Goal: Task Accomplishment & Management: Use online tool/utility

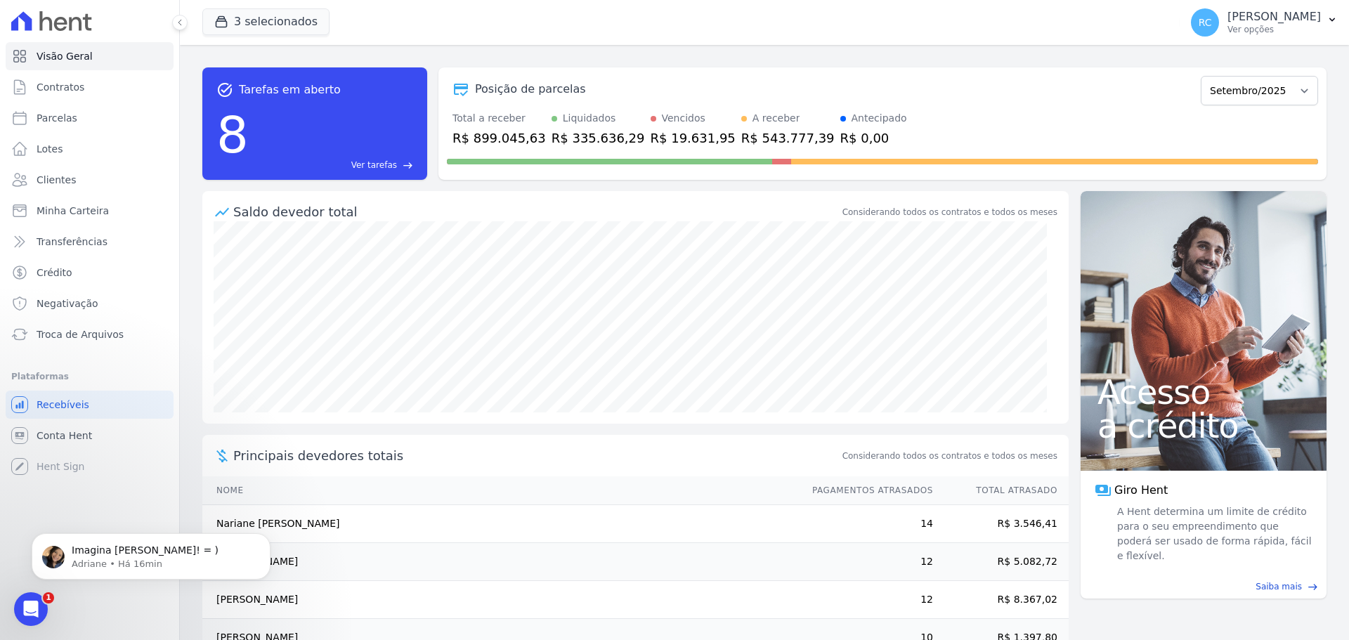
scroll to position [77, 0]
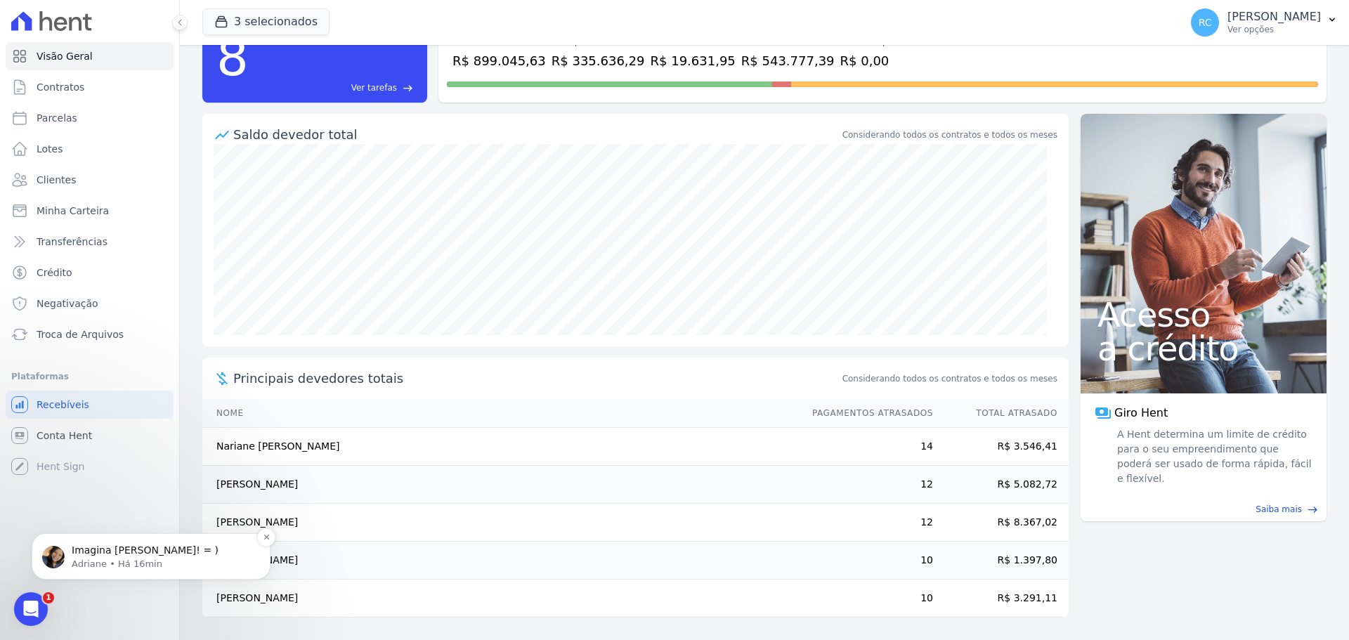
click at [77, 575] on div "Imagina [PERSON_NAME]! = ) Adriane • Há 16min" at bounding box center [151, 556] width 239 height 46
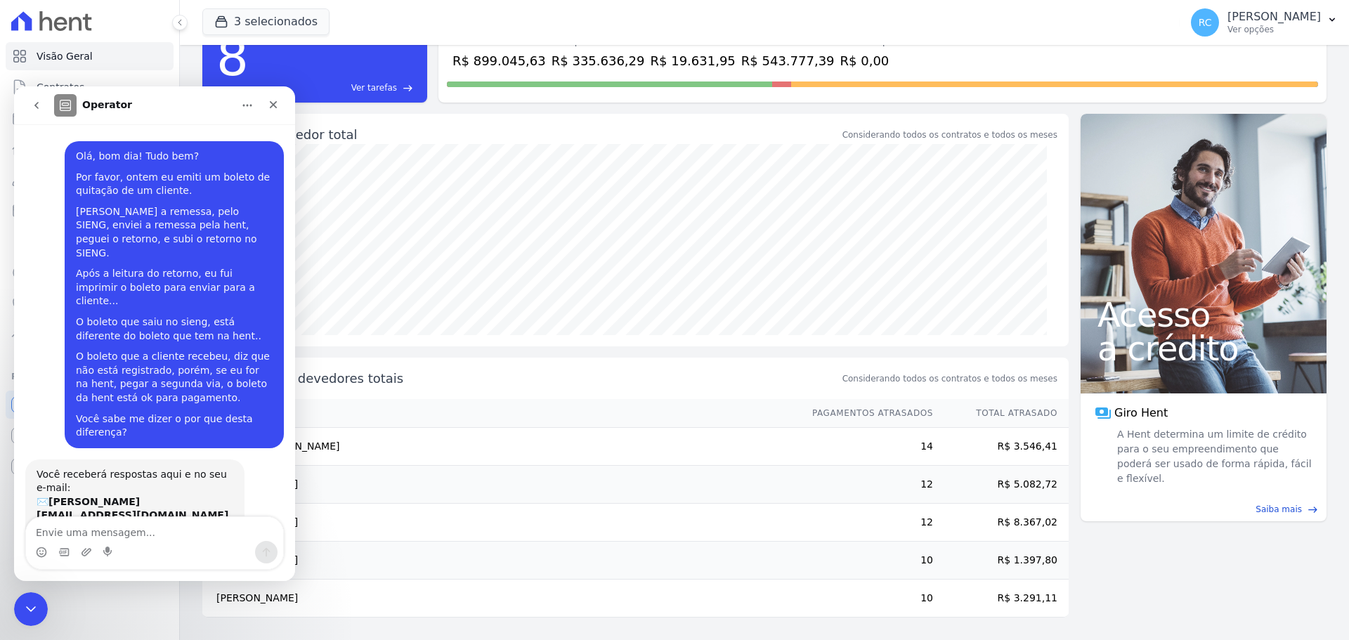
scroll to position [16, 0]
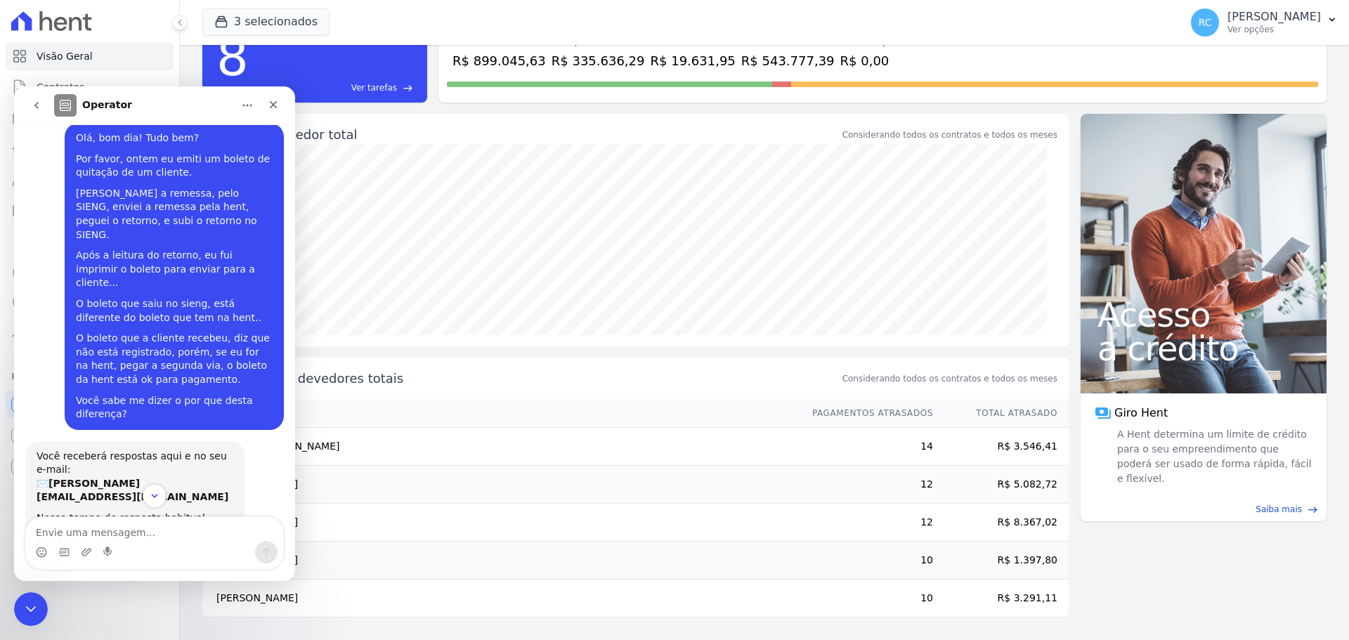
click at [84, 528] on textarea "Envie uma mensagem..." at bounding box center [154, 529] width 257 height 24
click at [22, 611] on icon "Fechar mensagem da Intercom" at bounding box center [28, 607] width 17 height 17
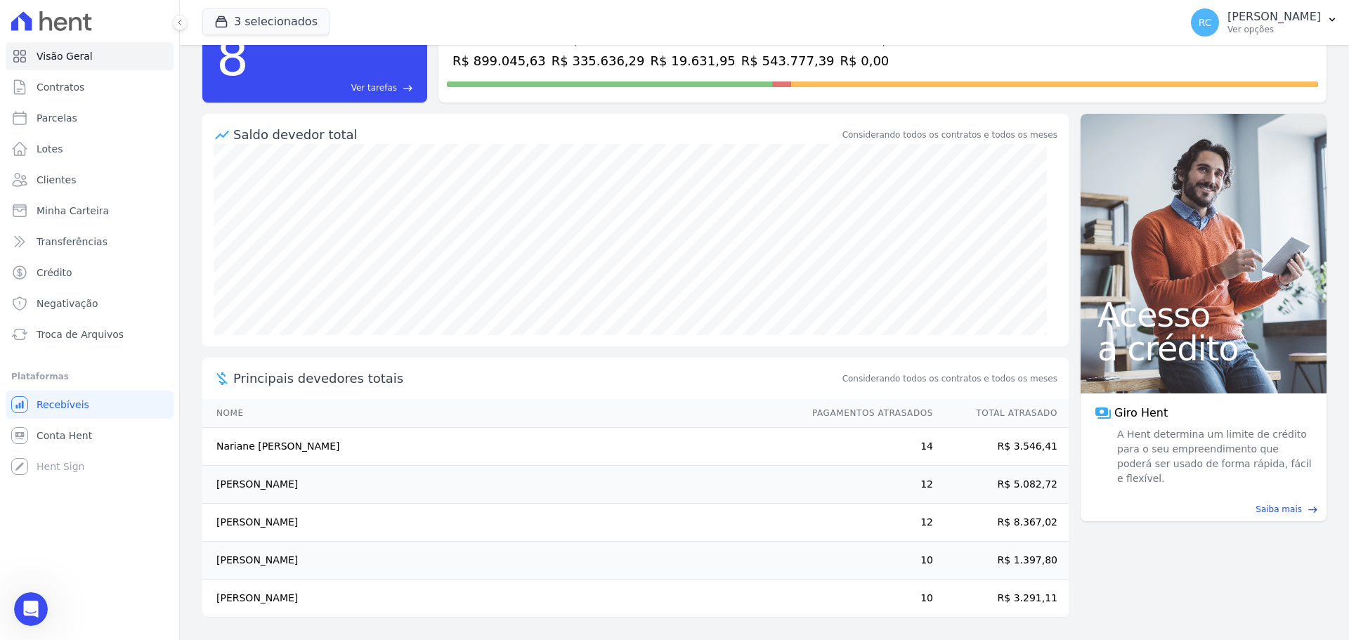
scroll to position [0, 0]
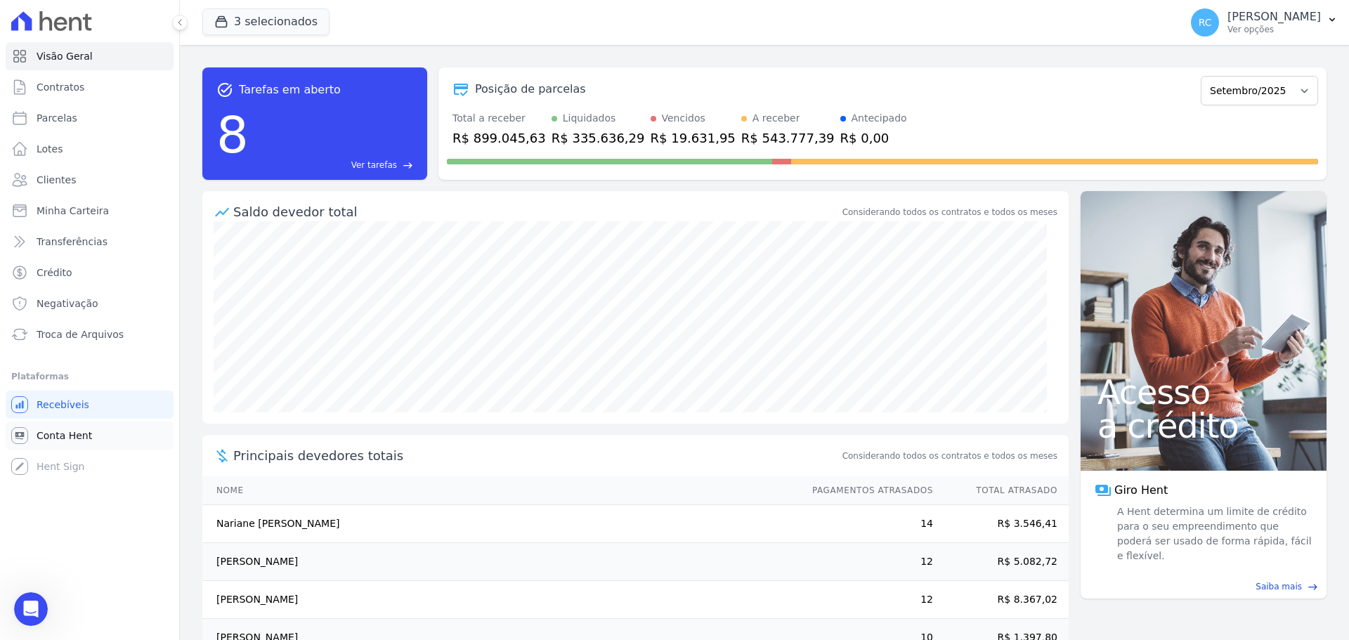
click at [86, 429] on span "Conta Hent" at bounding box center [65, 436] width 56 height 14
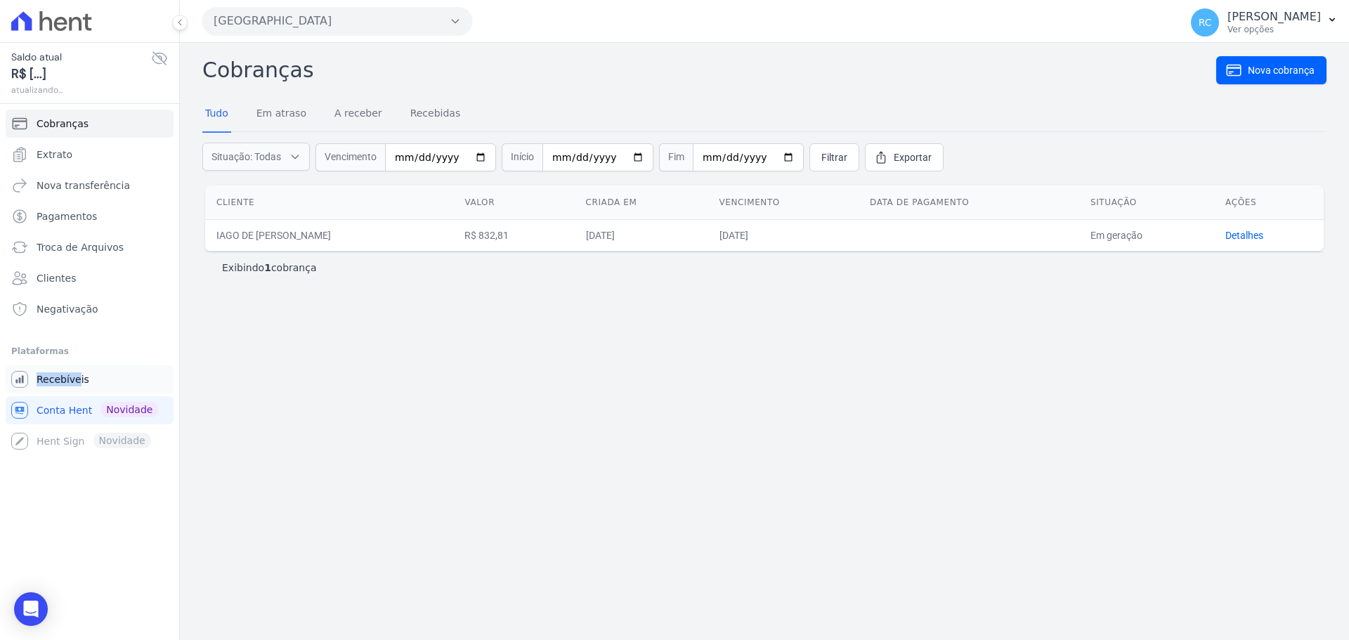
click at [77, 367] on li "Plataformas Você não possui Hent Sign ativado. Para saber mais, fale com a equi…" at bounding box center [89, 399] width 157 height 112
click at [72, 377] on span "Recebíveis" at bounding box center [63, 379] width 53 height 14
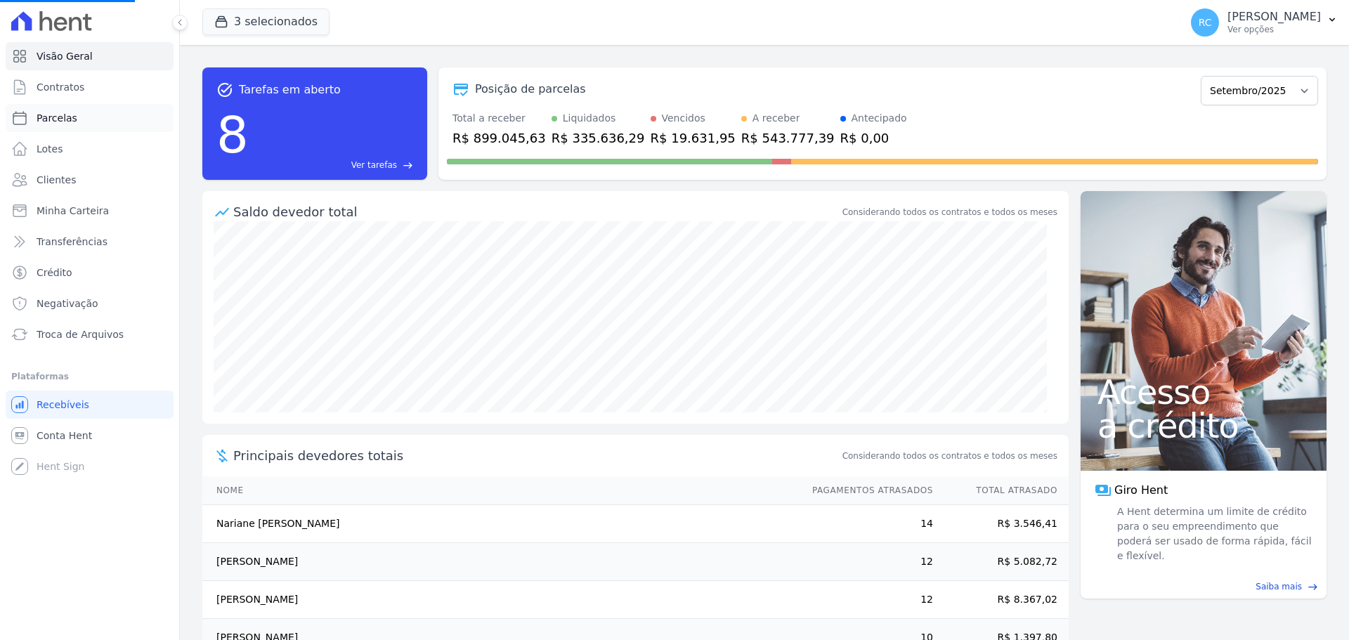
click at [79, 121] on link "Parcelas" at bounding box center [90, 118] width 168 height 28
select select
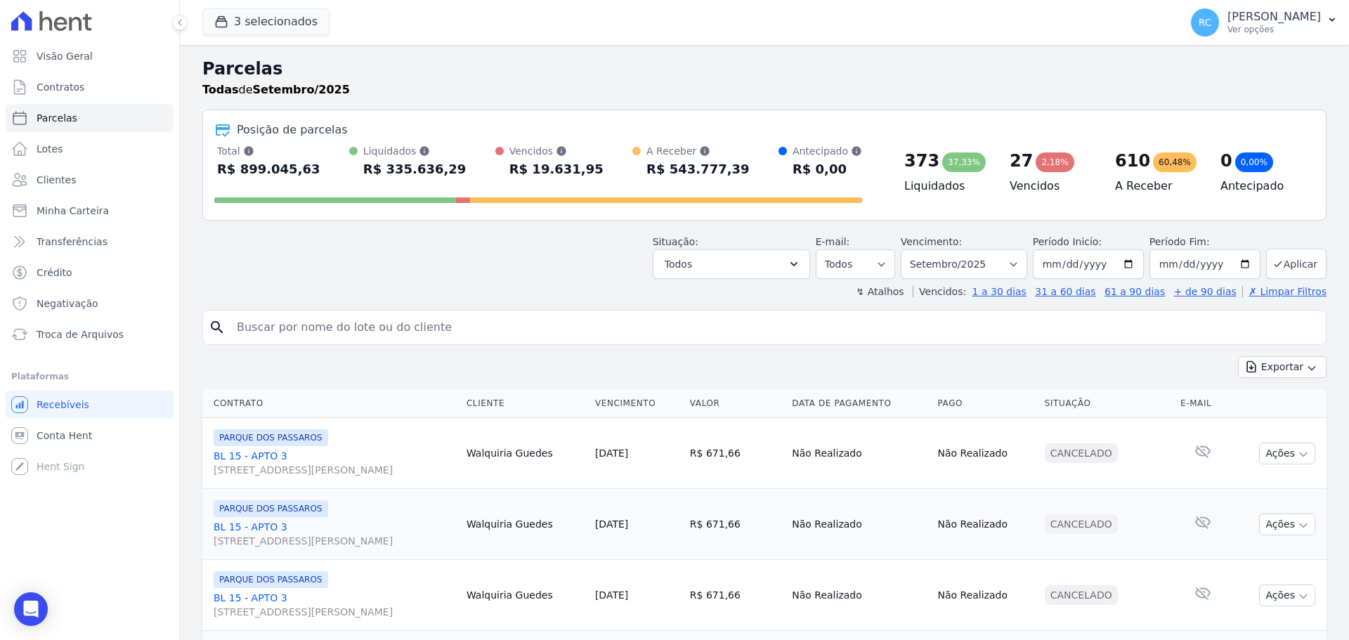
drag, startPoint x: 335, startPoint y: 341, endPoint x: 367, endPoint y: 315, distance: 40.9
click at [339, 340] on div "search" at bounding box center [764, 327] width 1124 height 35
paste input "ANNE KAROLINE DOS SANTOS"
type input "ANNE KAROLINE DOS SANTOS"
select select
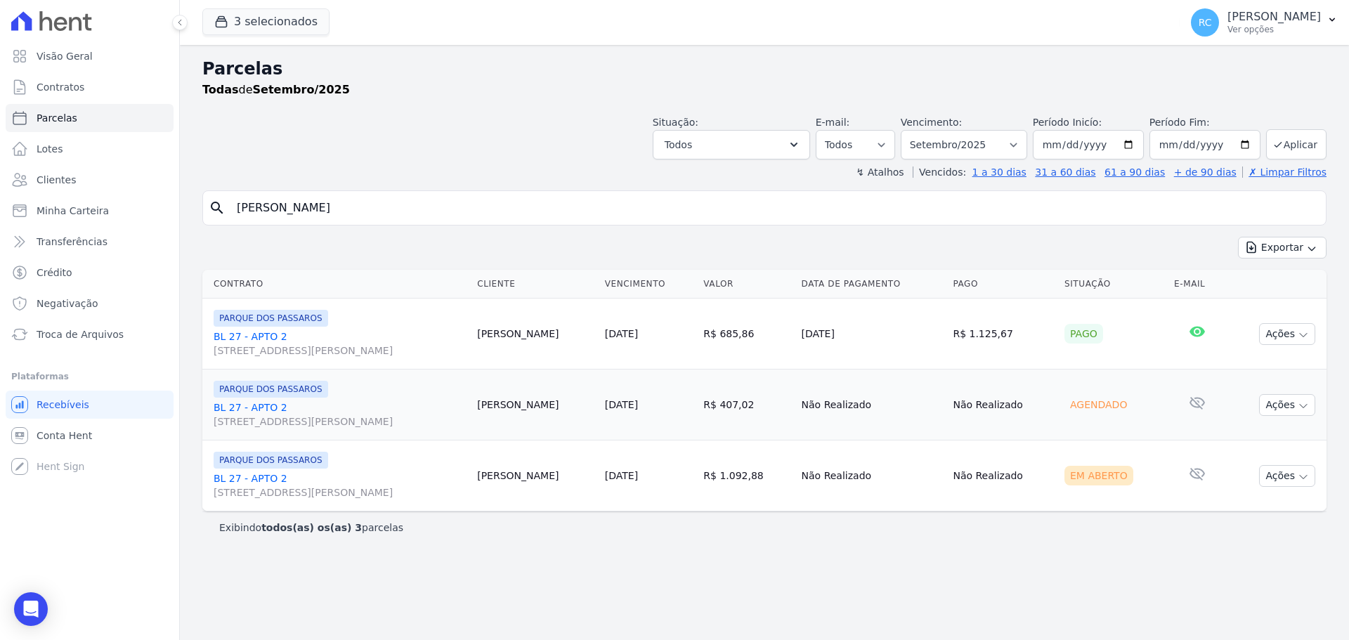
drag, startPoint x: 397, startPoint y: 210, endPoint x: 0, endPoint y: 226, distance: 397.3
click at [0, 228] on div "Visão Geral Contratos Parcelas Lotes Clientes Minha Carteira Transferências Cré…" at bounding box center [674, 320] width 1349 height 640
paste input "CACILDA DE OLIVEIRA RODRIGUE"
type input "CACILDA DE OLIVEIRA RODRIGUES"
select select
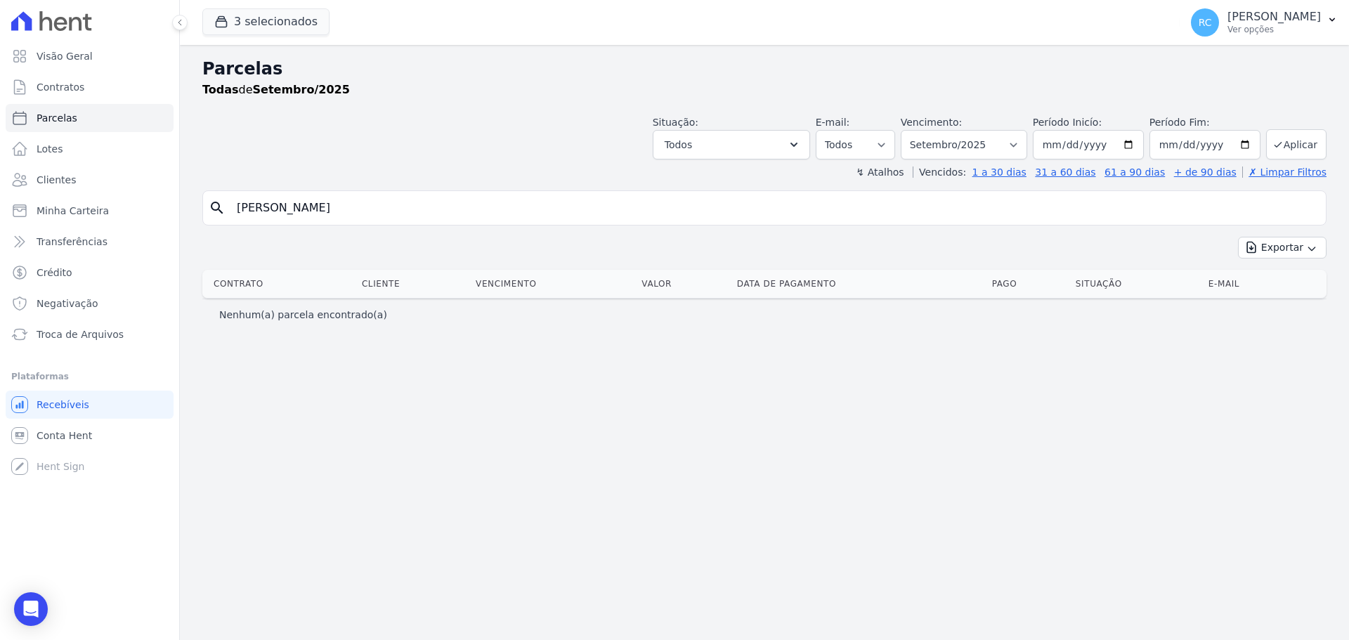
drag, startPoint x: 325, startPoint y: 208, endPoint x: 531, endPoint y: 184, distance: 208.0
click at [539, 188] on div "Parcelas Todas de Setembro/2025 Situação: Agendado Em Aberto Pago Processando C…" at bounding box center [764, 342] width 1169 height 595
type input "CACILDA DE OLIV"
select select
drag, startPoint x: 421, startPoint y: 209, endPoint x: 185, endPoint y: 216, distance: 236.2
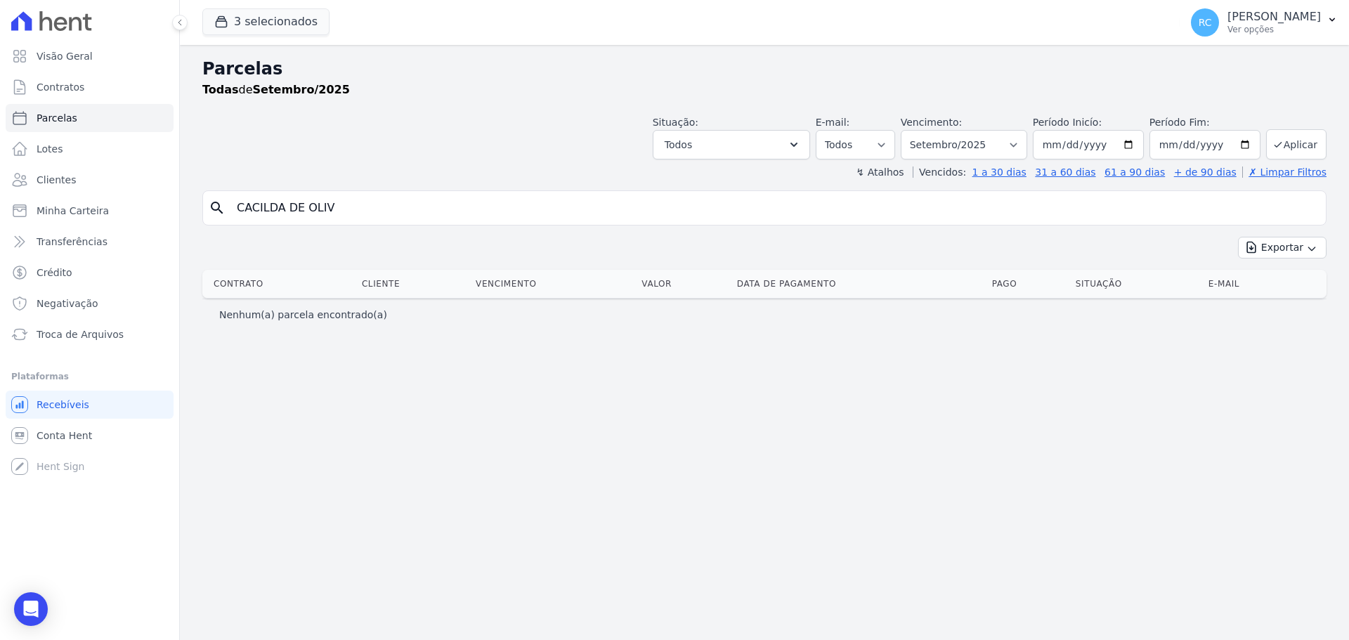
click at [0, 245] on div "Visão Geral Contratos Parcelas Lotes Clientes Minha Carteira Transferências Cré…" at bounding box center [674, 320] width 1349 height 640
paste input "DOUGLAS NASCIMENTO DE PONTES"
type input "DOUGLAS NASCIMENTO DE PONTES"
select select
drag, startPoint x: 423, startPoint y: 209, endPoint x: 146, endPoint y: 216, distance: 276.9
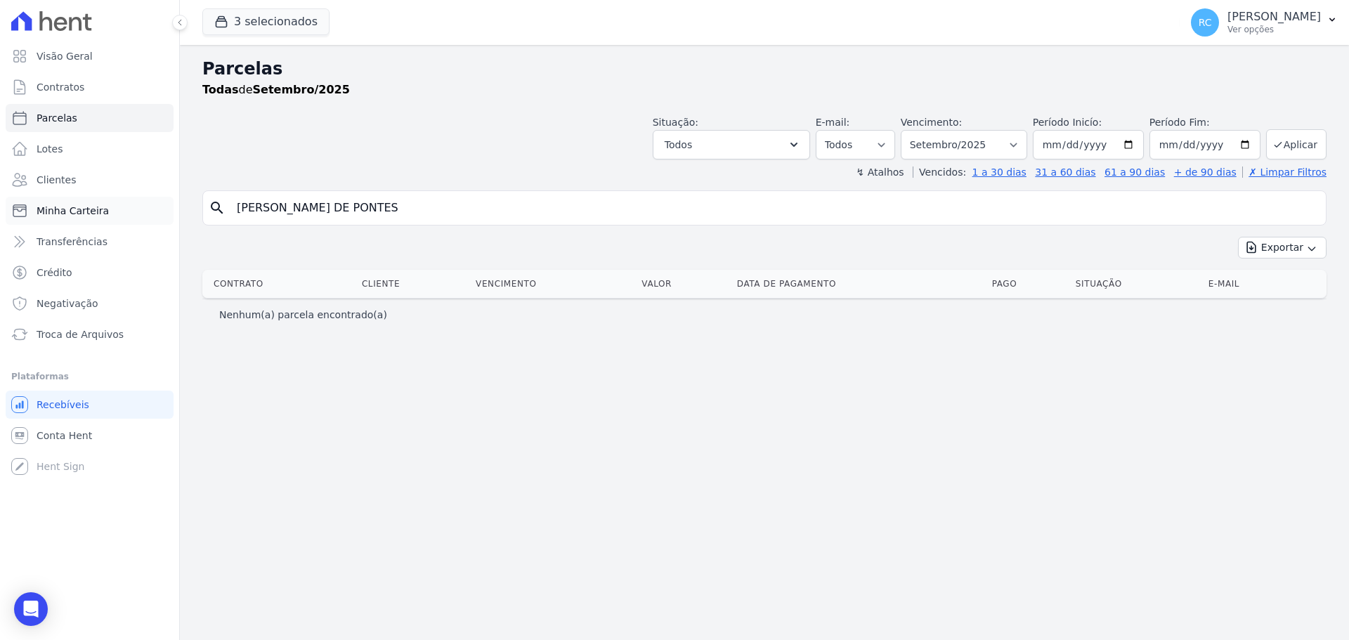
click at [148, 216] on div "Visão Geral Contratos Parcelas Lotes Clientes Minha Carteira Transferências Cré…" at bounding box center [674, 320] width 1349 height 640
paste input "ERIKA ANTONIA DA SILVA"
drag, startPoint x: 413, startPoint y: 197, endPoint x: 101, endPoint y: 200, distance: 312.0
click at [93, 204] on div "Visão Geral Contratos Parcelas Lotes Clientes Minha Carteira Transferências Cré…" at bounding box center [674, 320] width 1349 height 640
paste input "FERNANDA GHIRALDI NOBRE SAMPAIO"
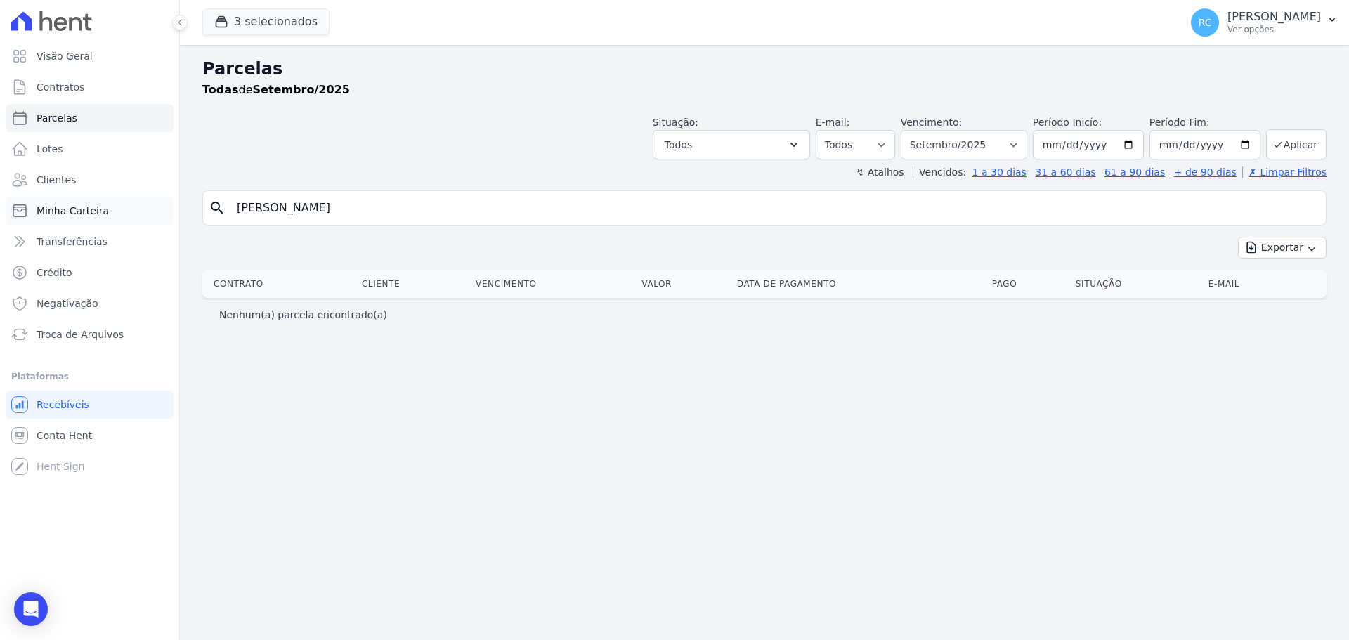
type input "FERNANDA GHIRALDI NOBRE SAMPAIO"
select select
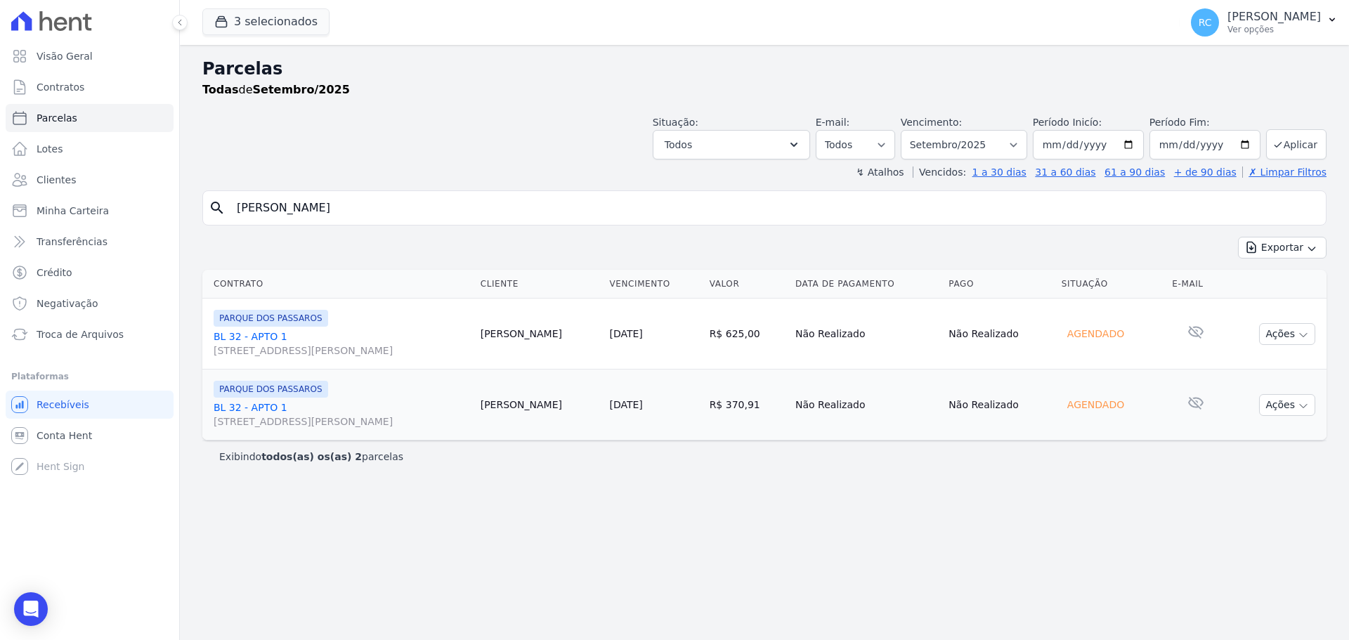
drag, startPoint x: 408, startPoint y: 207, endPoint x: 0, endPoint y: 249, distance: 410.4
click at [0, 247] on div "Visão Geral Contratos Parcelas Lotes Clientes Minha Carteira Transferências Cré…" at bounding box center [674, 320] width 1349 height 640
paste input "GENIVALDO SOUZA GOES"
type input "GENIVALDO SOUZA GOES"
select select
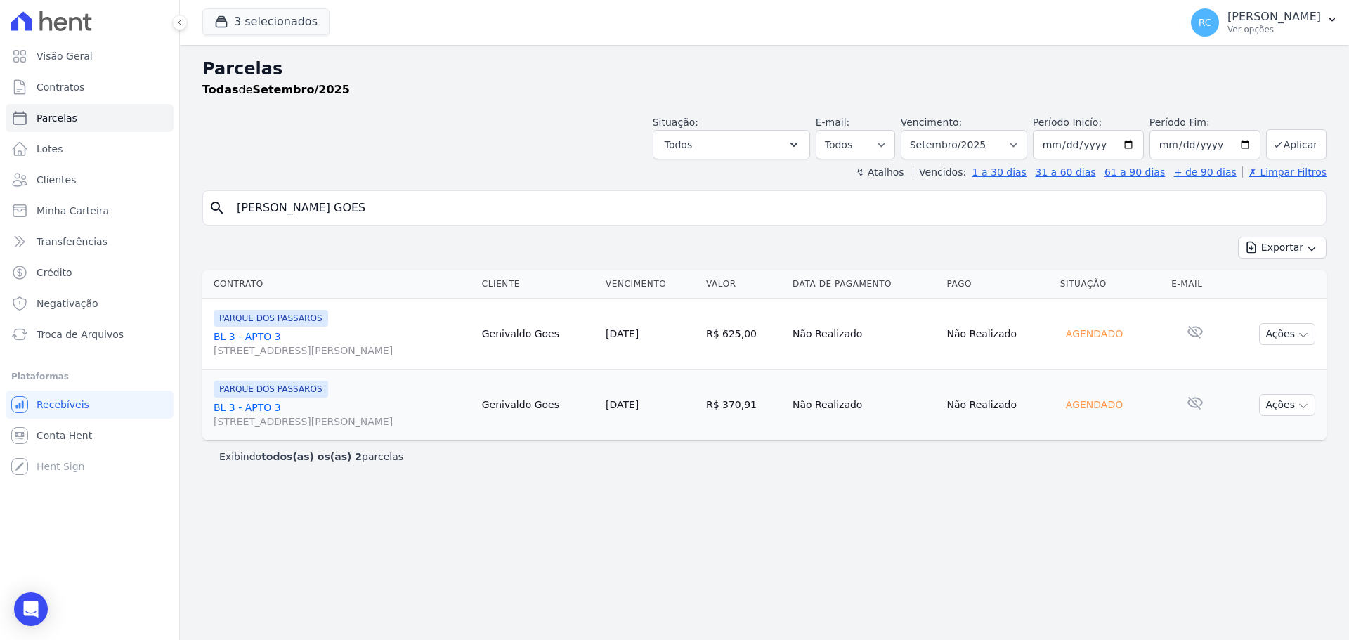
drag, startPoint x: 475, startPoint y: 218, endPoint x: 0, endPoint y: 220, distance: 475.0
click at [0, 220] on div "Visão Geral Contratos Parcelas Lotes Clientes Minha Carteira Transferências Cré…" at bounding box center [674, 320] width 1349 height 640
paste input "JOICE MANCHEIN MARTIN"
type input "JOICE MANCHEIN MARTINS"
select select
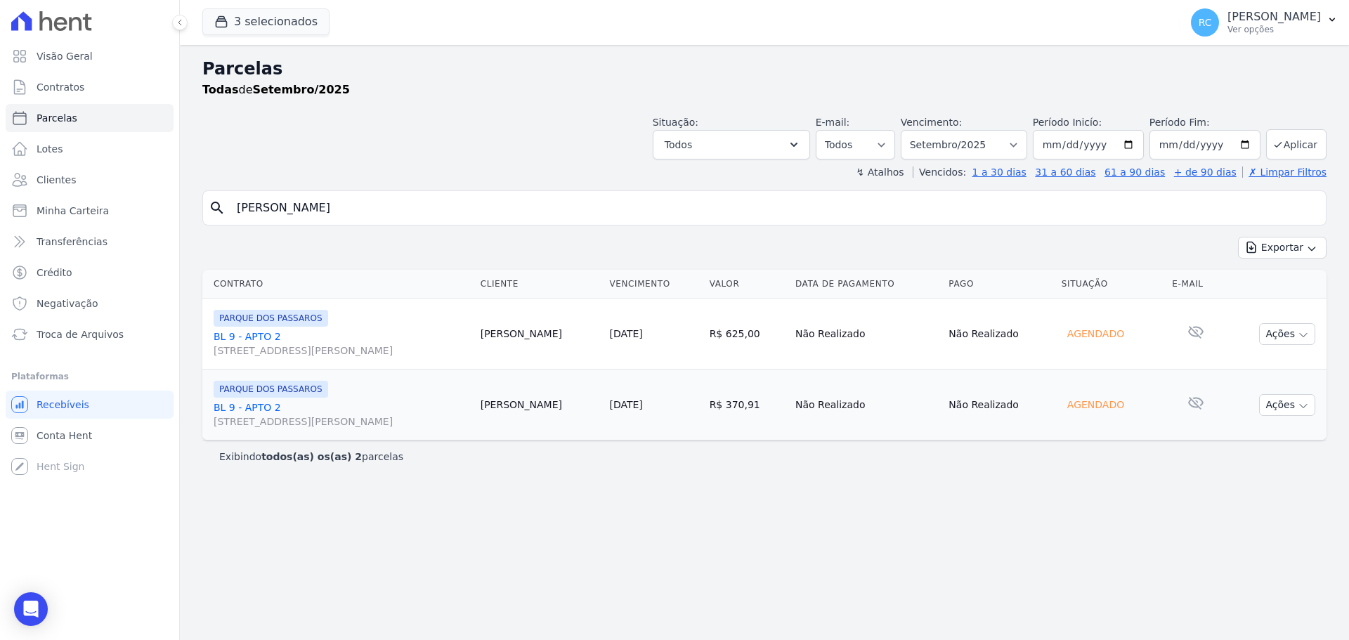
drag, startPoint x: 23, startPoint y: 228, endPoint x: 0, endPoint y: 242, distance: 27.1
click at [0, 231] on div "Visão Geral Contratos Parcelas Lotes Clientes Minha Carteira Transferências Cré…" at bounding box center [674, 320] width 1349 height 640
paste input "LARIANE MOURA LIMA"
type input "LARIANE MOURA LIMA"
select select
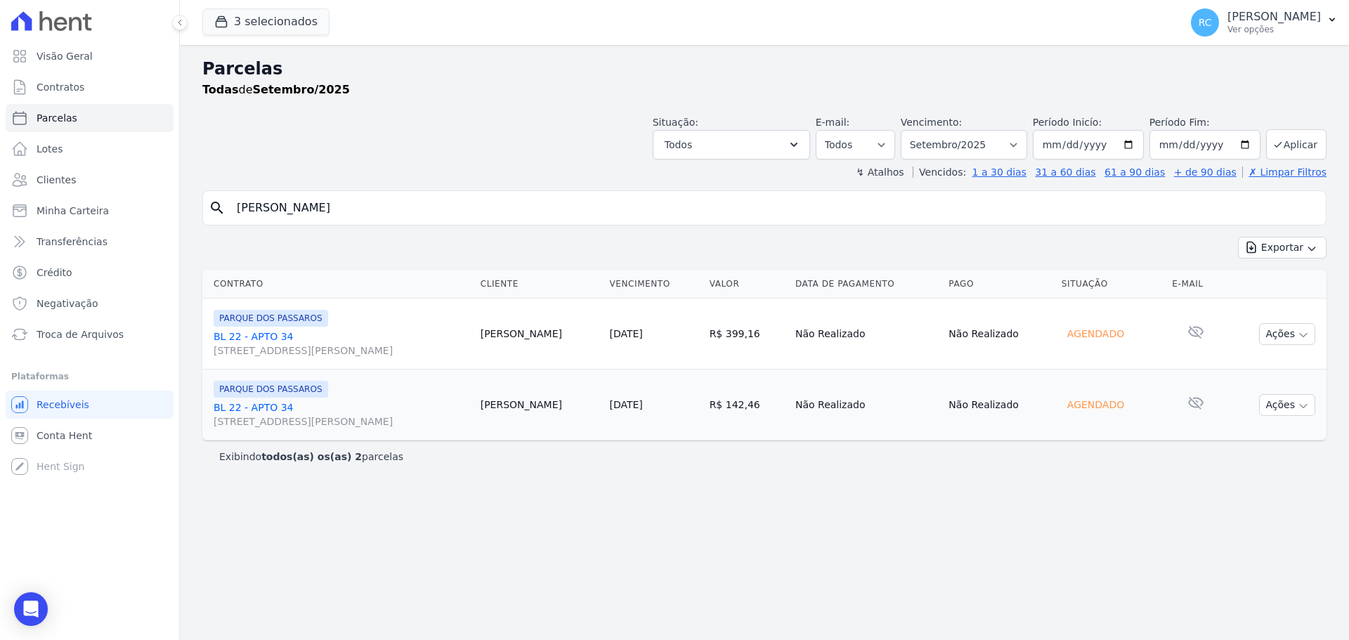
drag, startPoint x: 389, startPoint y: 206, endPoint x: 0, endPoint y: 209, distance: 389.3
click at [0, 211] on div "Visão Geral Contratos Parcelas Lotes Clientes Minha Carteira Transferências Cré…" at bounding box center [674, 320] width 1349 height 640
paste input "UCAS GOMES DA SILV"
type input "LUCAS GOMES DA SILVA"
select select
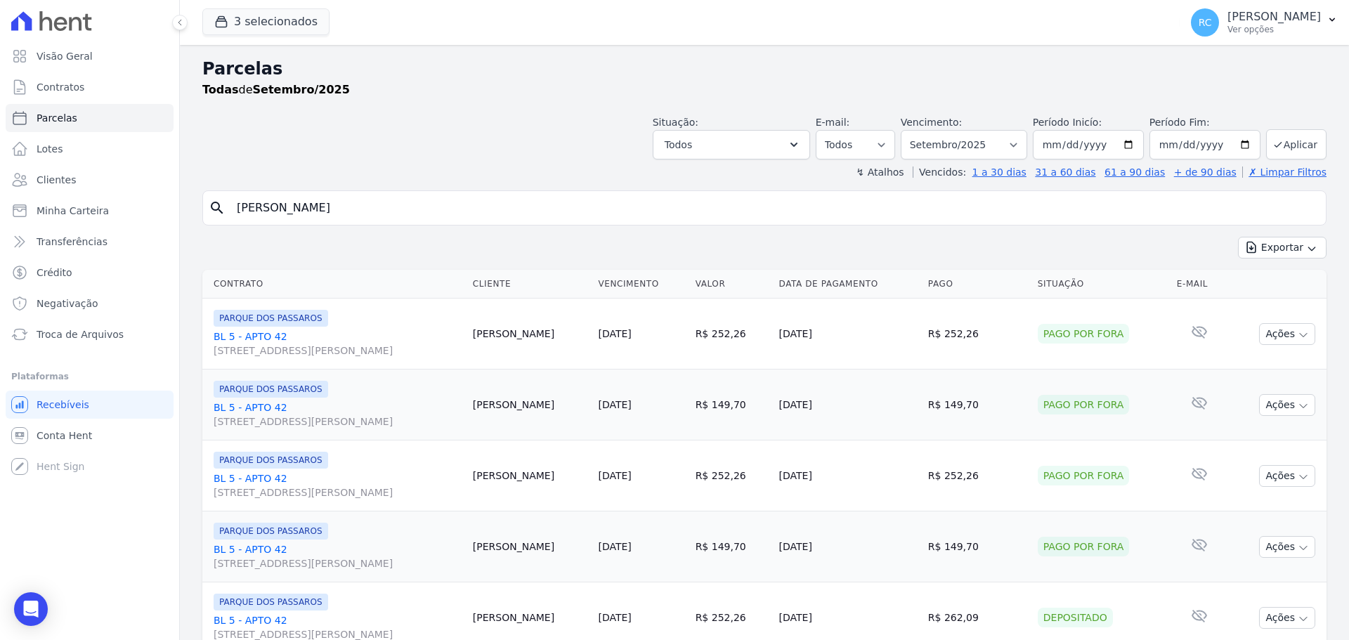
click at [0, 227] on div "Visão Geral Contratos Parcelas Lotes Clientes Minha Carteira Transferências Cré…" at bounding box center [674, 320] width 1349 height 640
paste input "IS FERNANDO SOARES DE FRANC"
type input "LUIS FERNANDO SOARES DE FRANCA"
select select
drag, startPoint x: 423, startPoint y: 200, endPoint x: 32, endPoint y: 215, distance: 391.0
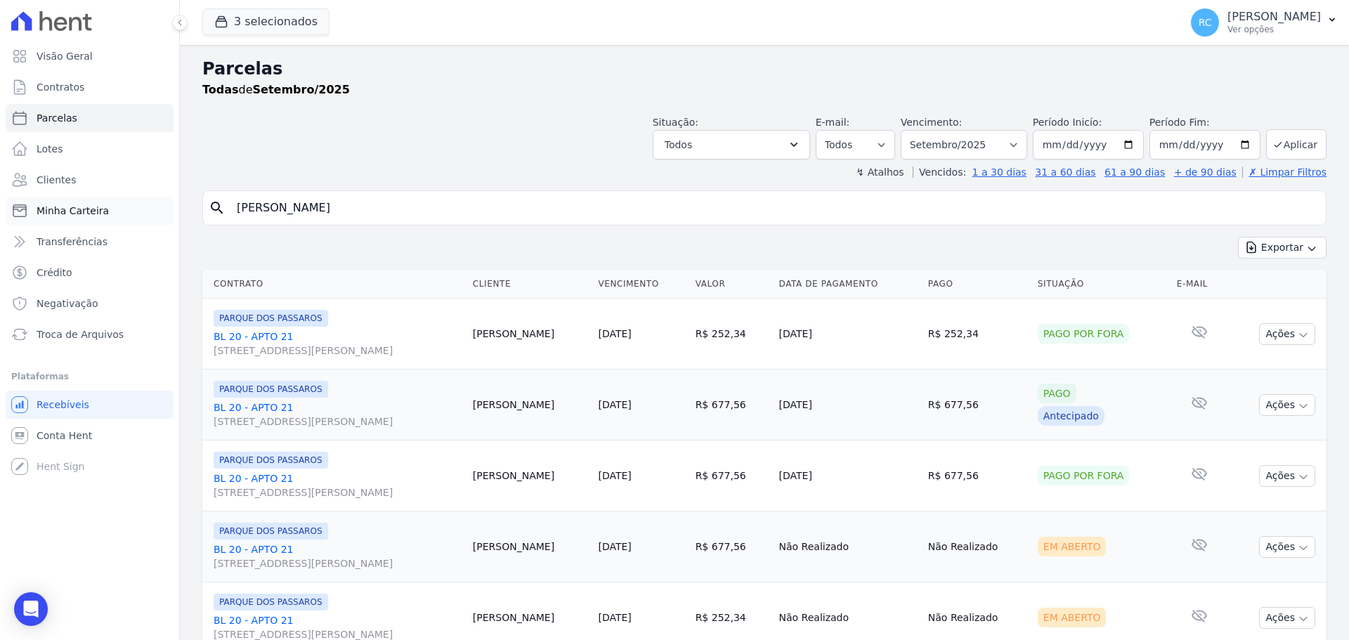
click at [94, 213] on div "Visão Geral Contratos Parcelas Lotes Clientes Minha Carteira Transferências Cré…" at bounding box center [674, 320] width 1349 height 640
paste input "REGINALDO DA CONCEICAO CAVALCANTE"
type input "REGINALDO DA CONCEICAO CAVALCANTE"
select select
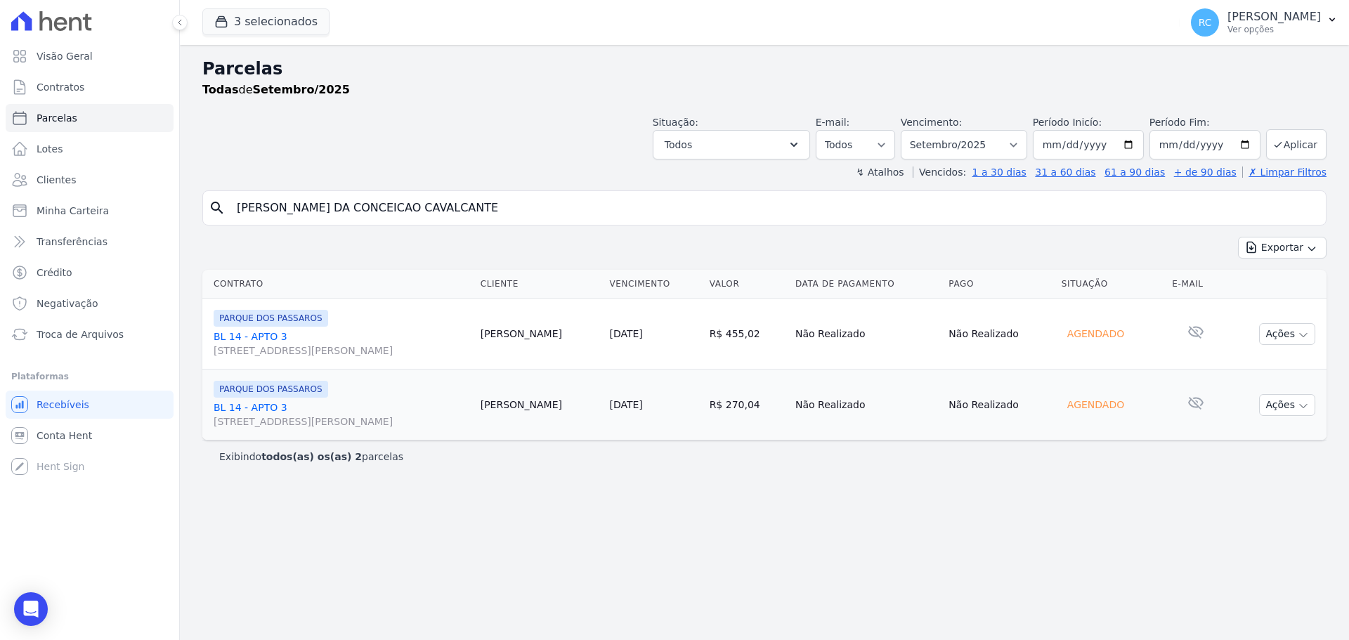
drag, startPoint x: 462, startPoint y: 207, endPoint x: 0, endPoint y: 227, distance: 462.1
click at [0, 227] on div "Visão Geral Contratos Parcelas Lotes Clientes Minha Carteira Transferências Cré…" at bounding box center [674, 320] width 1349 height 640
paste input "ICHARD DOS ANJOS MOURA"
type input "RICHARD DOS ANJOS MOURA"
select select
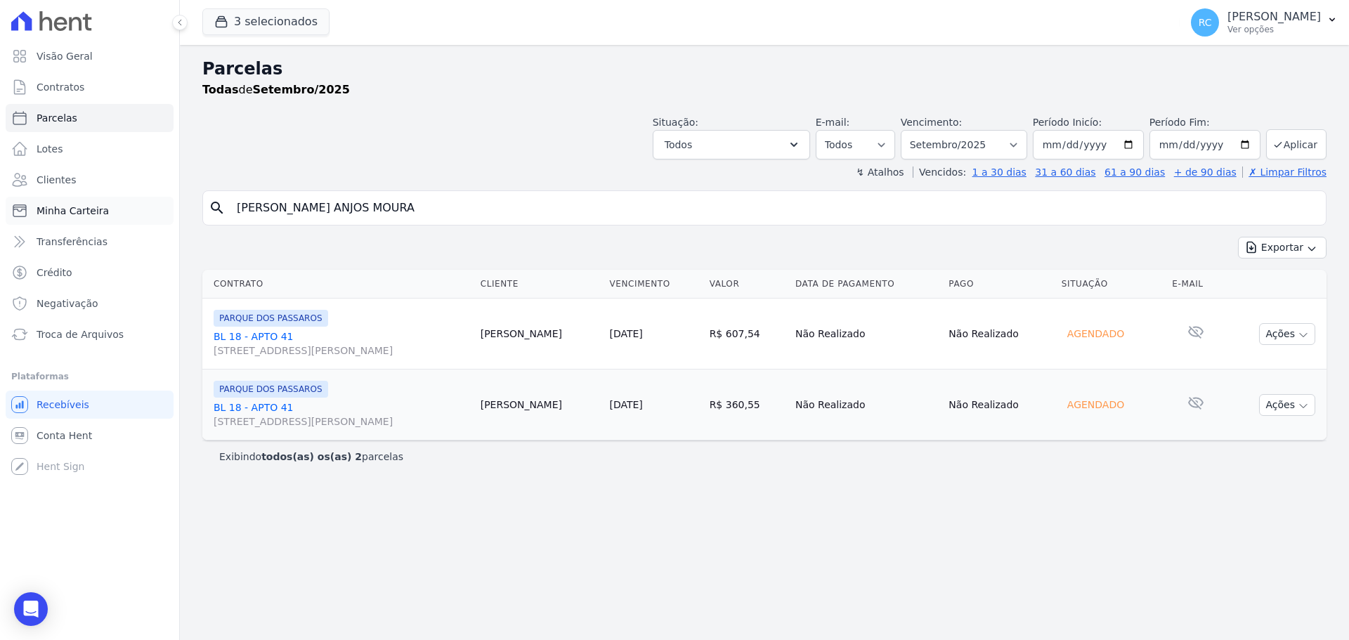
drag, startPoint x: 410, startPoint y: 203, endPoint x: 45, endPoint y: 208, distance: 364.7
click at [45, 208] on div "Visão Geral Contratos Parcelas Lotes Clientes Minha Carteira Transferências Cré…" at bounding box center [674, 320] width 1349 height 640
paste input "OBERVAL ROBERTO DA SILV"
type input "ROBERVAL ROBERTO DA SILVA"
select select
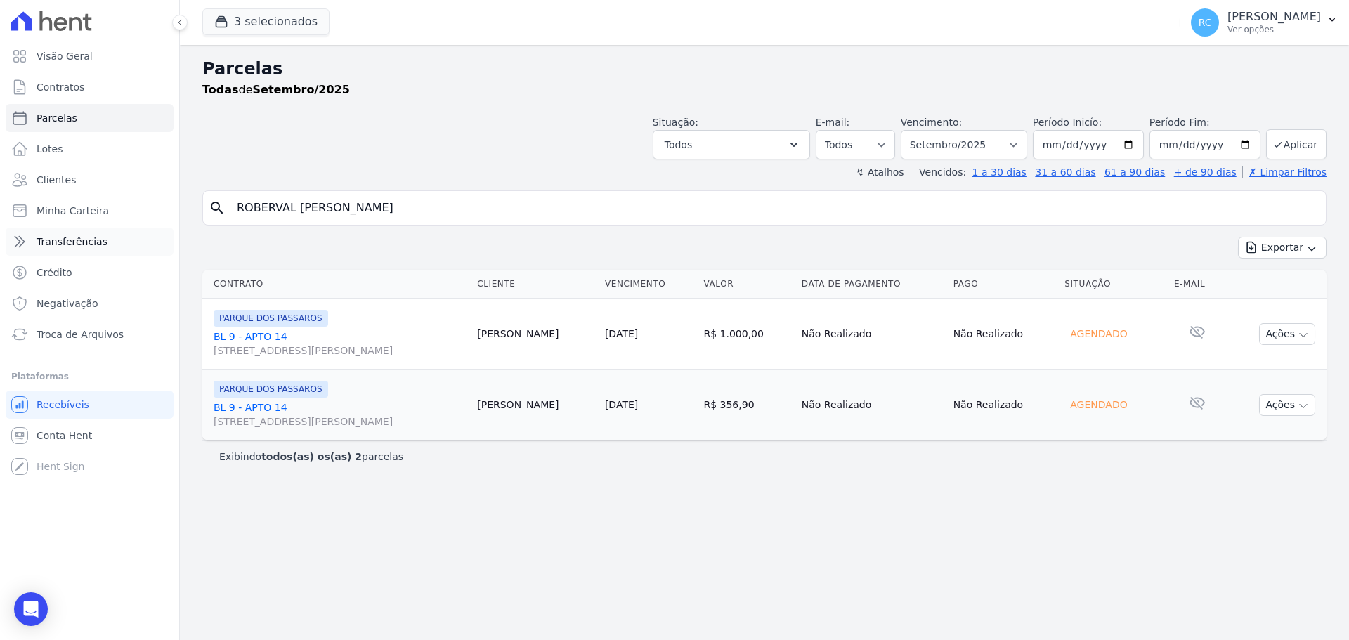
drag, startPoint x: 434, startPoint y: 211, endPoint x: 73, endPoint y: 246, distance: 362.2
click at [55, 248] on div "Visão Geral Contratos Parcelas Lotes Clientes Minha Carteira Transferências Cré…" at bounding box center [674, 320] width 1349 height 640
paste input "THAIS MARQUES"
type input "THAIS MARQUES DA SILVA"
select select
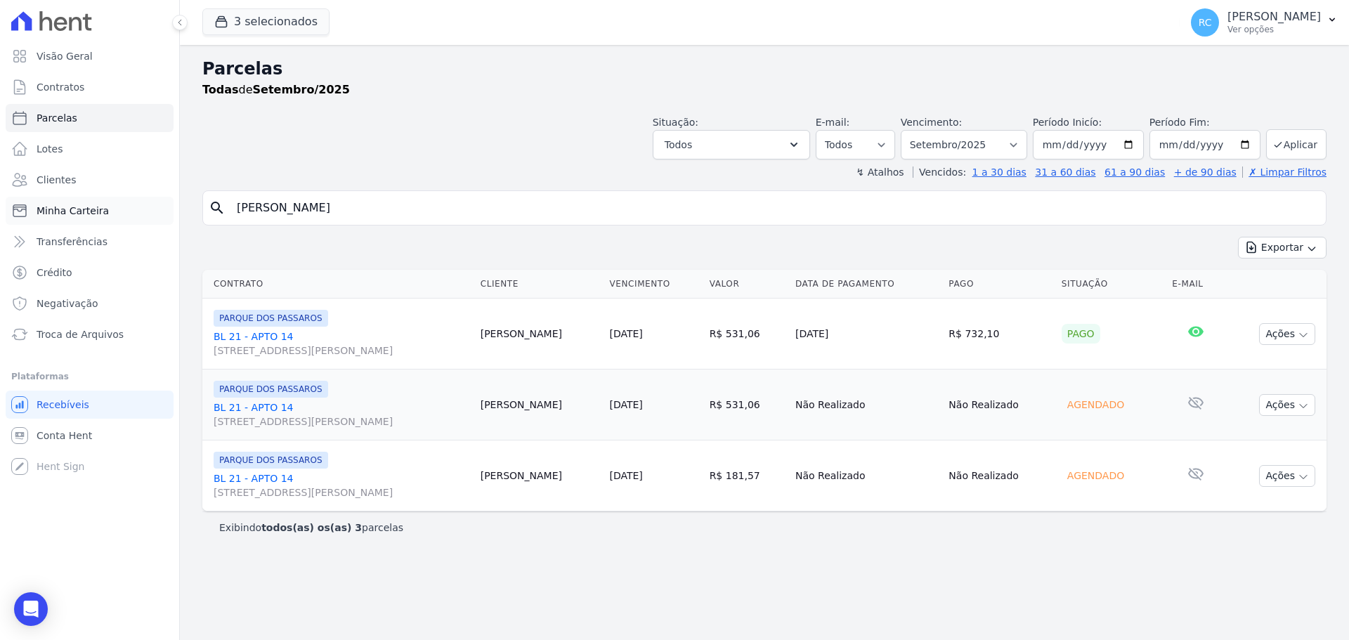
click at [108, 214] on div "Visão Geral Contratos Parcelas Lotes Clientes Minha Carteira Transferências Cré…" at bounding box center [674, 320] width 1349 height 640
paste input "[PERSON_NAME]"
type input "[PERSON_NAME]"
select select
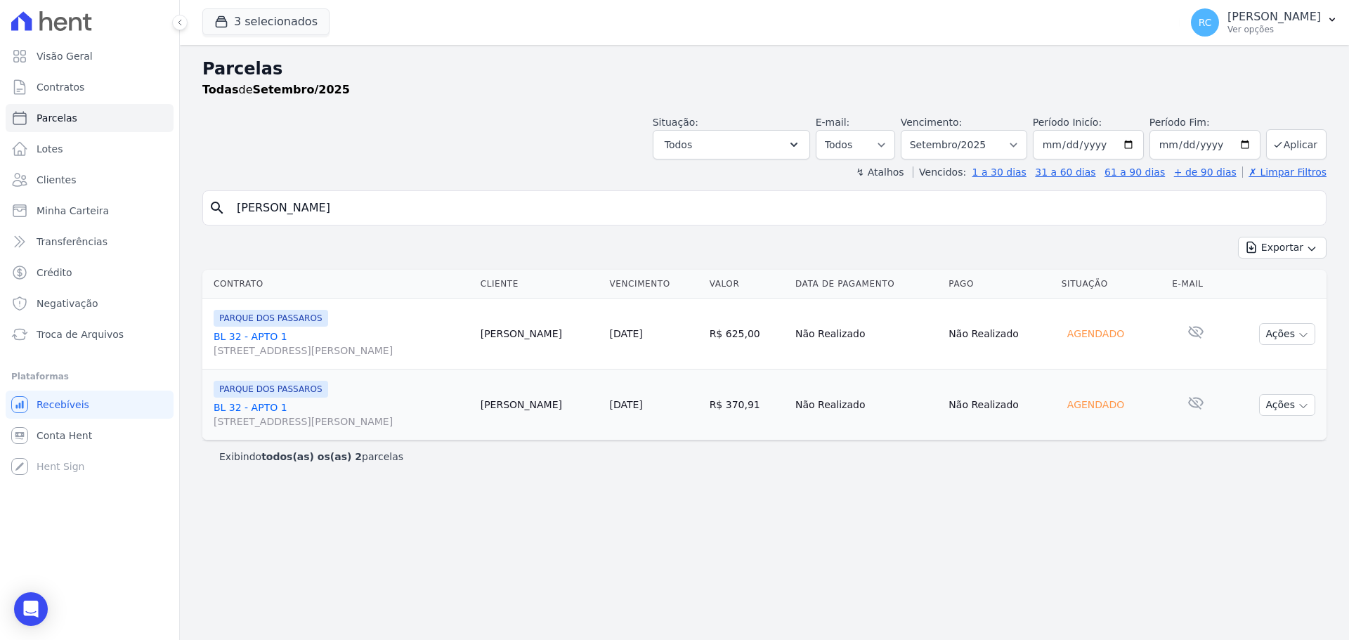
drag, startPoint x: 411, startPoint y: 205, endPoint x: 0, endPoint y: 206, distance: 411.1
click at [0, 206] on div "Visão Geral Contratos Parcelas Lotes Clientes Minha Carteira Transferências Cré…" at bounding box center [674, 320] width 1349 height 640
type input "Ana Carolina Aparecida dos Sa"
select select
drag, startPoint x: 415, startPoint y: 221, endPoint x: 304, endPoint y: 225, distance: 111.1
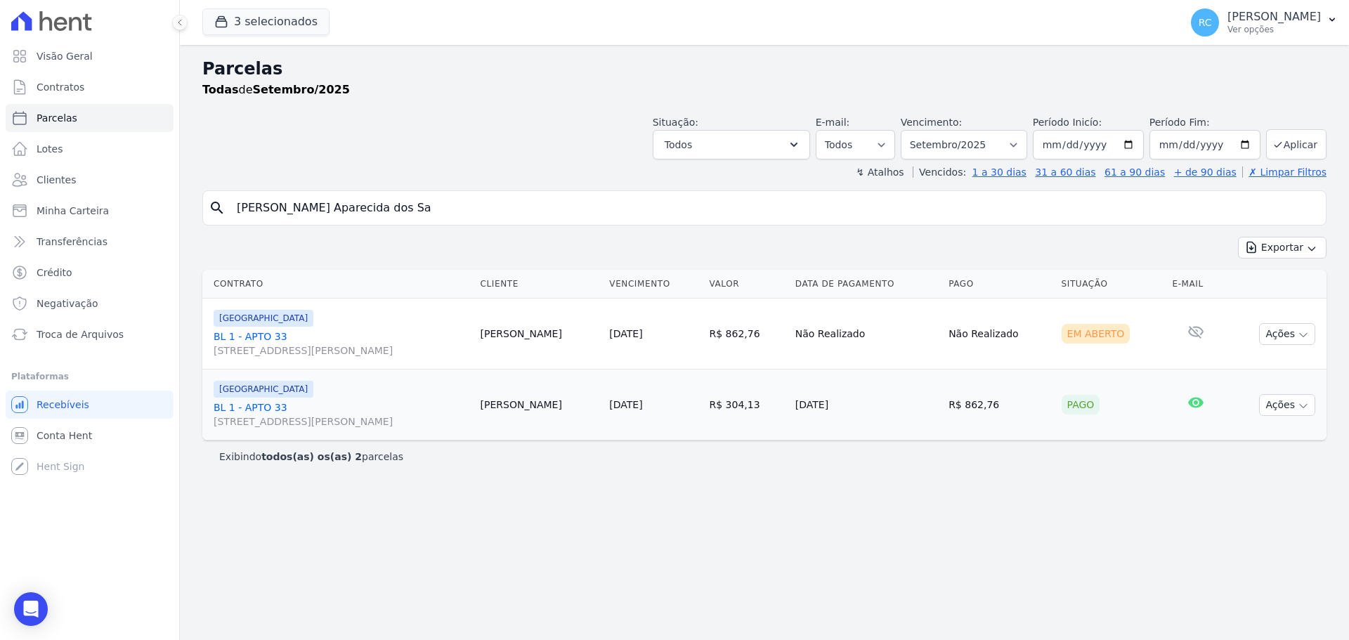
click at [304, 225] on div "search Ana Carolina Aparecida dos Sa" at bounding box center [764, 207] width 1124 height 35
type input "ANA CAROLINA PEREIRA MACHADO"
select select
drag, startPoint x: 464, startPoint y: 524, endPoint x: 474, endPoint y: 520, distance: 11.4
click at [466, 524] on div "Parcelas Todas de Setembro/2025 Situação: Agendado Em Aberto Pago Processando C…" at bounding box center [764, 342] width 1169 height 595
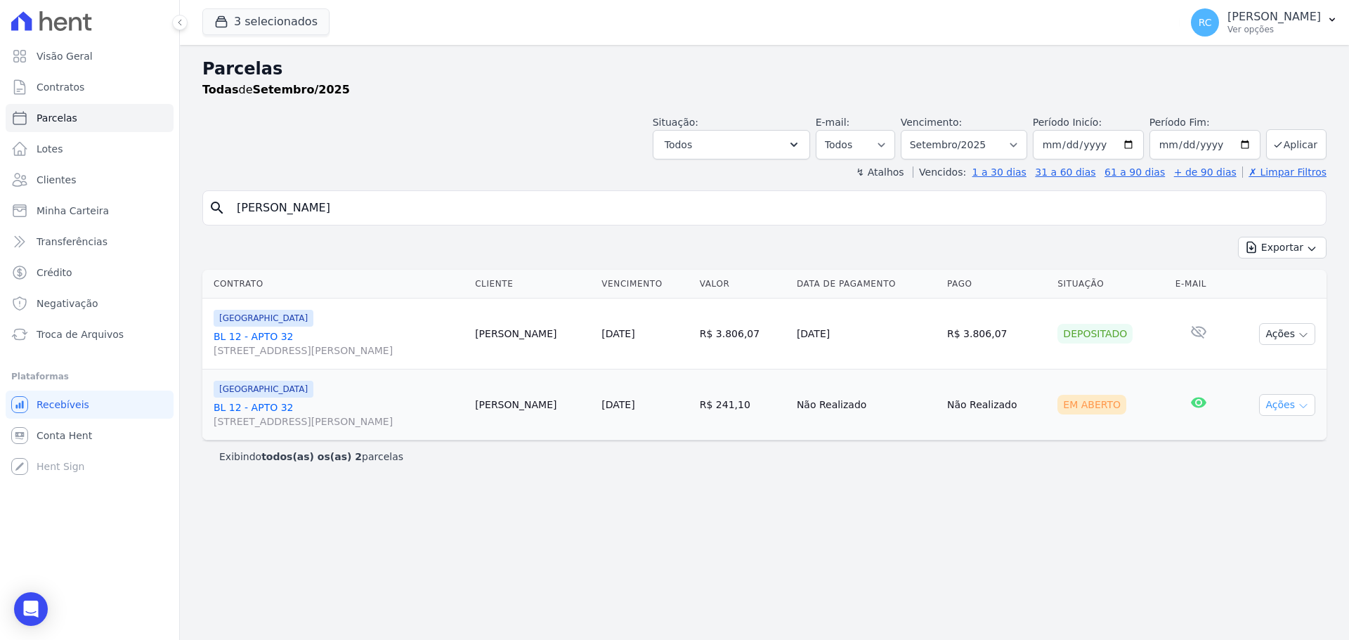
click at [1270, 407] on button "Ações" at bounding box center [1287, 405] width 56 height 22
click at [1244, 516] on link "Liquidação Manual" at bounding box center [1281, 515] width 135 height 26
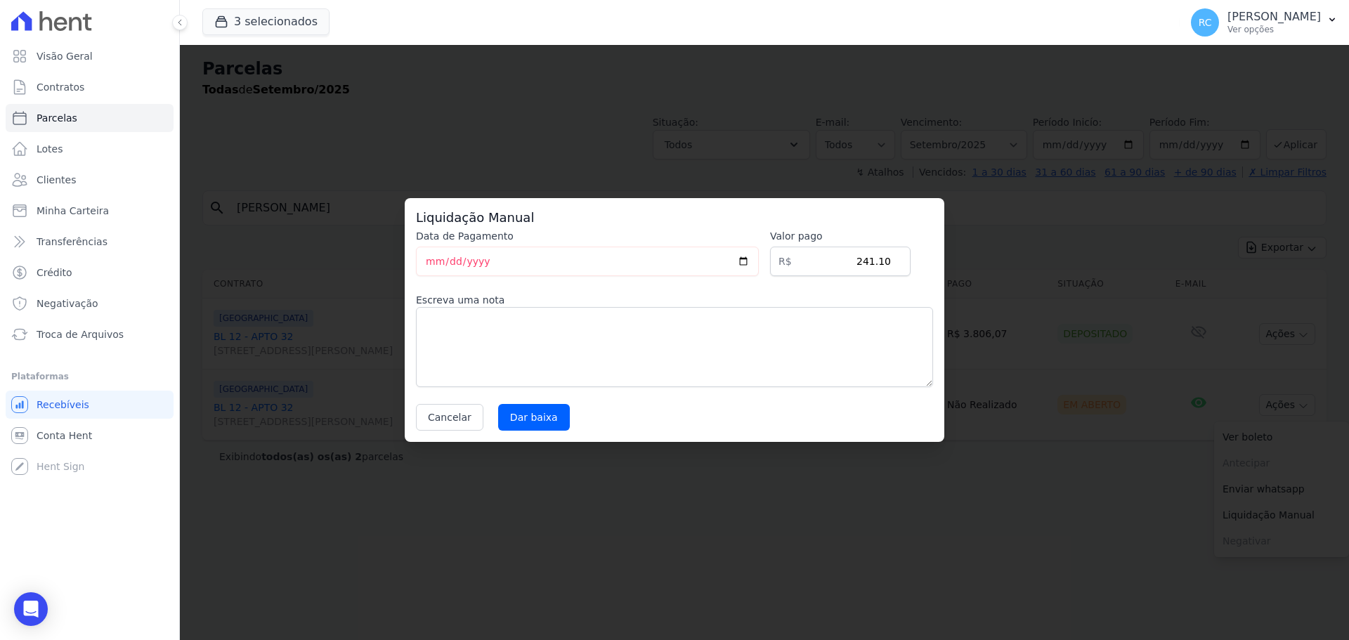
click at [539, 401] on div "Data de Pagamento 2025-09-18 Valor pago R$ 241.10 Escreva uma nota Cancelar Dar…" at bounding box center [674, 330] width 517 height 202
click at [534, 409] on input "Dar baixa" at bounding box center [534, 417] width 72 height 27
select select
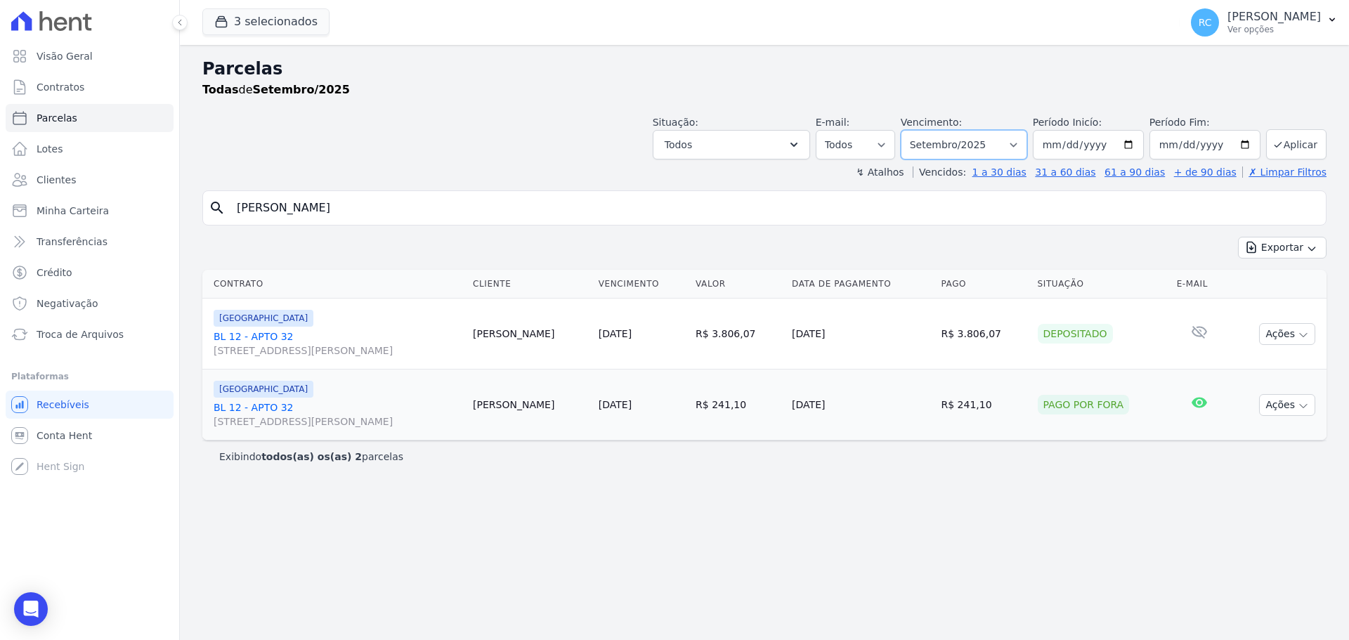
click at [1010, 137] on select "Filtrar por período ──────── Todos os meses Dezembro/2021 Janeiro/2022 Fevereir…" at bounding box center [964, 145] width 126 height 30
select select "all"
click at [920, 130] on select "Filtrar por período ──────── Todos os meses Dezembro/2021 Janeiro/2022 Fevereir…" at bounding box center [964, 145] width 126 height 30
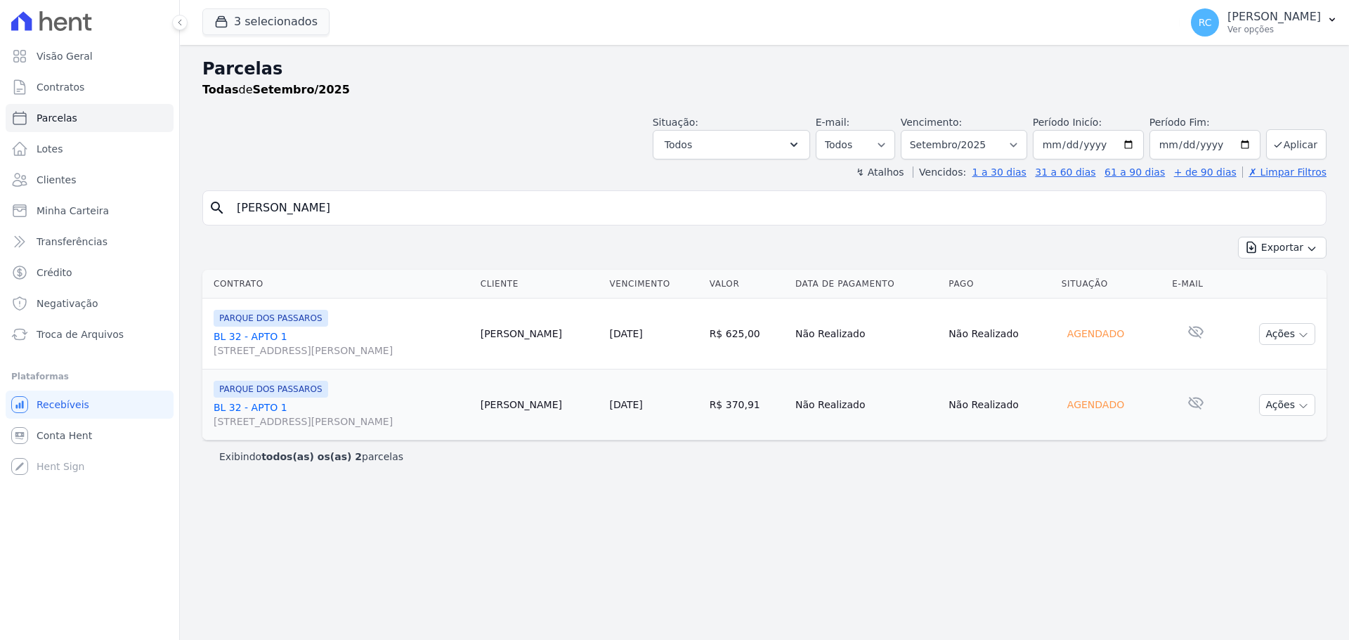
select select
click at [82, 433] on span "Conta Hent" at bounding box center [65, 436] width 56 height 14
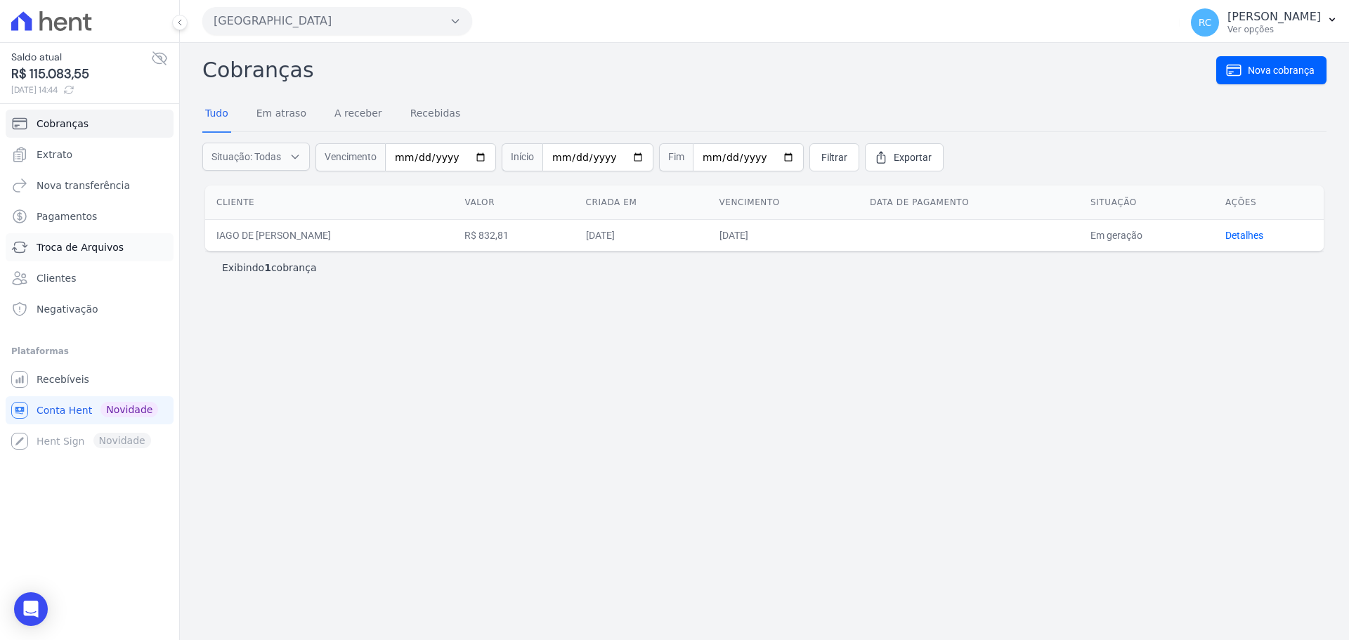
click at [105, 246] on span "Troca de Arquivos" at bounding box center [80, 247] width 87 height 14
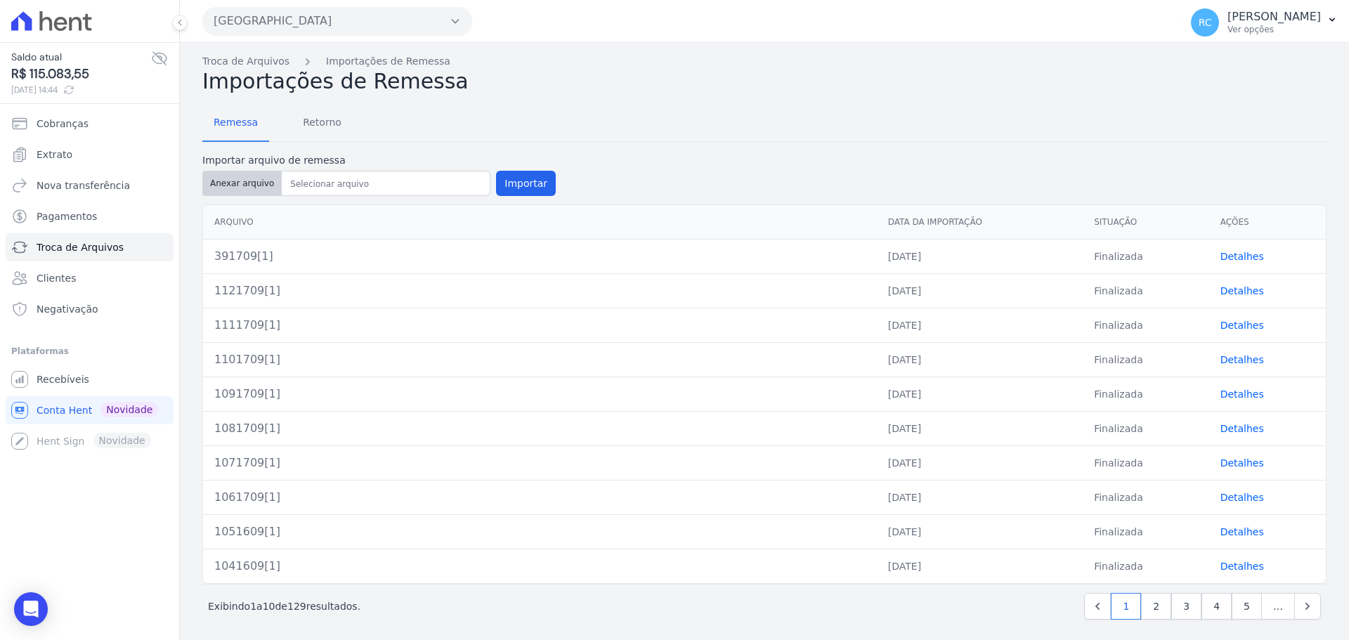
click at [255, 176] on button "Anexar arquivo" at bounding box center [241, 183] width 79 height 25
type input "1131809[1]"
click at [530, 181] on button "Importar" at bounding box center [526, 183] width 60 height 25
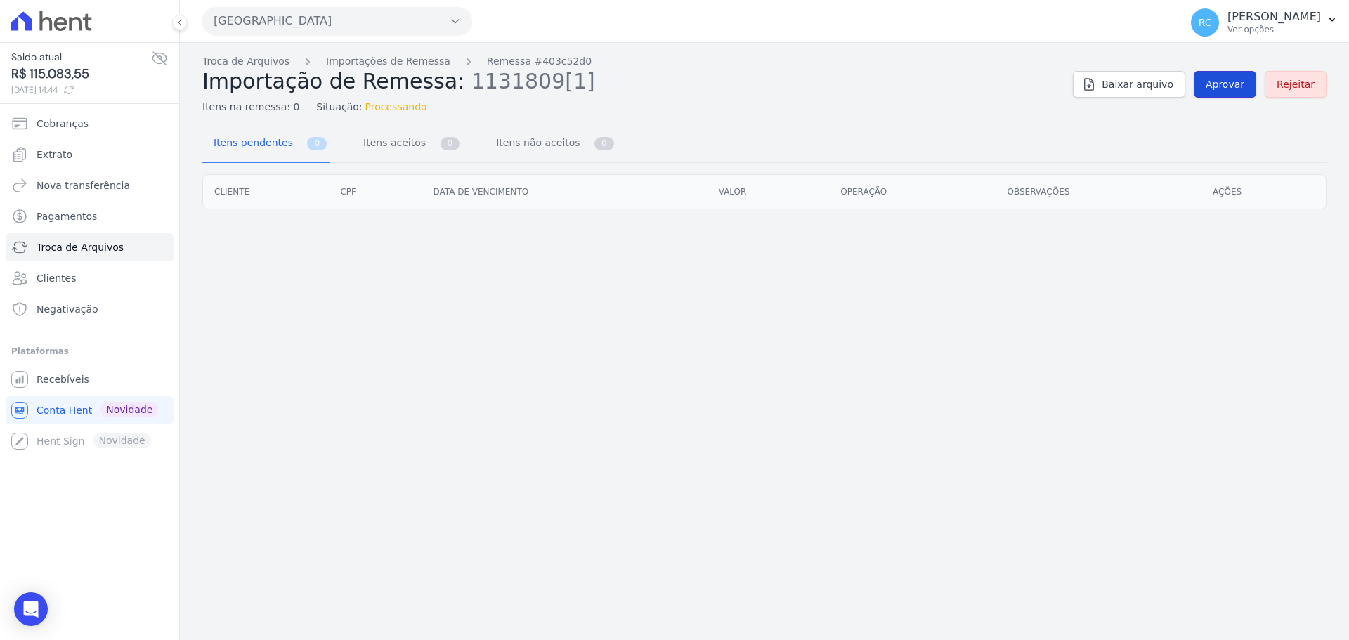
click at [1216, 90] on span "Aprovar" at bounding box center [1225, 84] width 39 height 14
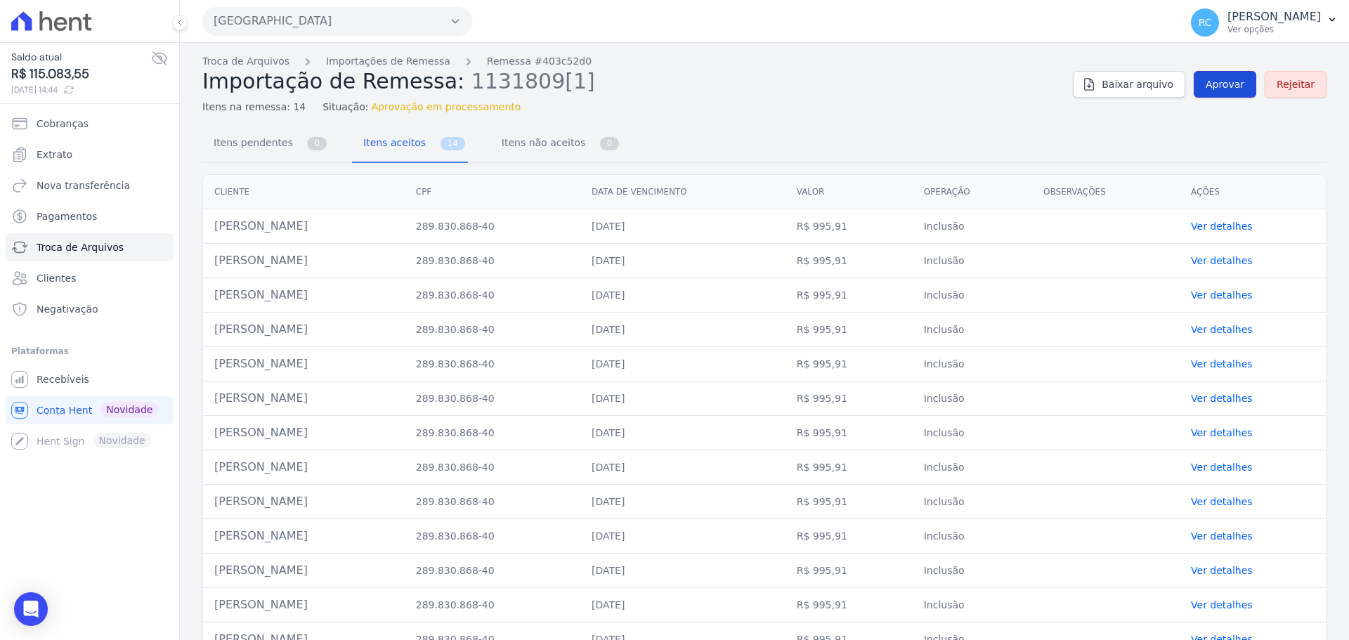
click at [1206, 82] on span "Aprovar" at bounding box center [1225, 84] width 39 height 14
click at [1218, 91] on span "Aprovar" at bounding box center [1225, 84] width 39 height 14
click at [1226, 87] on span "Aprovar" at bounding box center [1225, 84] width 39 height 14
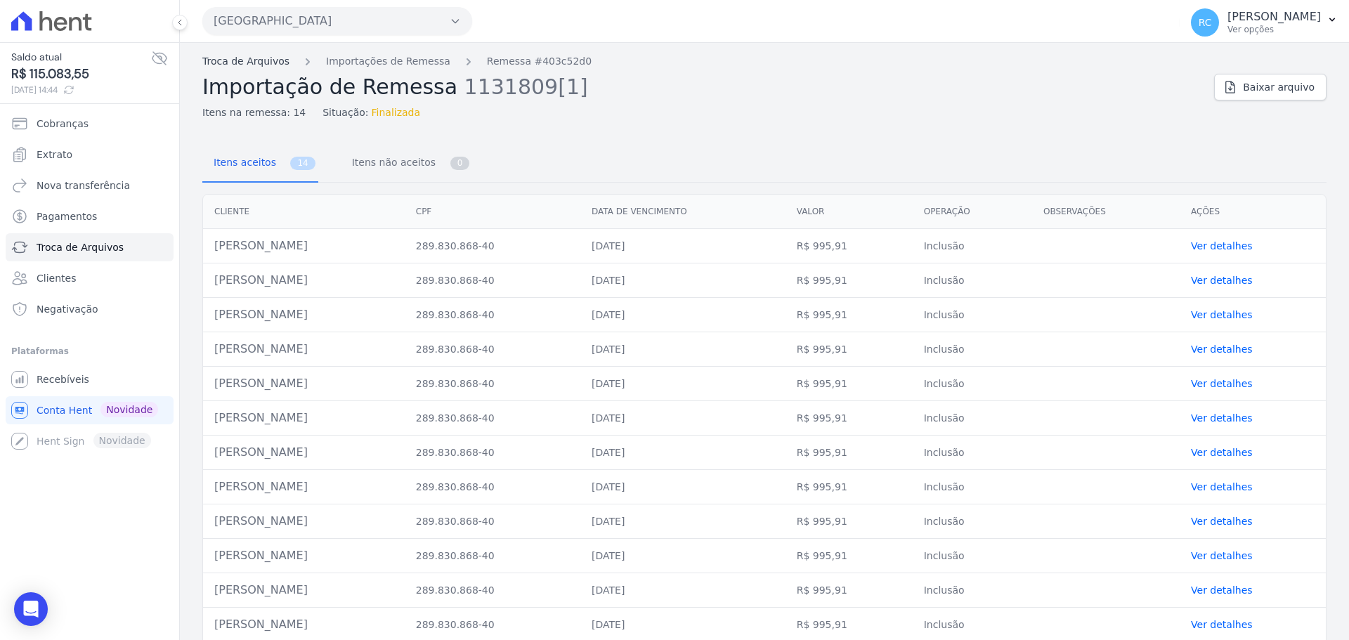
click at [226, 65] on link "Troca de Arquivos" at bounding box center [245, 61] width 87 height 15
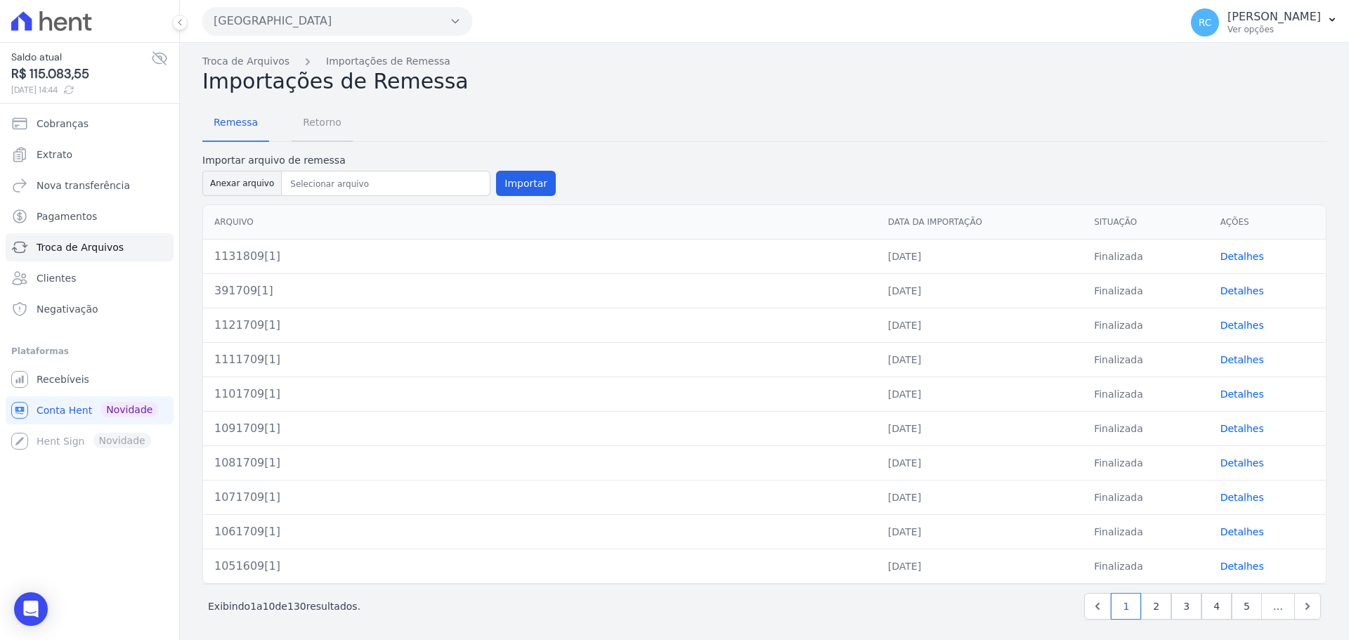
click at [313, 120] on span "Retorno" at bounding box center [322, 122] width 56 height 28
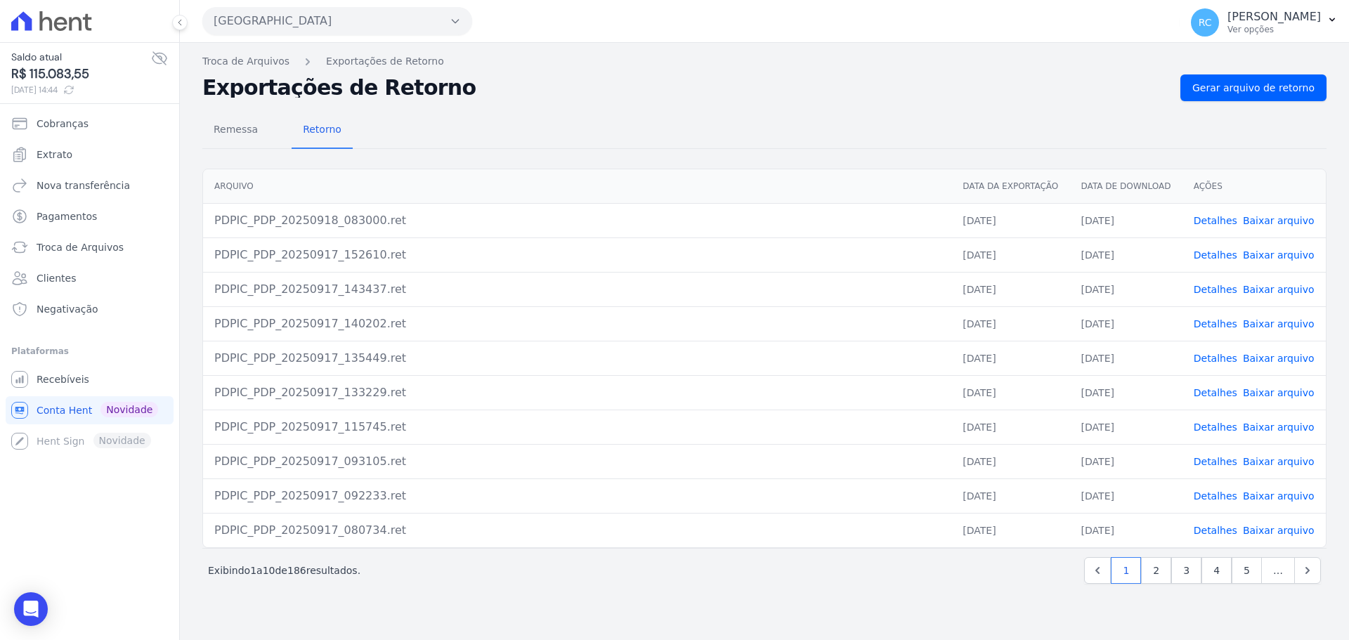
click at [1280, 223] on link "Baixar arquivo" at bounding box center [1279, 220] width 72 height 11
click at [1240, 79] on link "Gerar arquivo de retorno" at bounding box center [1253, 87] width 146 height 27
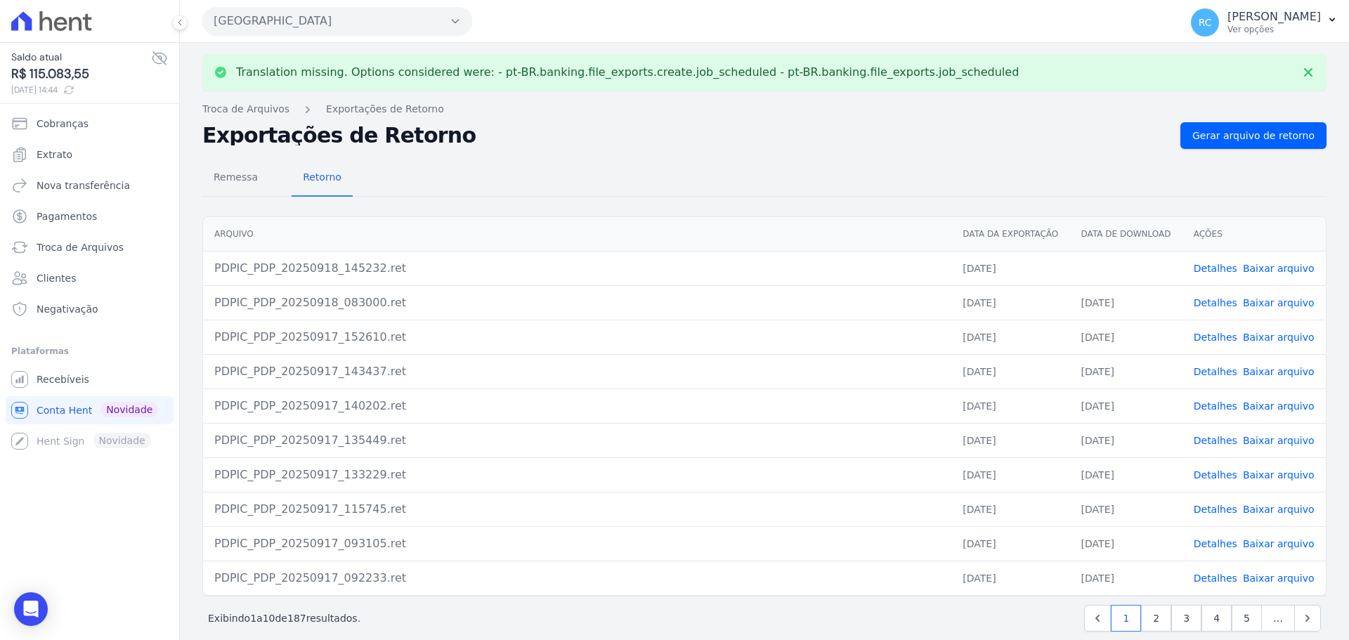
click at [1248, 269] on link "Baixar arquivo" at bounding box center [1279, 268] width 72 height 11
click at [1265, 265] on link "Baixar arquivo" at bounding box center [1279, 268] width 72 height 11
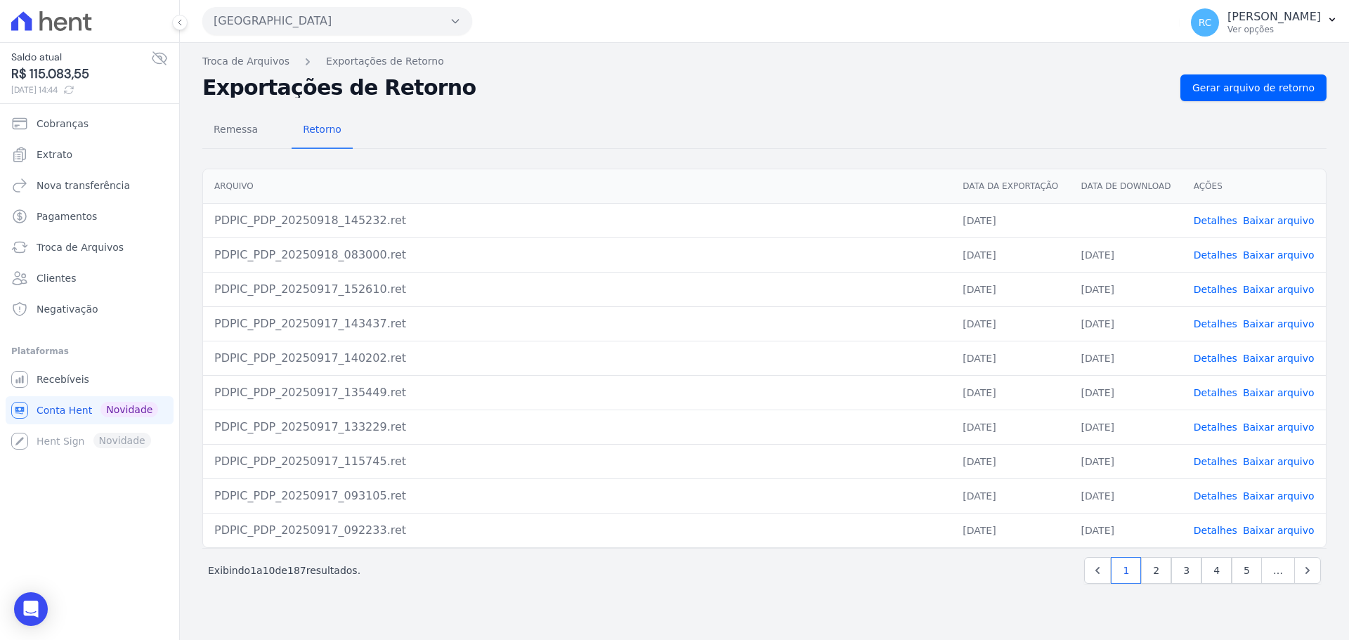
click at [305, 20] on button "[GEOGRAPHIC_DATA]" at bounding box center [337, 21] width 270 height 28
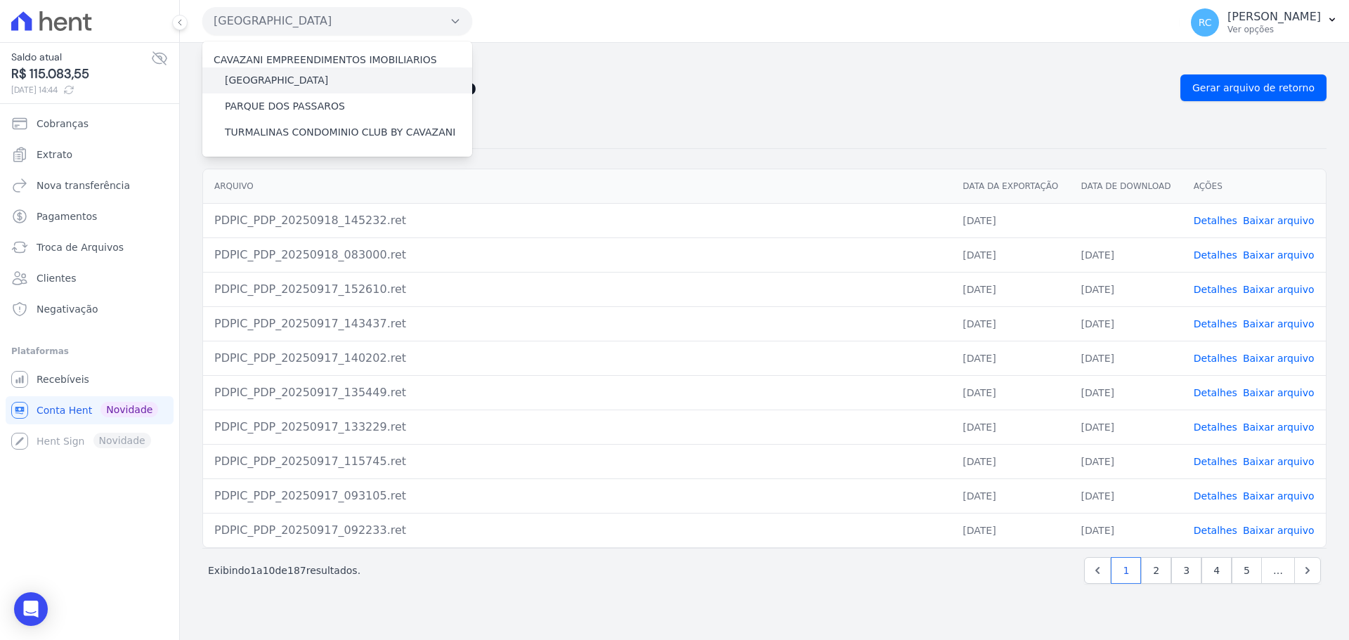
click at [284, 77] on label "[GEOGRAPHIC_DATA]" at bounding box center [276, 80] width 103 height 15
click at [0, 0] on input "[GEOGRAPHIC_DATA]" at bounding box center [0, 0] width 0 height 0
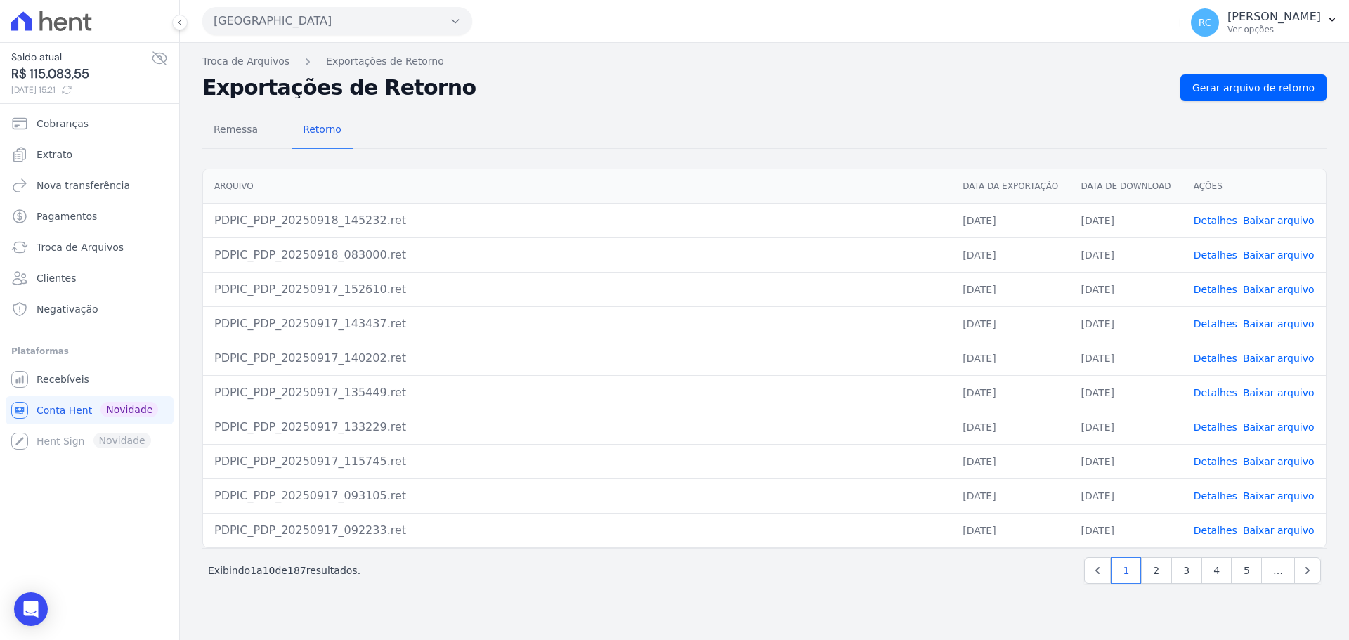
click at [299, 34] on button "[GEOGRAPHIC_DATA]" at bounding box center [337, 21] width 270 height 28
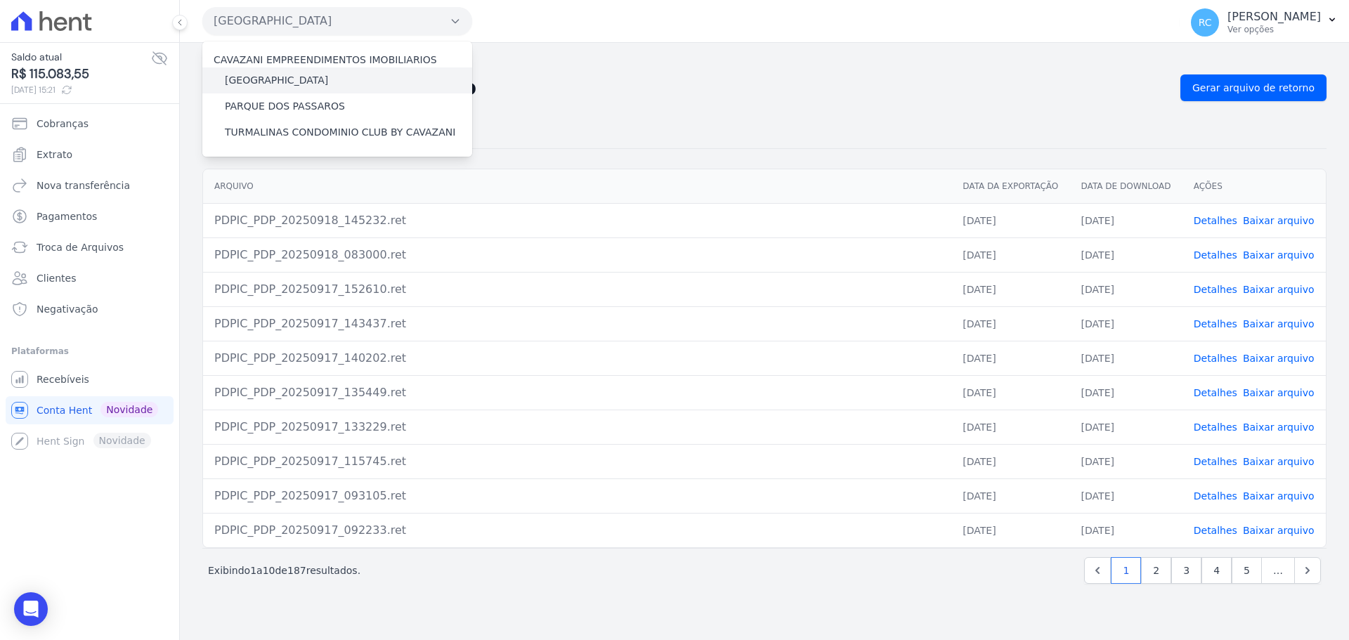
click at [297, 79] on label "[GEOGRAPHIC_DATA]" at bounding box center [276, 80] width 103 height 15
click at [0, 0] on input "[GEOGRAPHIC_DATA]" at bounding box center [0, 0] width 0 height 0
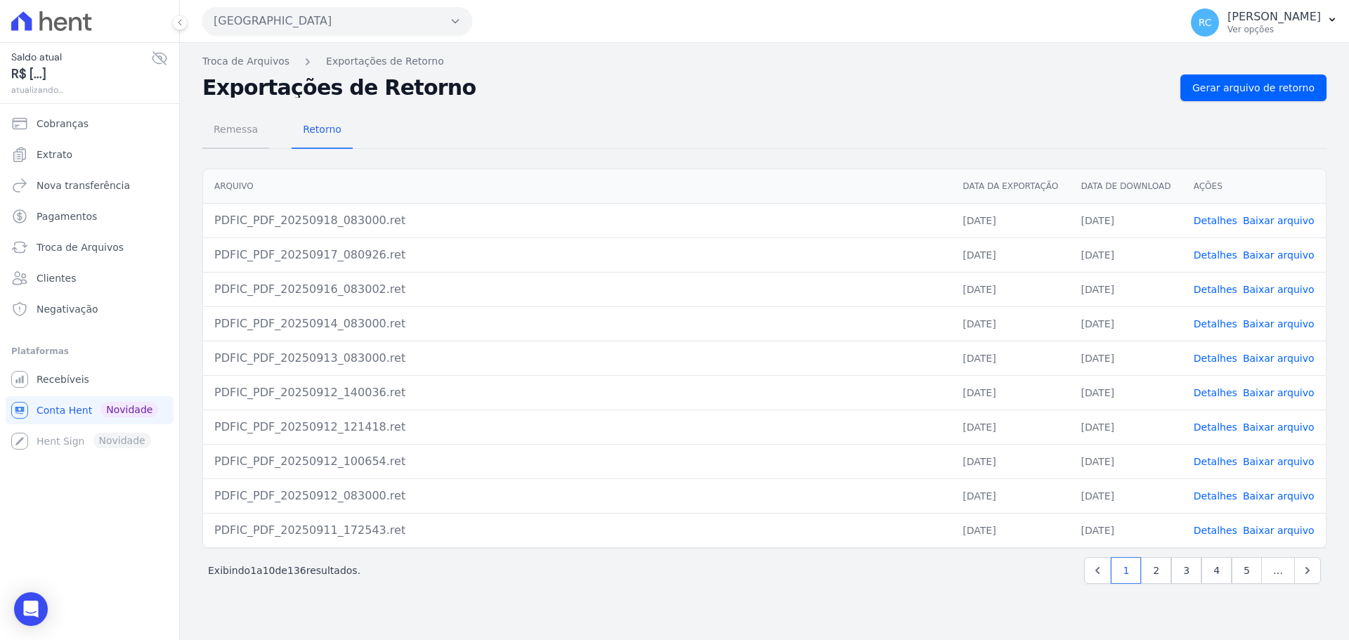
click at [243, 142] on span "Remessa" at bounding box center [235, 129] width 61 height 28
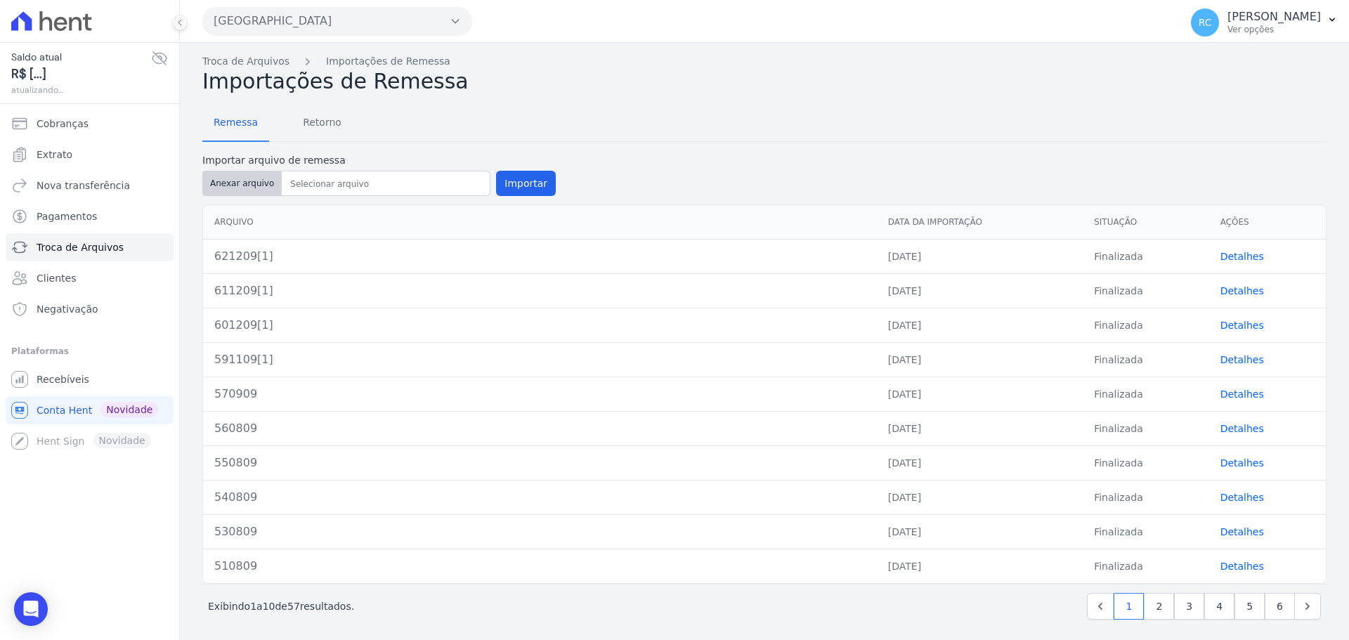
click at [249, 176] on button "Anexar arquivo" at bounding box center [241, 183] width 79 height 25
type input "631809[1]"
click at [509, 180] on button "Importar" at bounding box center [526, 183] width 60 height 25
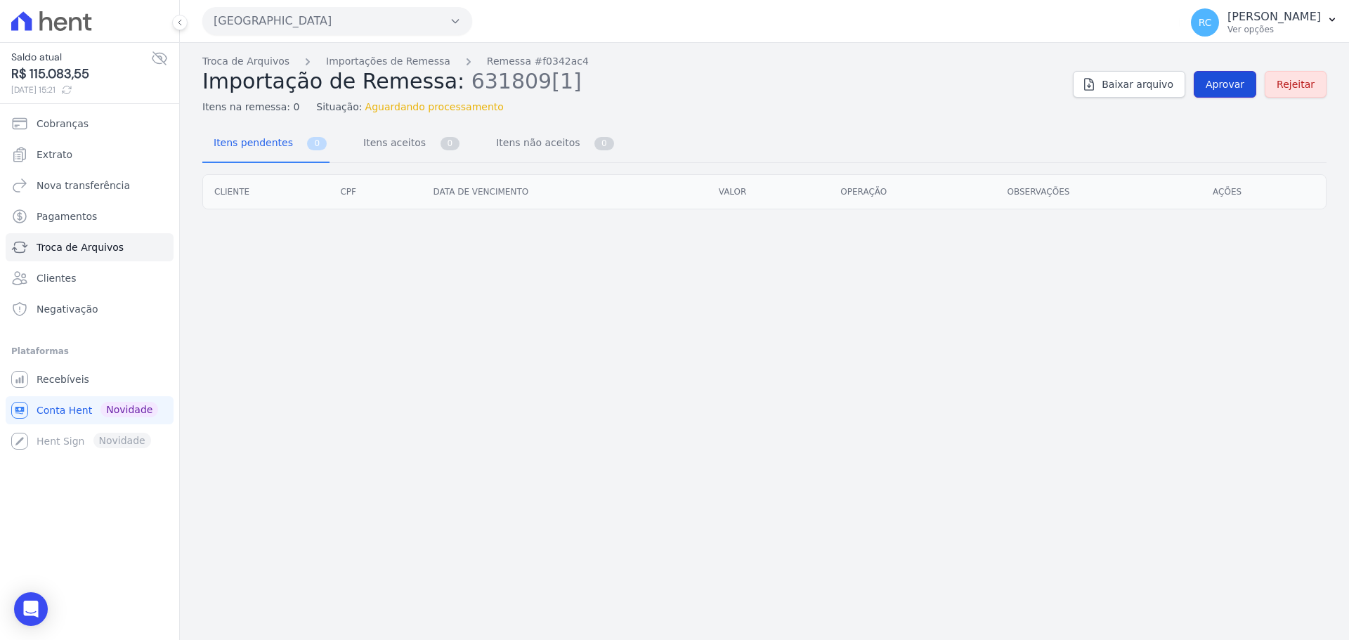
click at [1236, 86] on span "Aprovar" at bounding box center [1225, 84] width 39 height 14
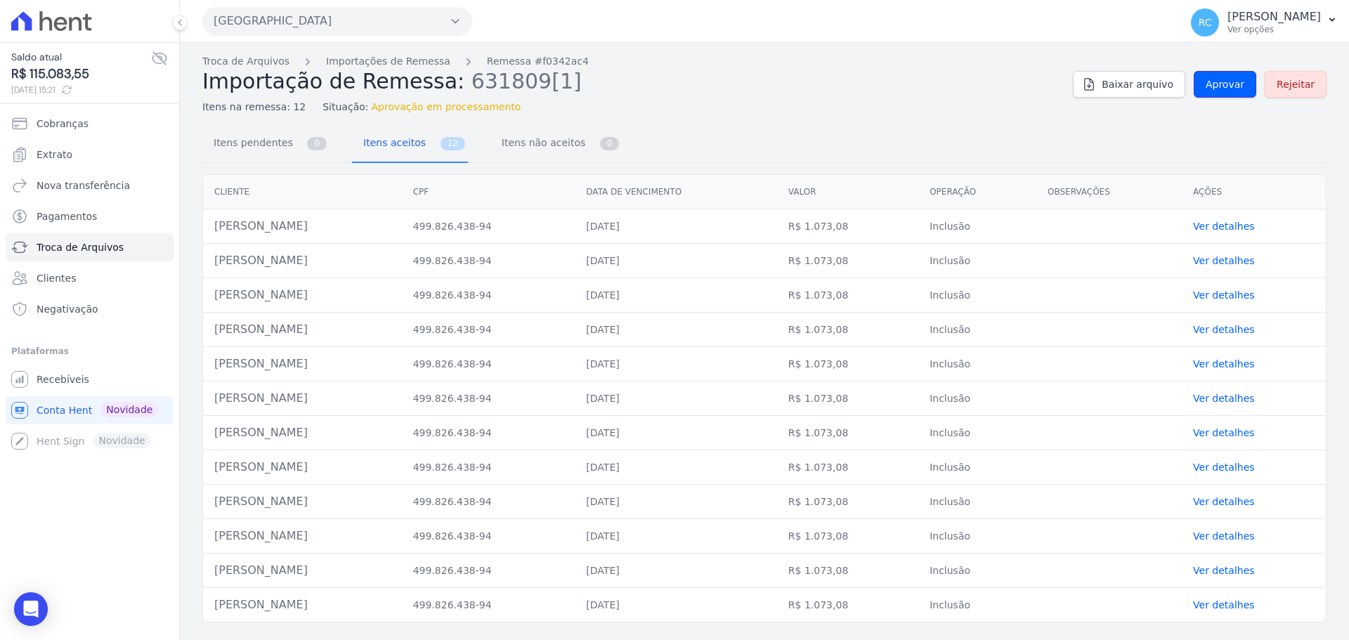
click at [1236, 86] on span "Aprovar" at bounding box center [1225, 84] width 39 height 14
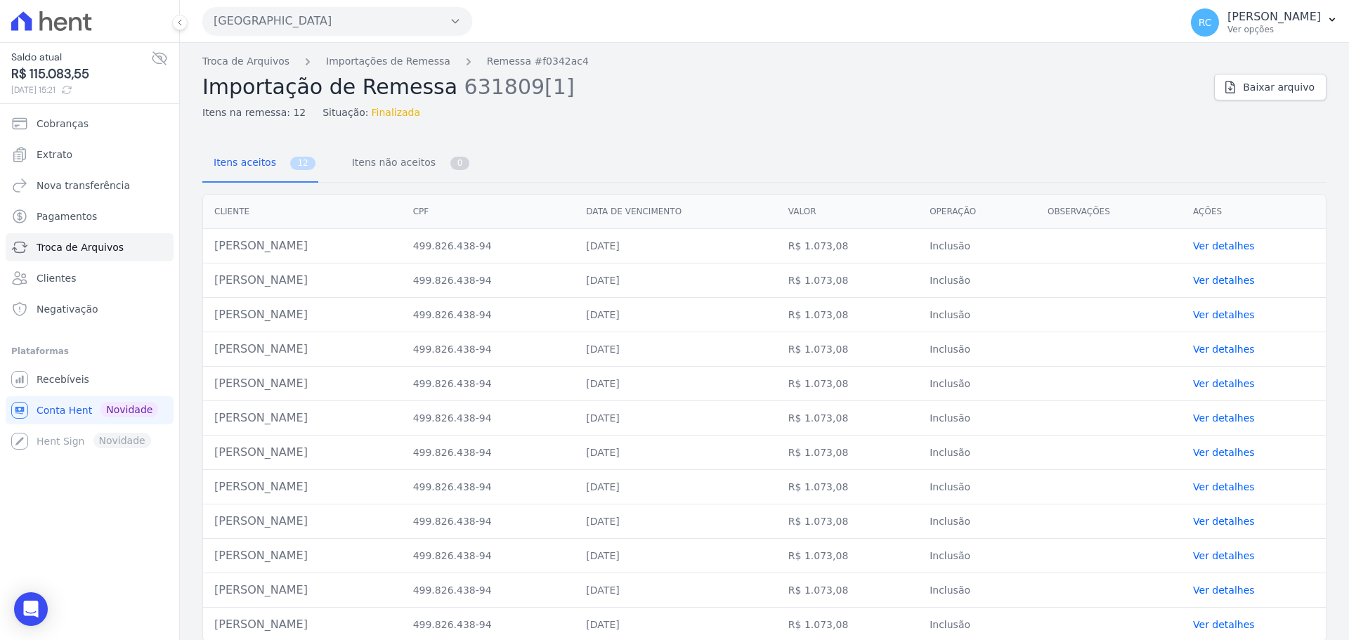
click at [276, 237] on td "[PERSON_NAME]" at bounding box center [302, 246] width 199 height 34
click at [276, 236] on td "[PERSON_NAME]" at bounding box center [302, 246] width 199 height 34
copy tr "[PERSON_NAME]"
click at [223, 60] on link "Troca de Arquivos" at bounding box center [245, 61] width 87 height 15
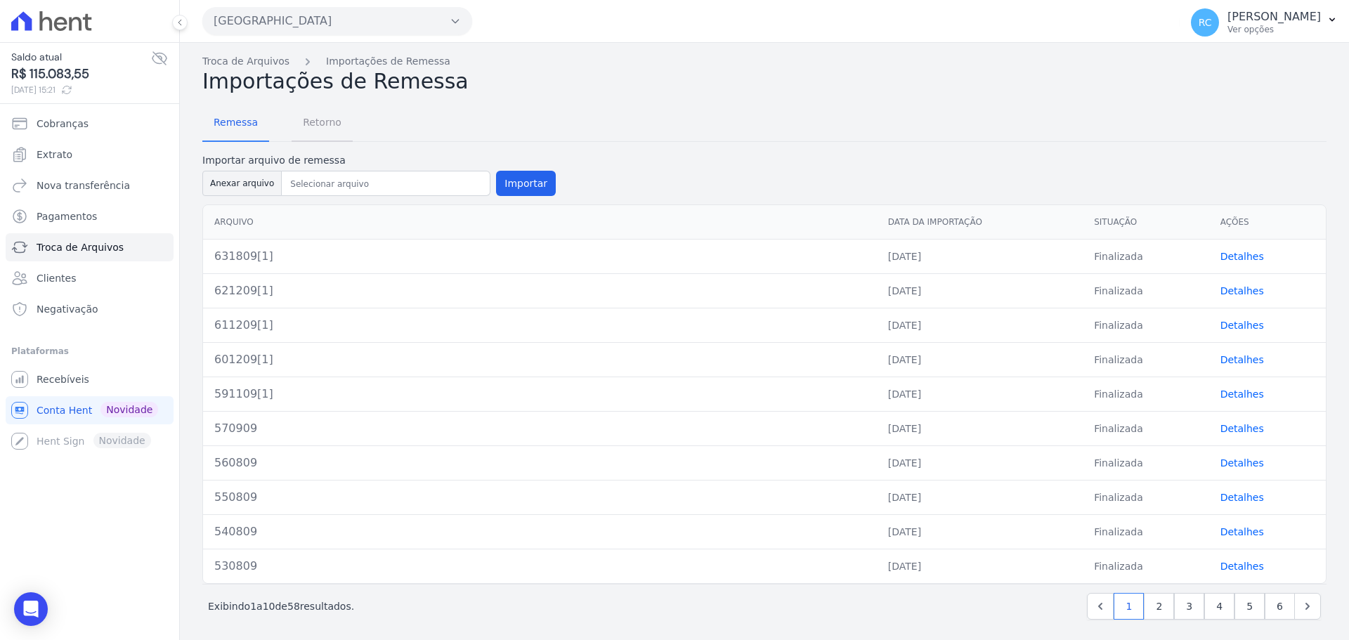
click at [313, 134] on span "Retorno" at bounding box center [322, 122] width 56 height 28
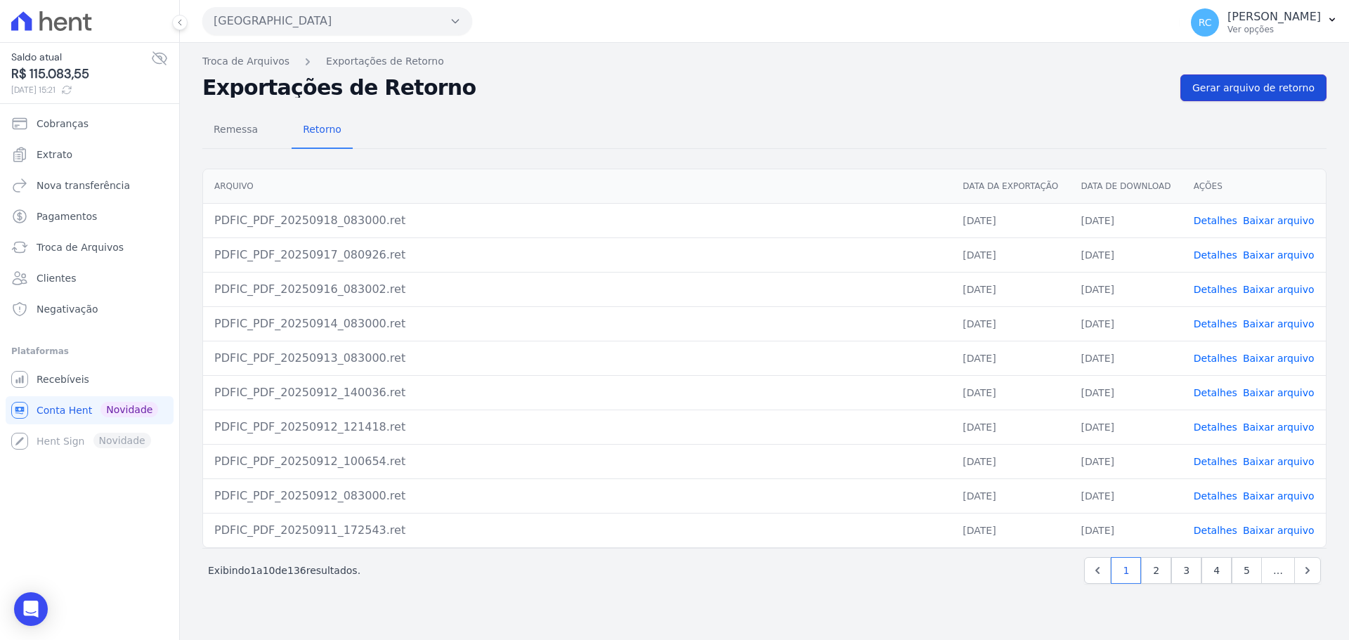
click at [1244, 87] on span "Gerar arquivo de retorno" at bounding box center [1253, 88] width 122 height 14
click at [1284, 87] on span "Gerar arquivo de retorno" at bounding box center [1253, 88] width 122 height 14
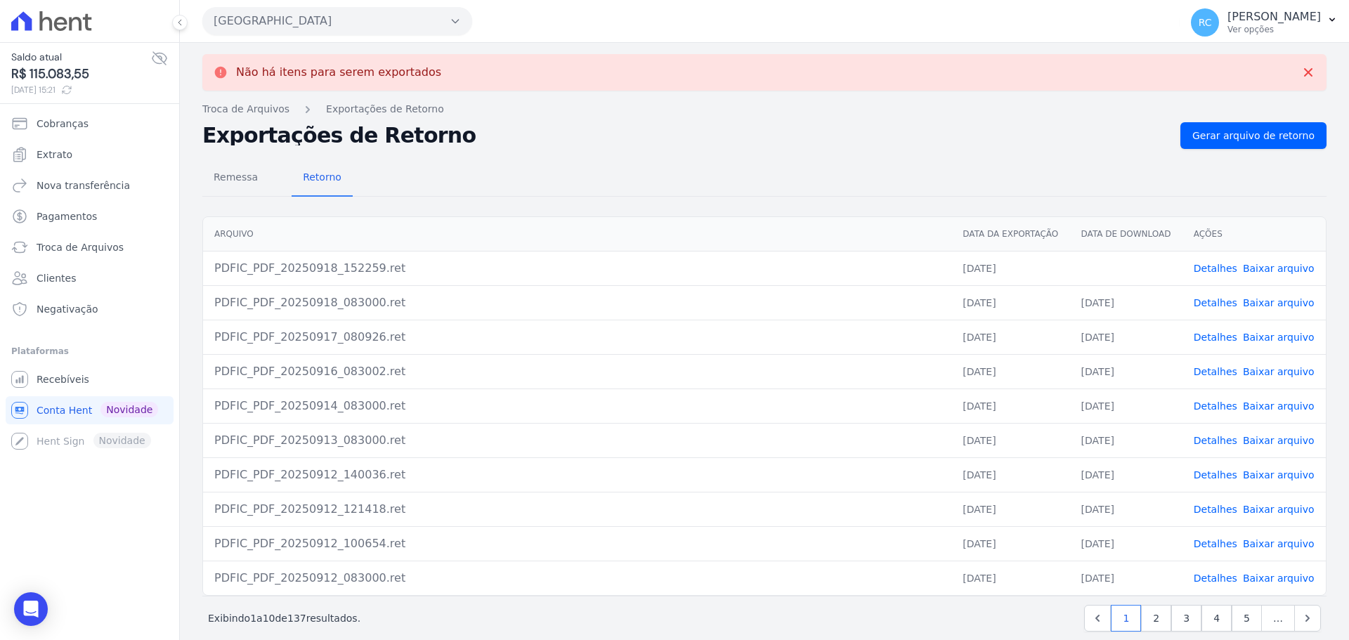
click at [1266, 270] on link "Baixar arquivo" at bounding box center [1279, 268] width 72 height 11
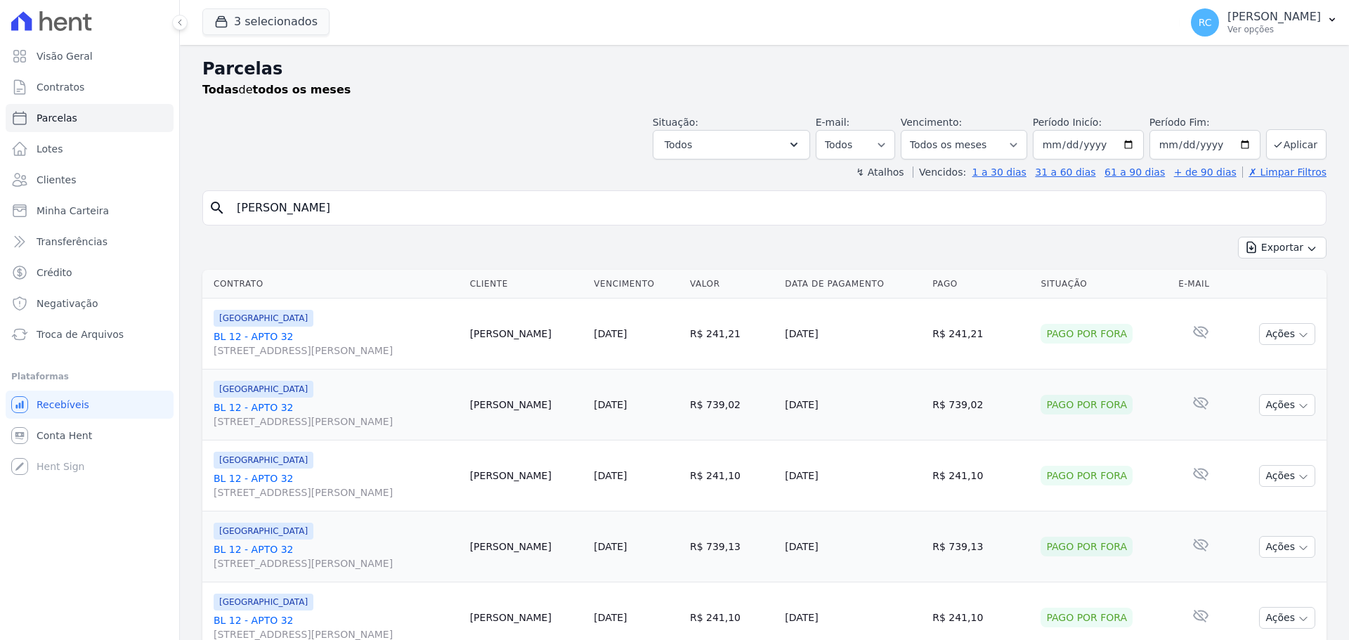
select select
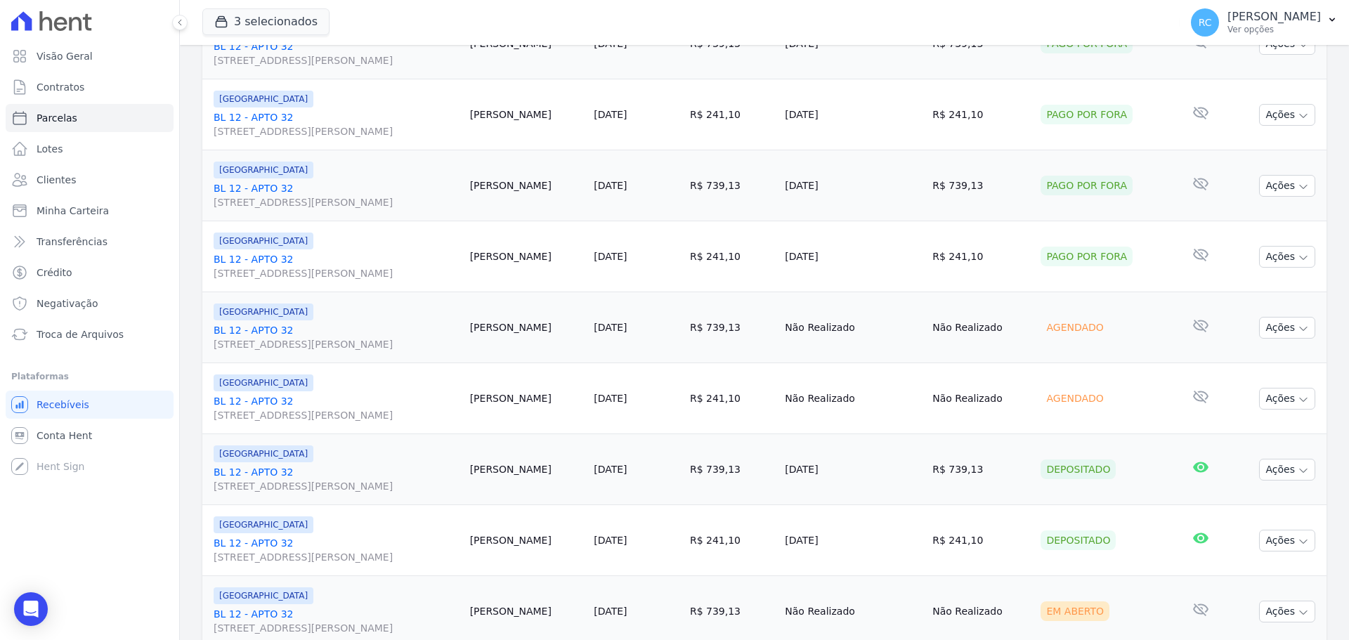
scroll to position [1054, 0]
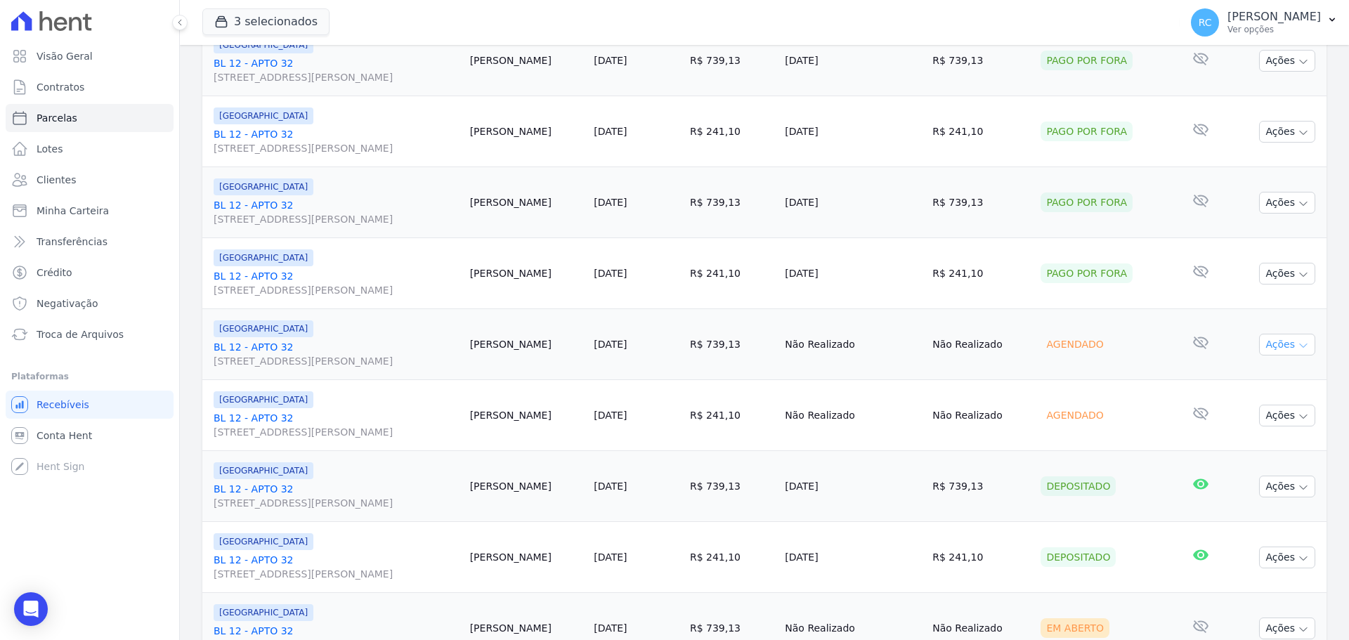
click at [1275, 338] on button "Ações" at bounding box center [1287, 345] width 56 height 22
click at [1247, 454] on link "Liquidação Manual" at bounding box center [1281, 455] width 135 height 26
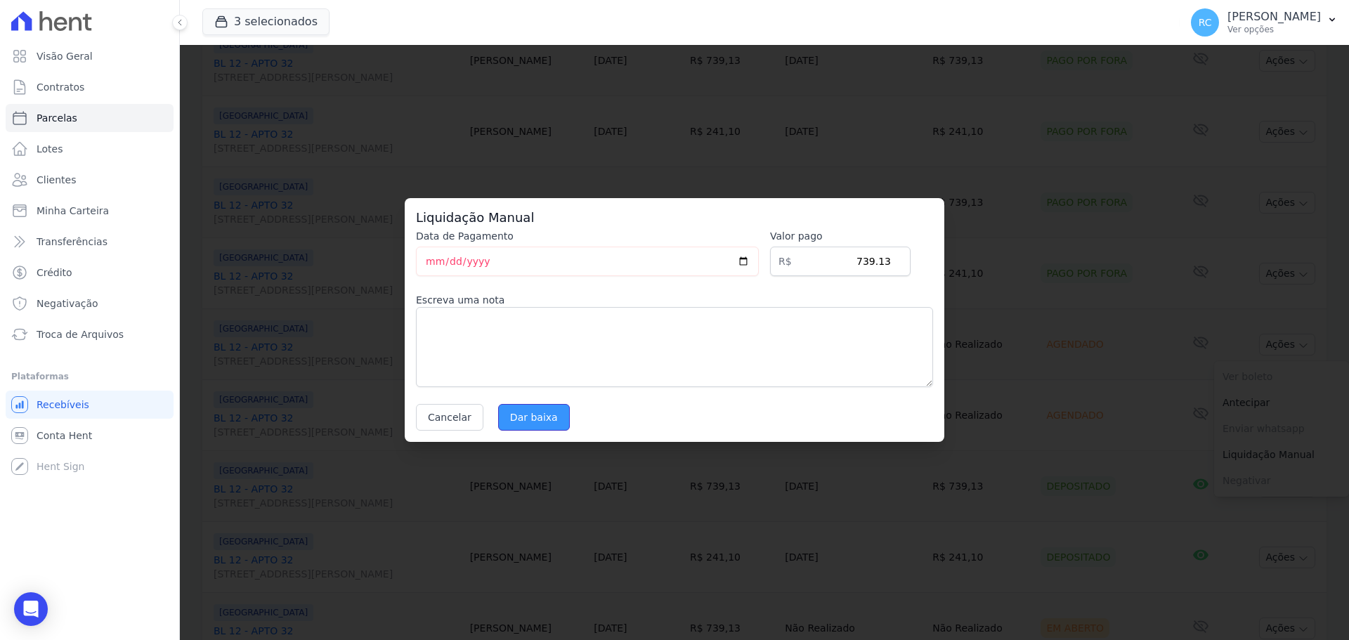
click at [526, 408] on input "Dar baixa" at bounding box center [534, 417] width 72 height 27
select select
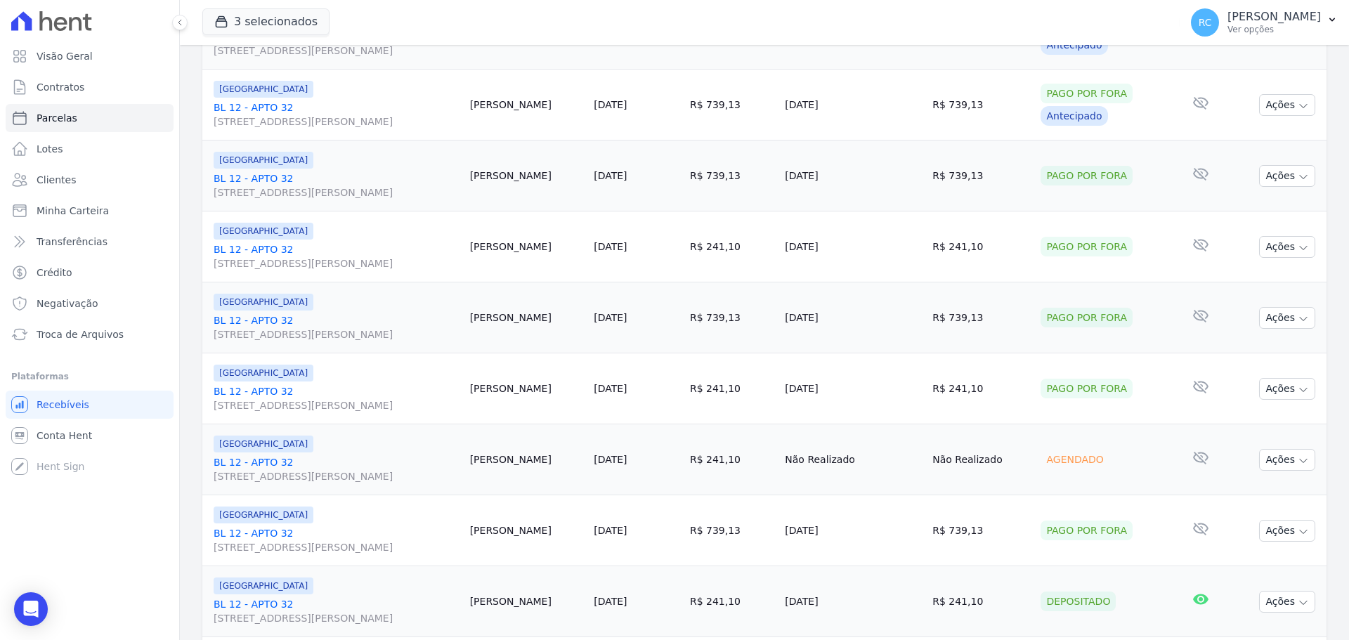
scroll to position [984, 0]
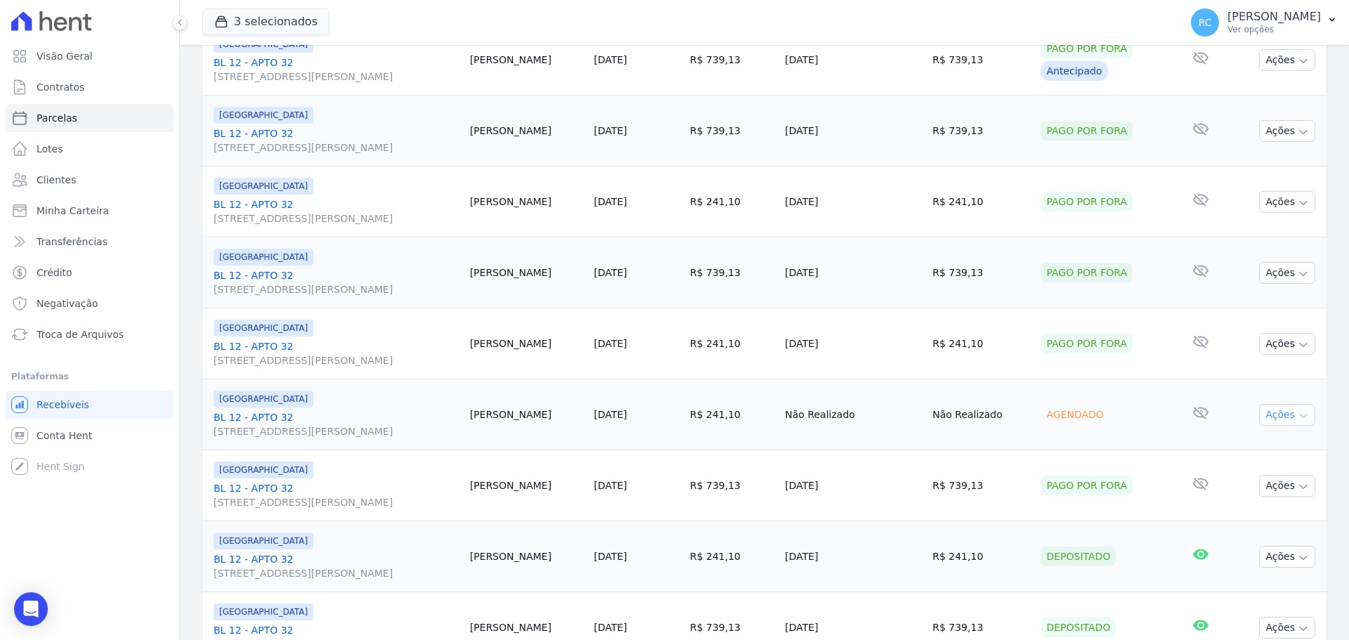
drag, startPoint x: 1289, startPoint y: 410, endPoint x: 1278, endPoint y: 422, distance: 15.9
click at [1287, 410] on button "Ações" at bounding box center [1287, 415] width 56 height 22
click at [1239, 515] on link "Liquidação Manual" at bounding box center [1281, 525] width 135 height 26
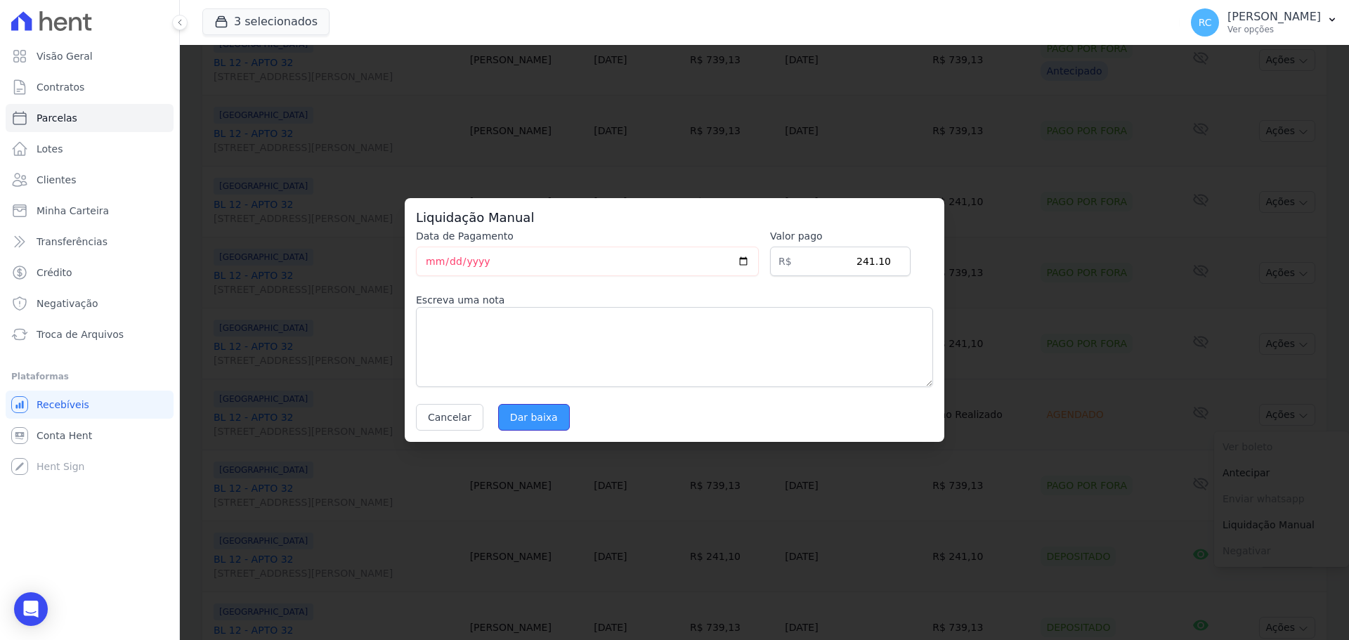
click at [557, 425] on input "Dar baixa" at bounding box center [534, 417] width 72 height 27
click at [536, 429] on div "Cancelar Dar baixa" at bounding box center [674, 417] width 517 height 27
select select
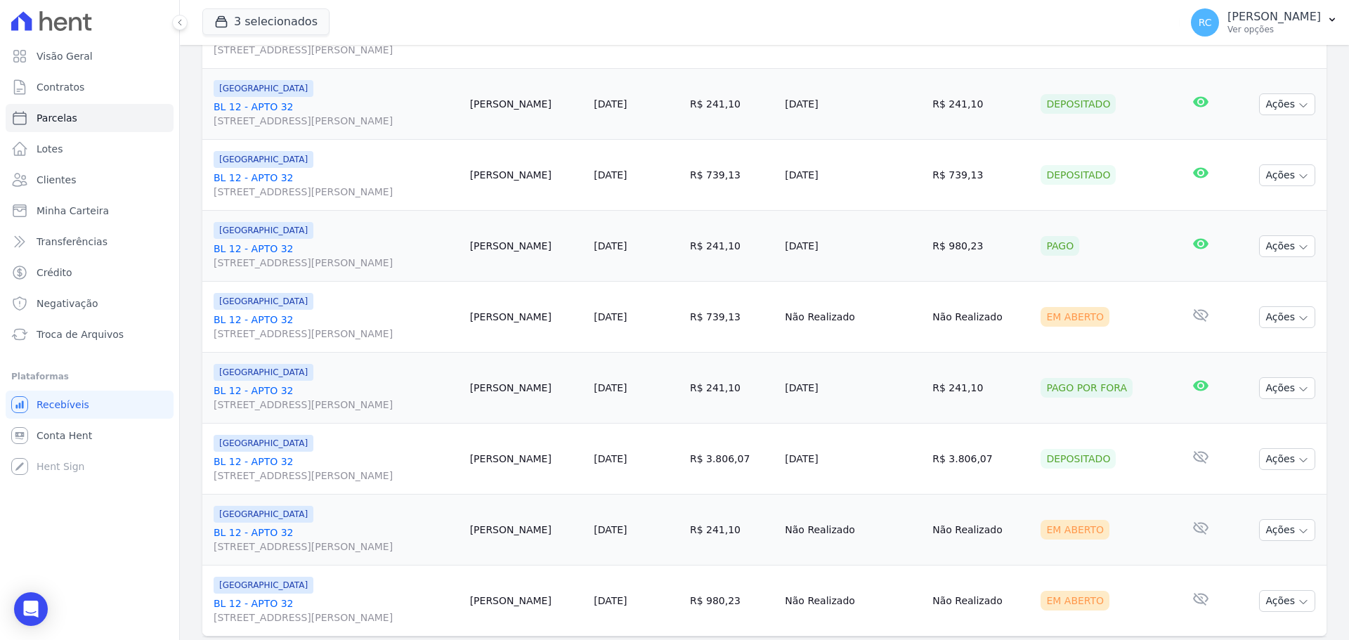
scroll to position [1494, 0]
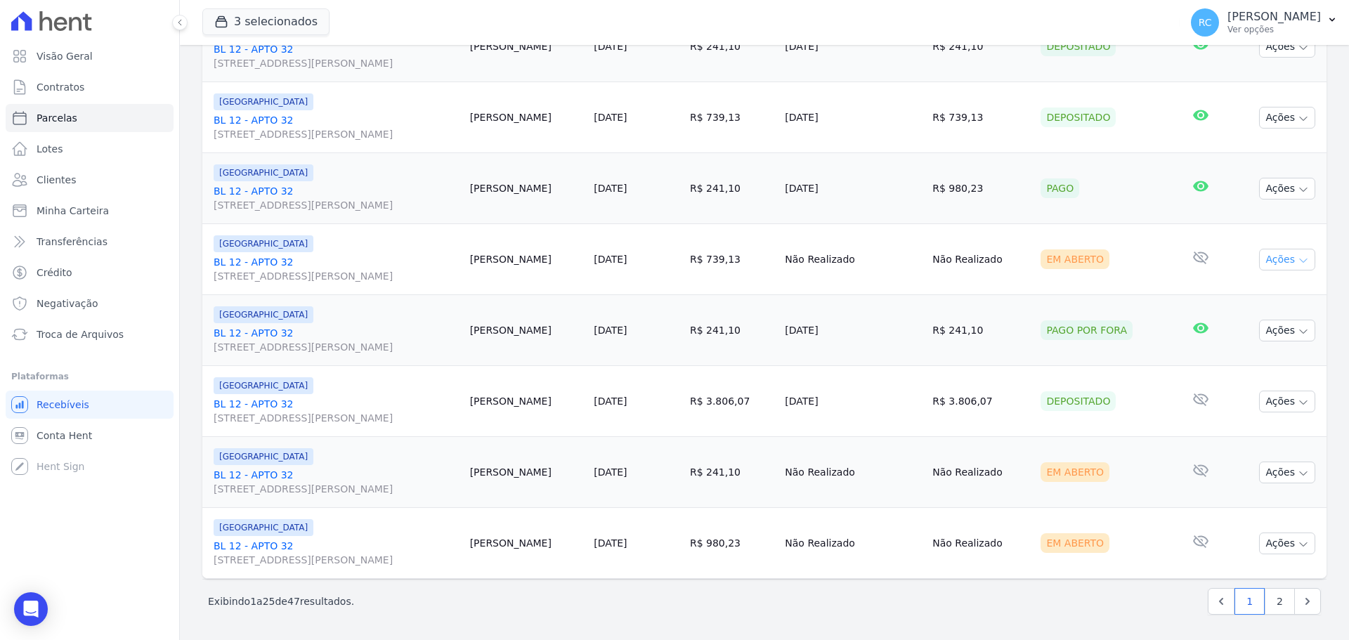
click at [1268, 260] on button "Ações" at bounding box center [1287, 260] width 56 height 22
click at [1271, 371] on link "Liquidação Manual" at bounding box center [1281, 370] width 135 height 26
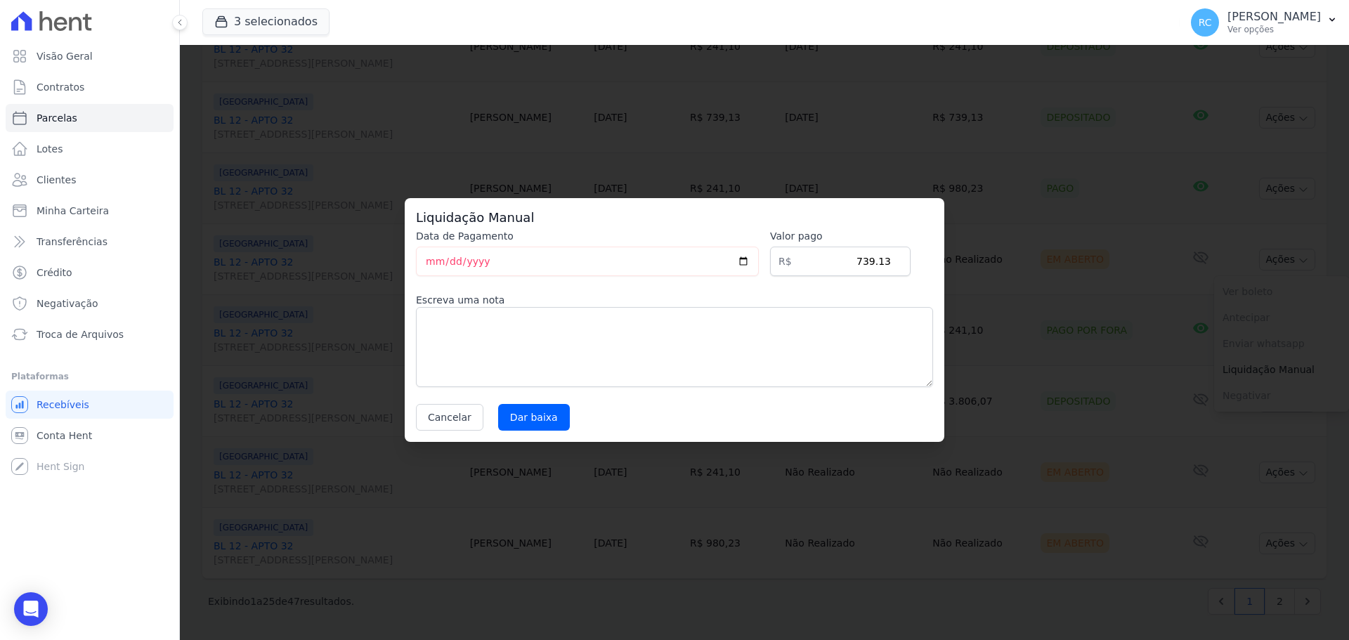
click at [523, 402] on div "Data de Pagamento 2025-09-18 Valor pago R$ 739.13 Escreva uma nota Cancelar Dar…" at bounding box center [674, 330] width 517 height 202
click at [523, 409] on input "Dar baixa" at bounding box center [534, 417] width 72 height 27
select select
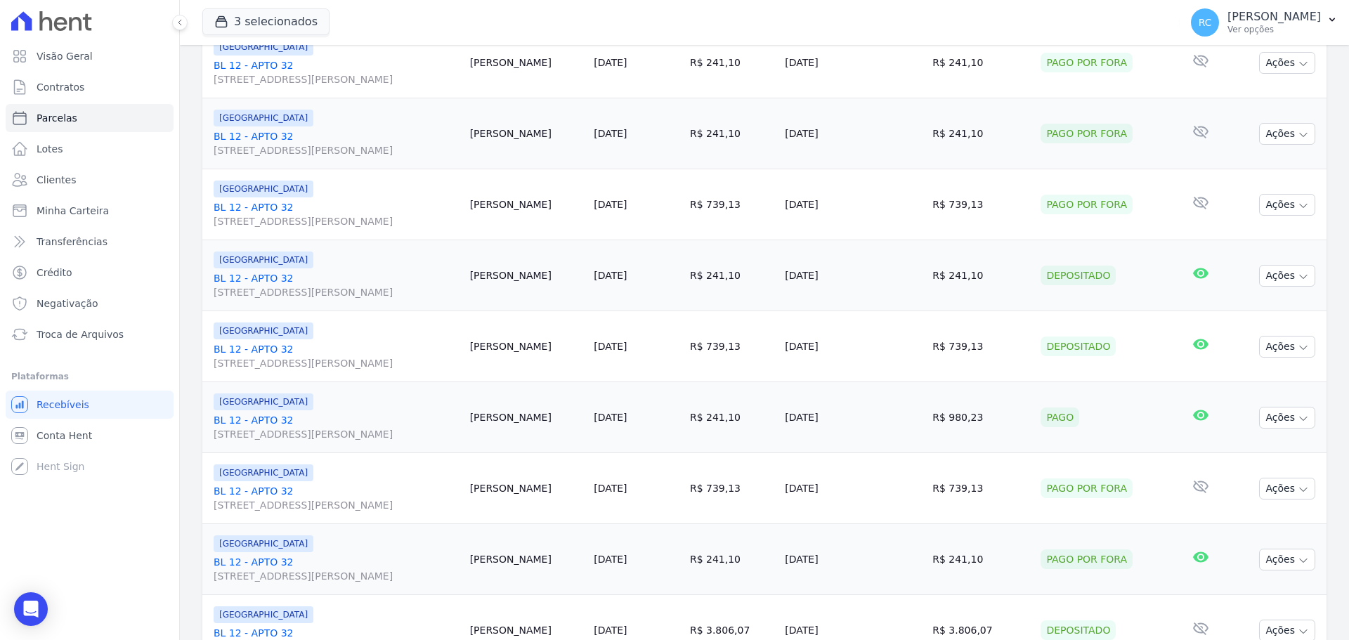
scroll to position [1494, 0]
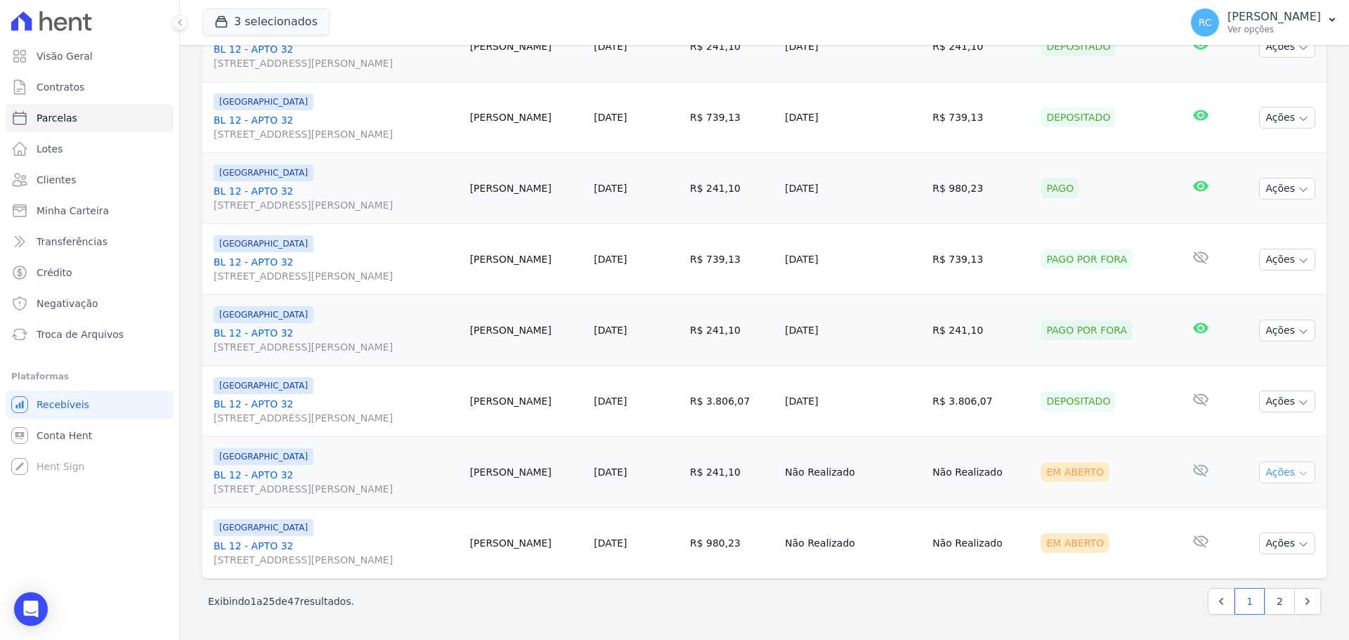
click at [1279, 472] on button "Ações" at bounding box center [1287, 473] width 56 height 22
click at [1244, 578] on link "Liquidação Manual" at bounding box center [1281, 583] width 135 height 26
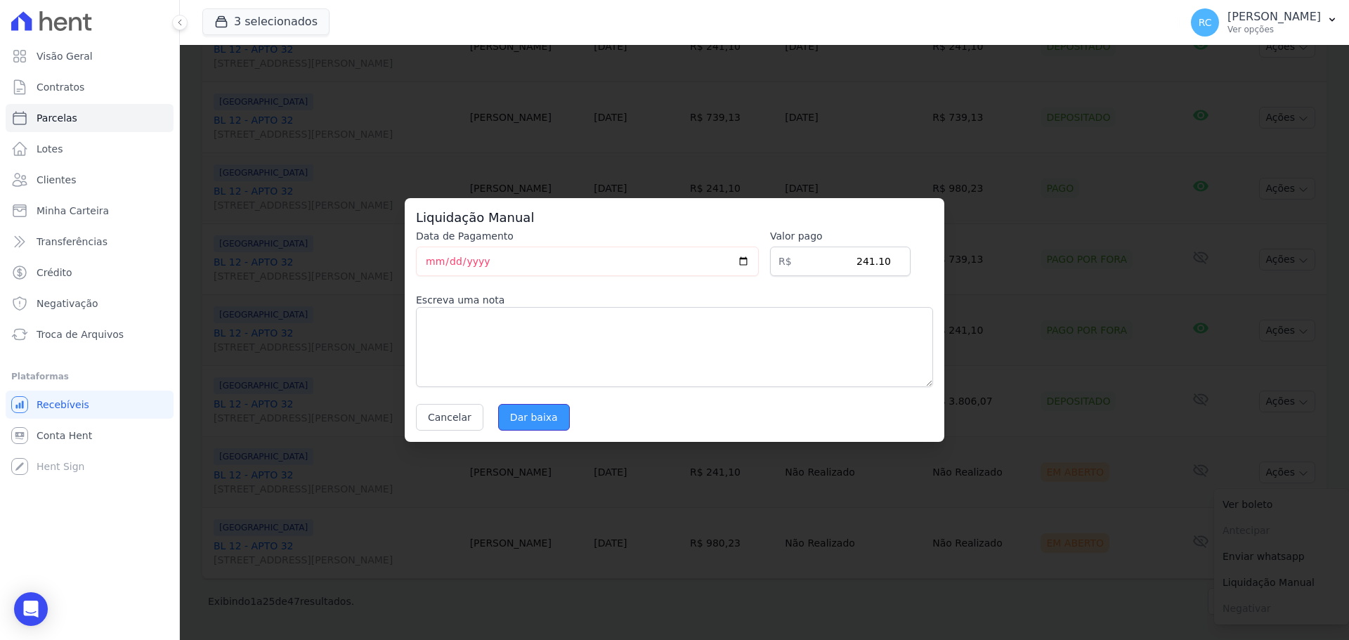
click at [526, 412] on input "Dar baixa" at bounding box center [534, 417] width 72 height 27
select select
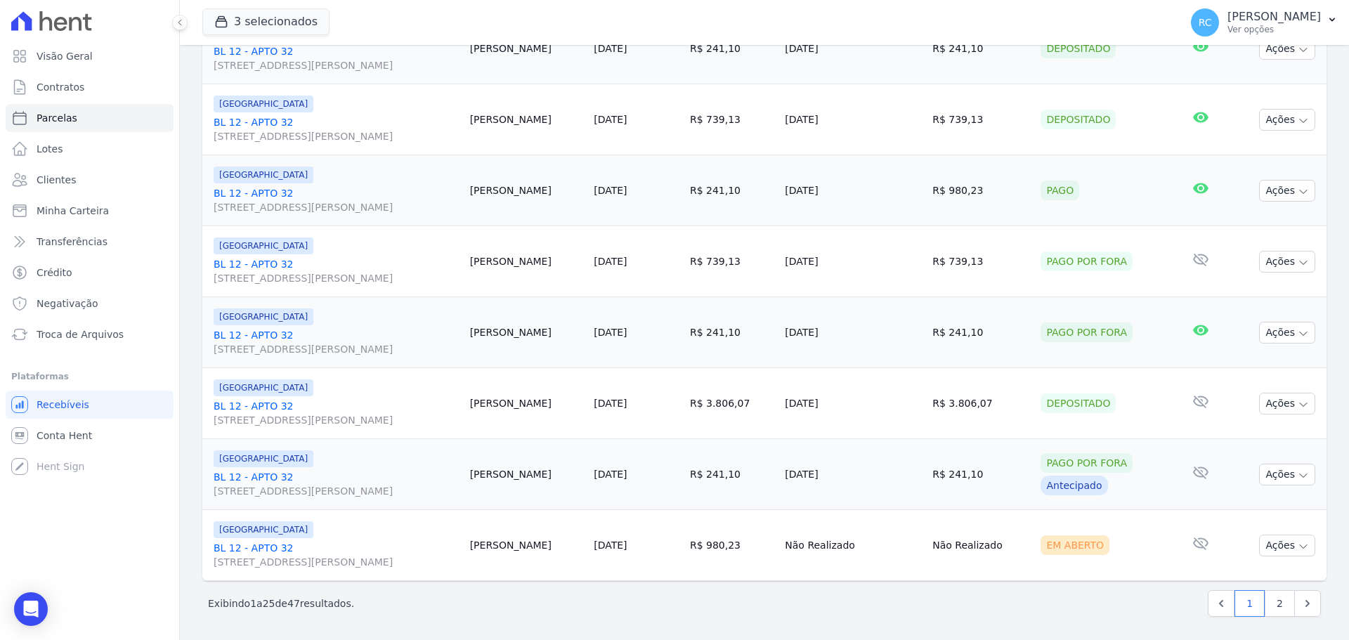
scroll to position [1494, 0]
click at [1277, 544] on button "Ações" at bounding box center [1287, 544] width 56 height 22
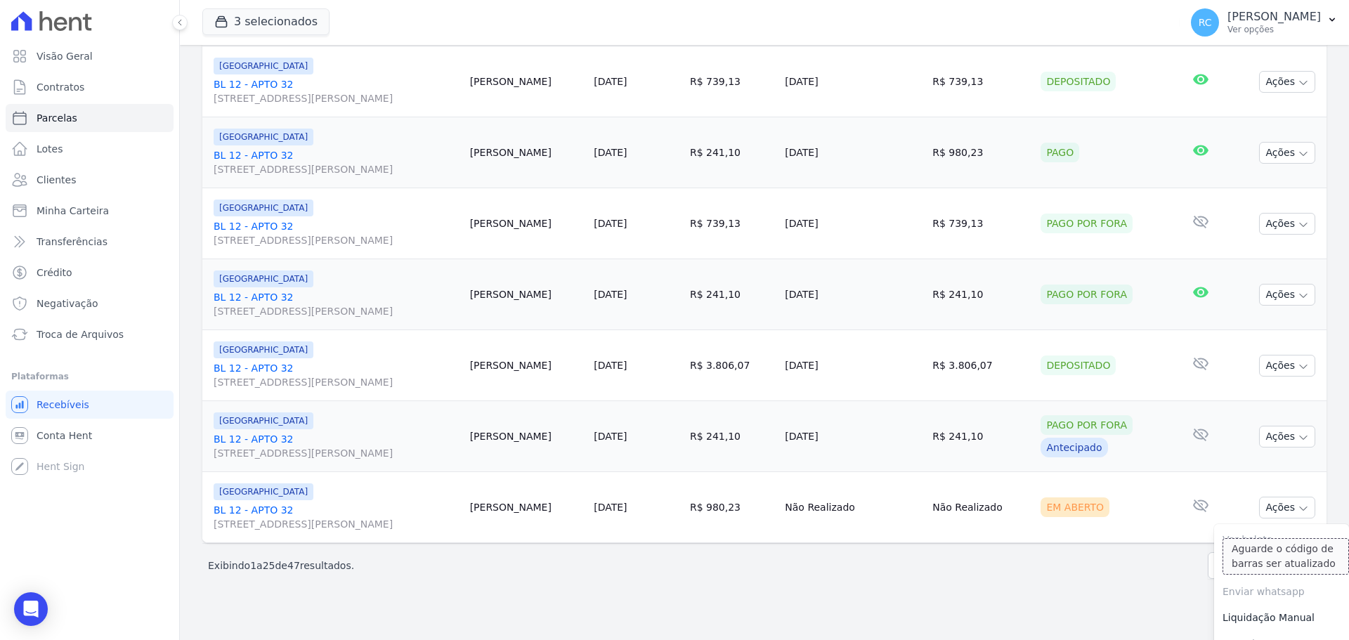
scroll to position [1549, 0]
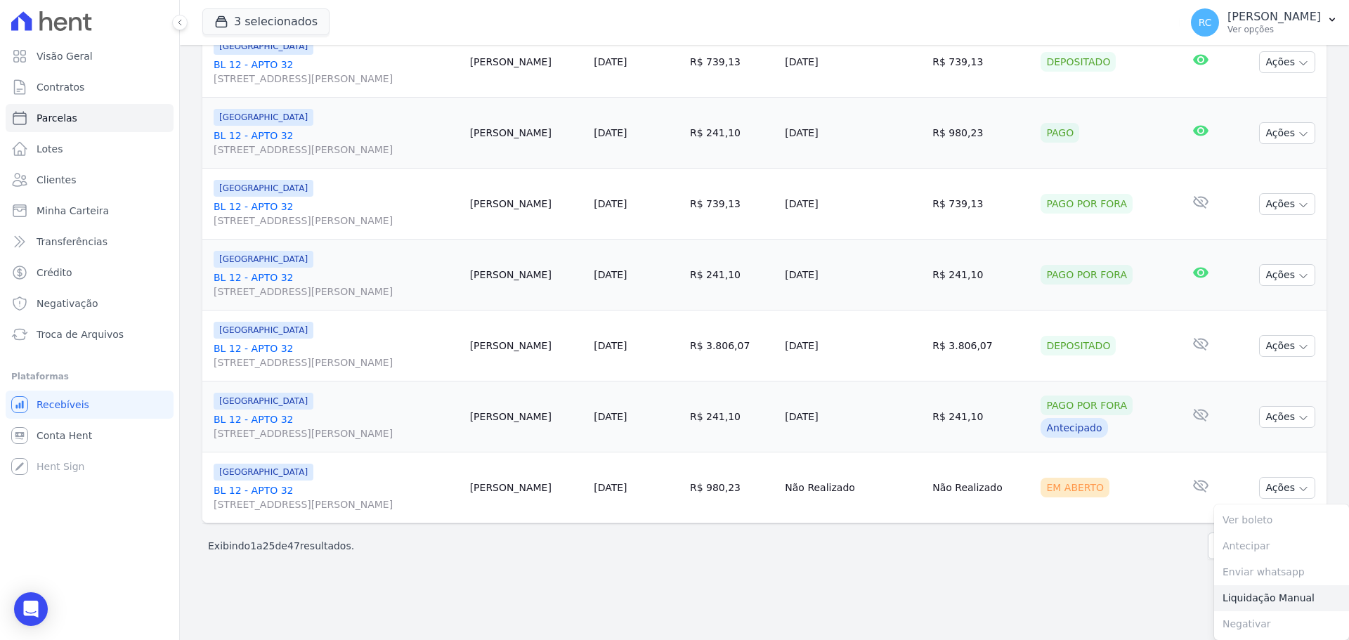
click at [1247, 599] on link "Liquidação Manual" at bounding box center [1281, 598] width 135 height 26
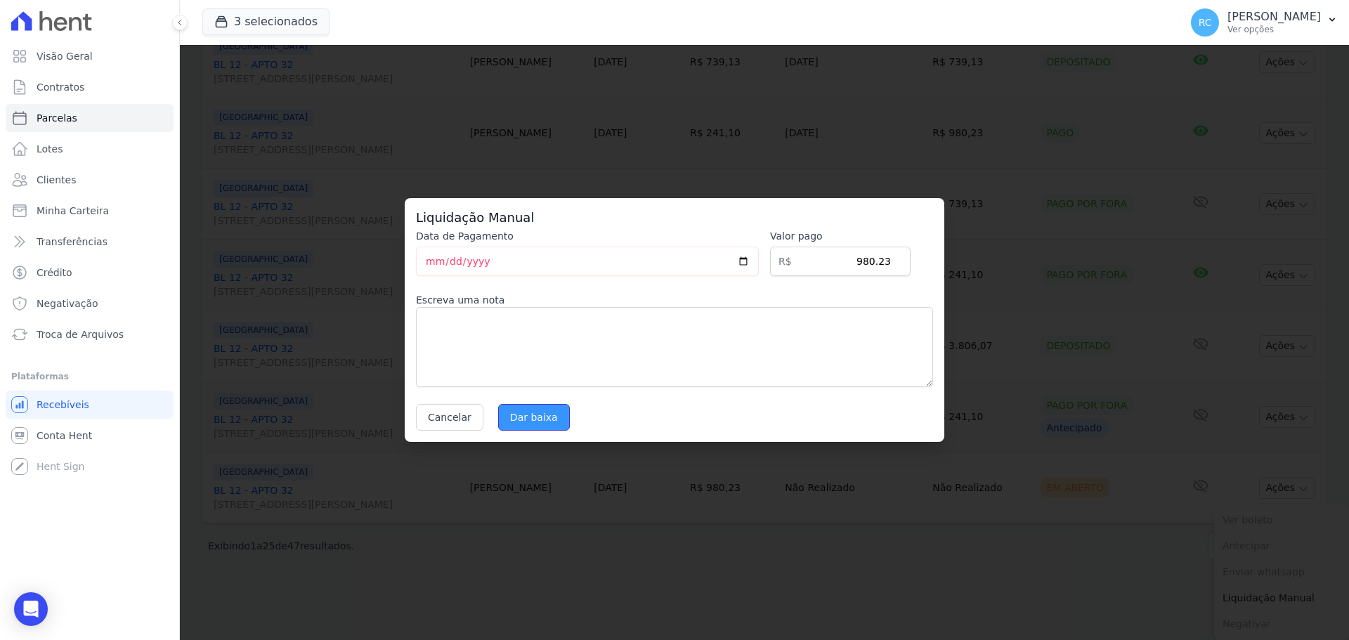
click at [529, 413] on input "Dar baixa" at bounding box center [534, 417] width 72 height 27
select select
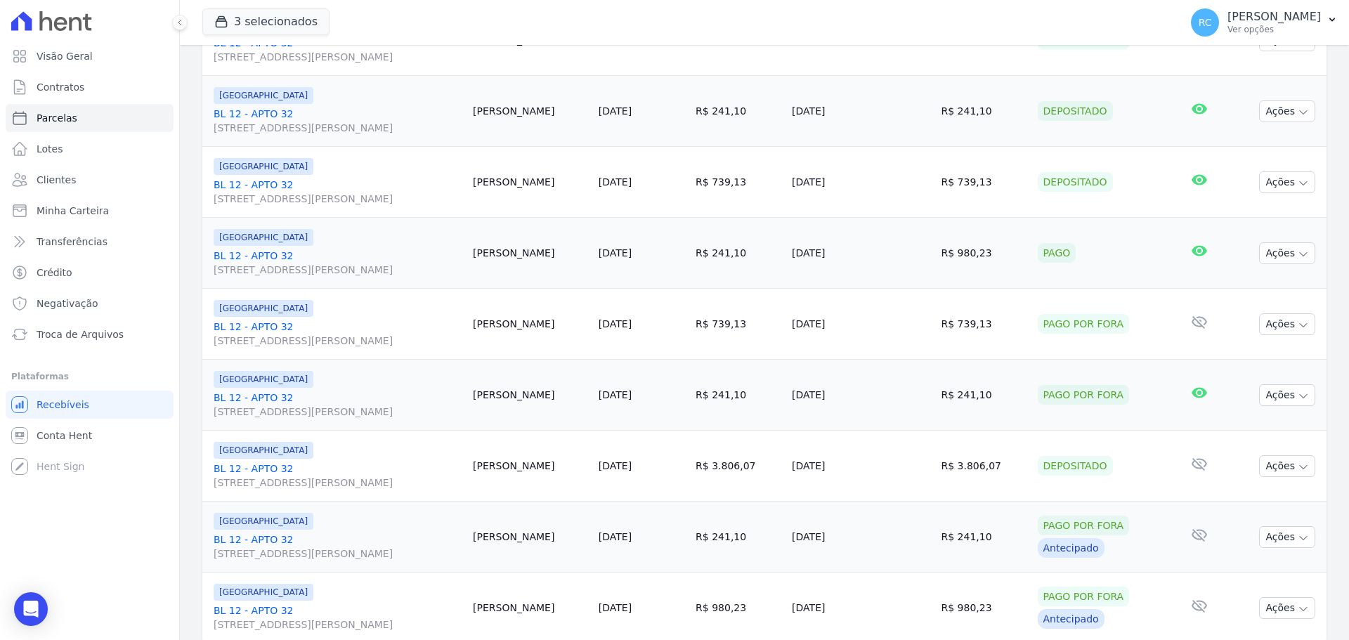
scroll to position [1494, 0]
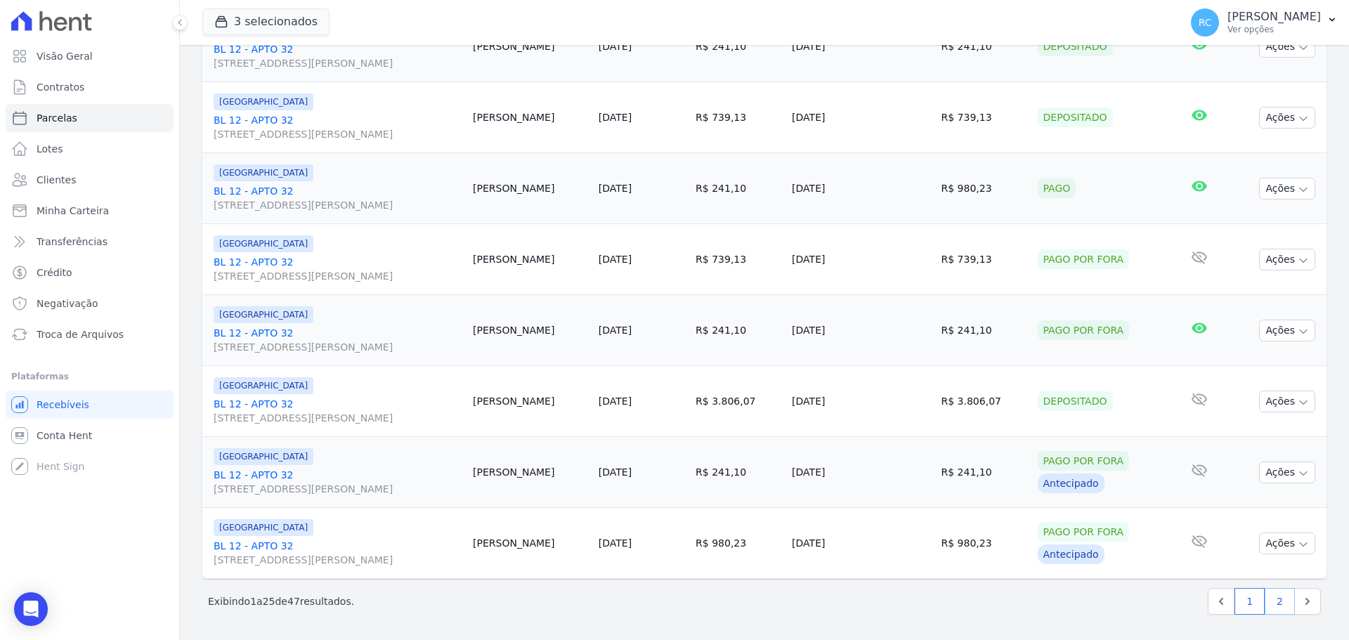
click at [1275, 610] on link "2" at bounding box center [1280, 601] width 30 height 27
select select
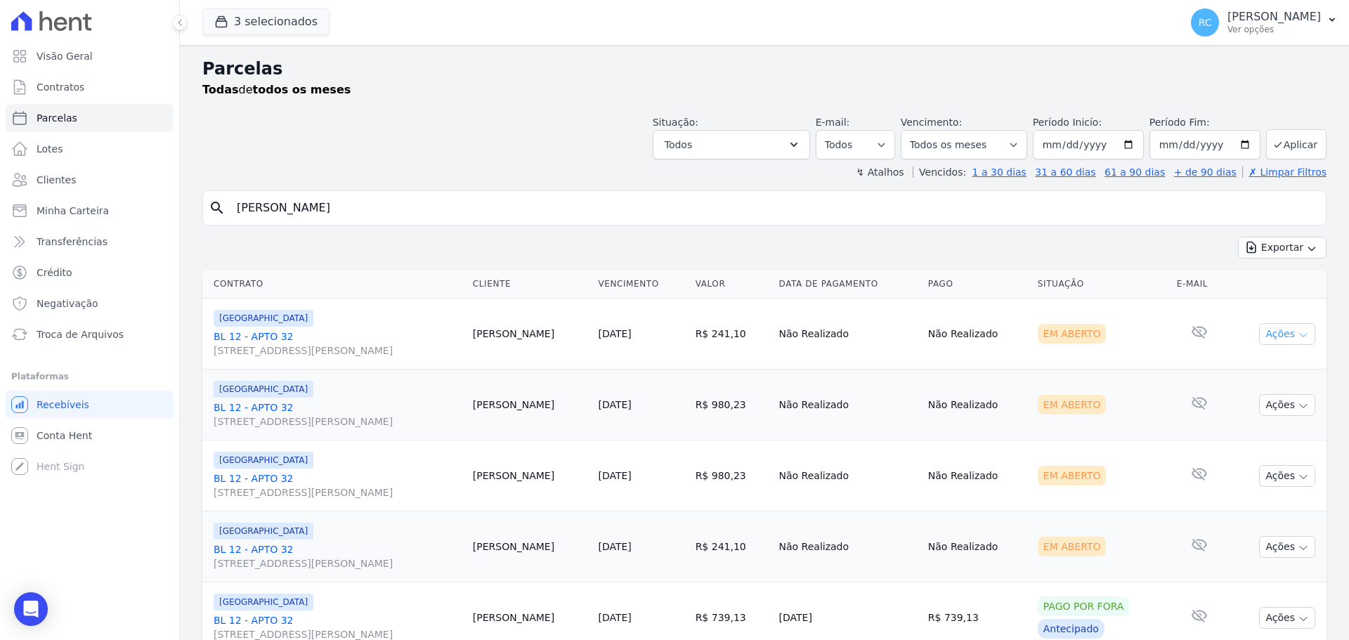
click at [1276, 335] on button "Ações" at bounding box center [1287, 334] width 56 height 22
click at [1248, 448] on link "Liquidação Manual" at bounding box center [1281, 444] width 135 height 26
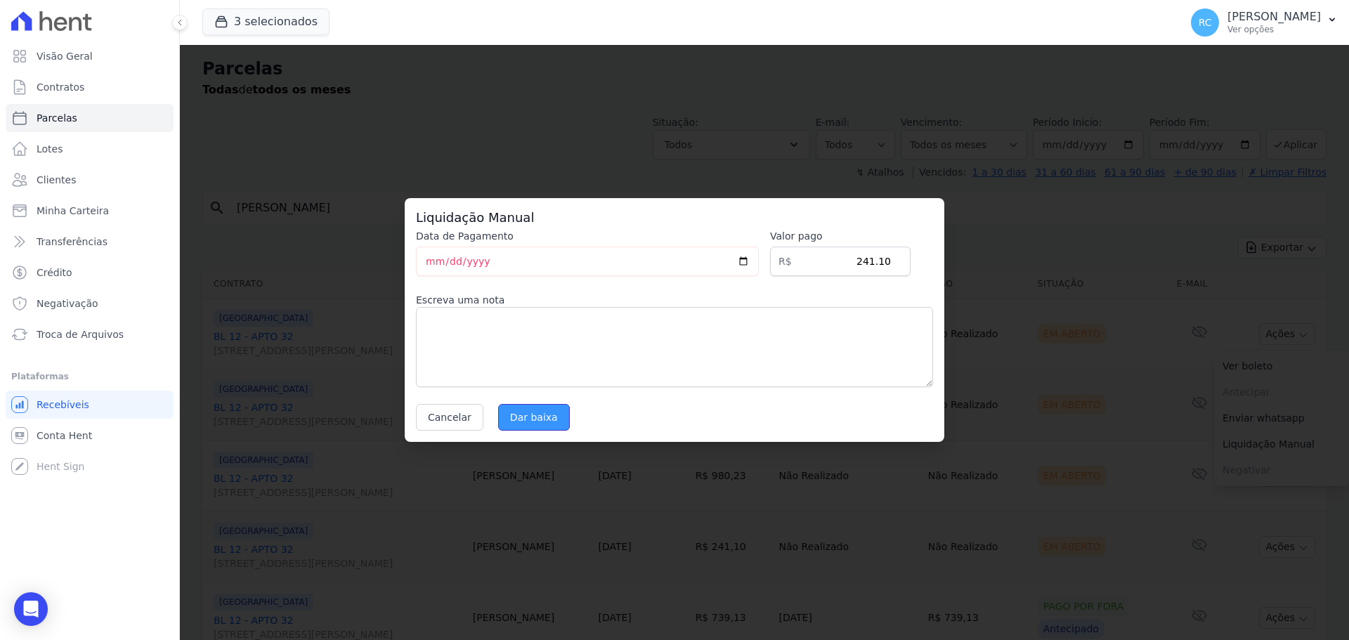
click at [542, 426] on input "Dar baixa" at bounding box center [534, 417] width 72 height 27
select select
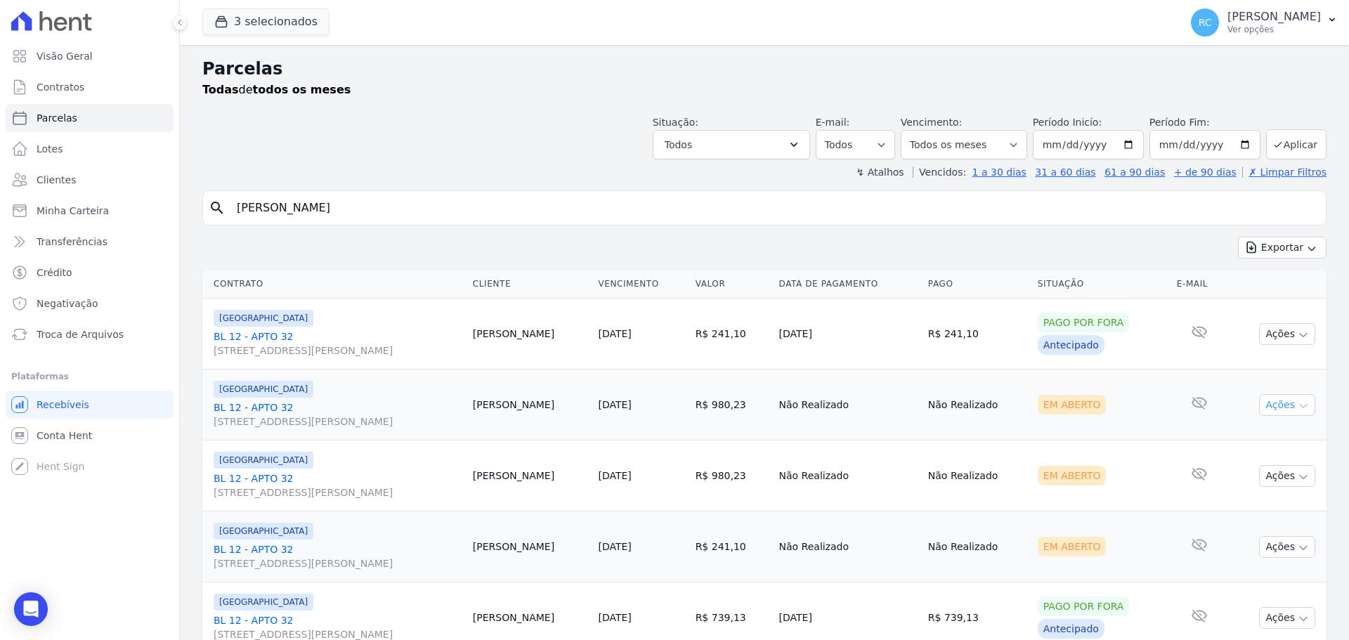
drag, startPoint x: 1274, startPoint y: 393, endPoint x: 1282, endPoint y: 408, distance: 17.3
click at [1276, 399] on td "Ações Ver boleto Não é possível visualizar o boleto de um pagamento em aberto A…" at bounding box center [1277, 405] width 98 height 71
click at [1282, 408] on button "Ações" at bounding box center [1287, 405] width 56 height 22
click at [1240, 518] on link "Liquidação Manual" at bounding box center [1281, 515] width 135 height 26
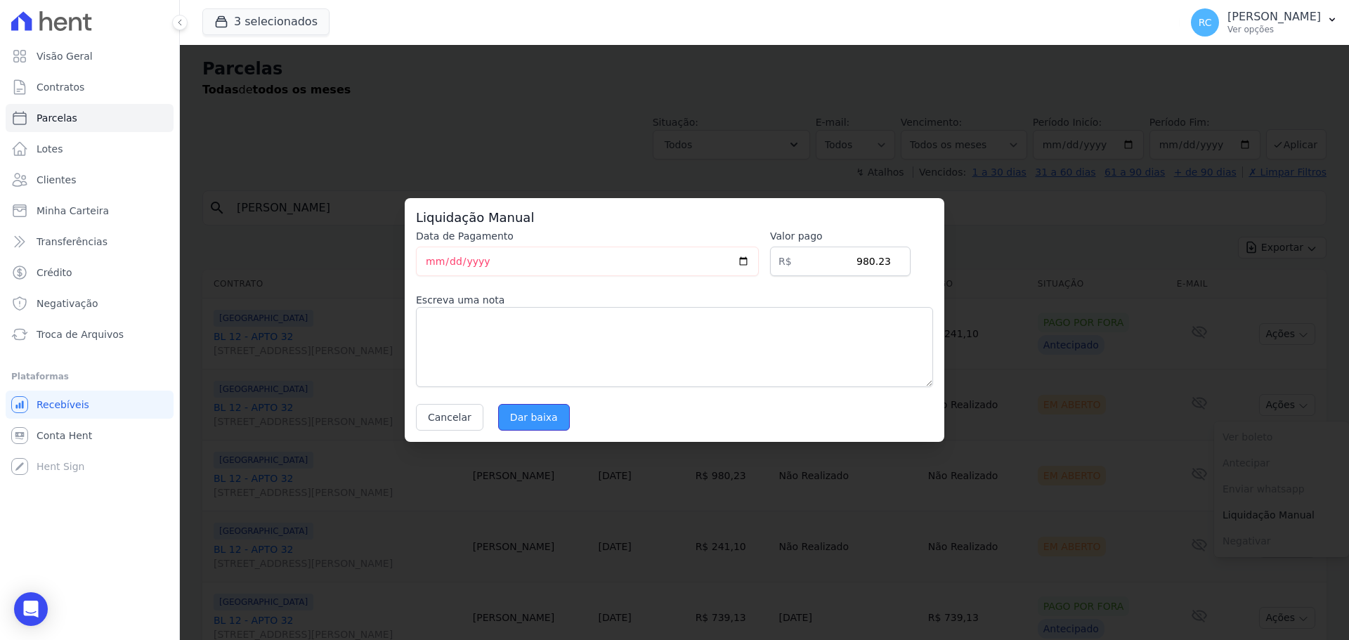
click at [531, 405] on input "Dar baixa" at bounding box center [534, 417] width 72 height 27
select select
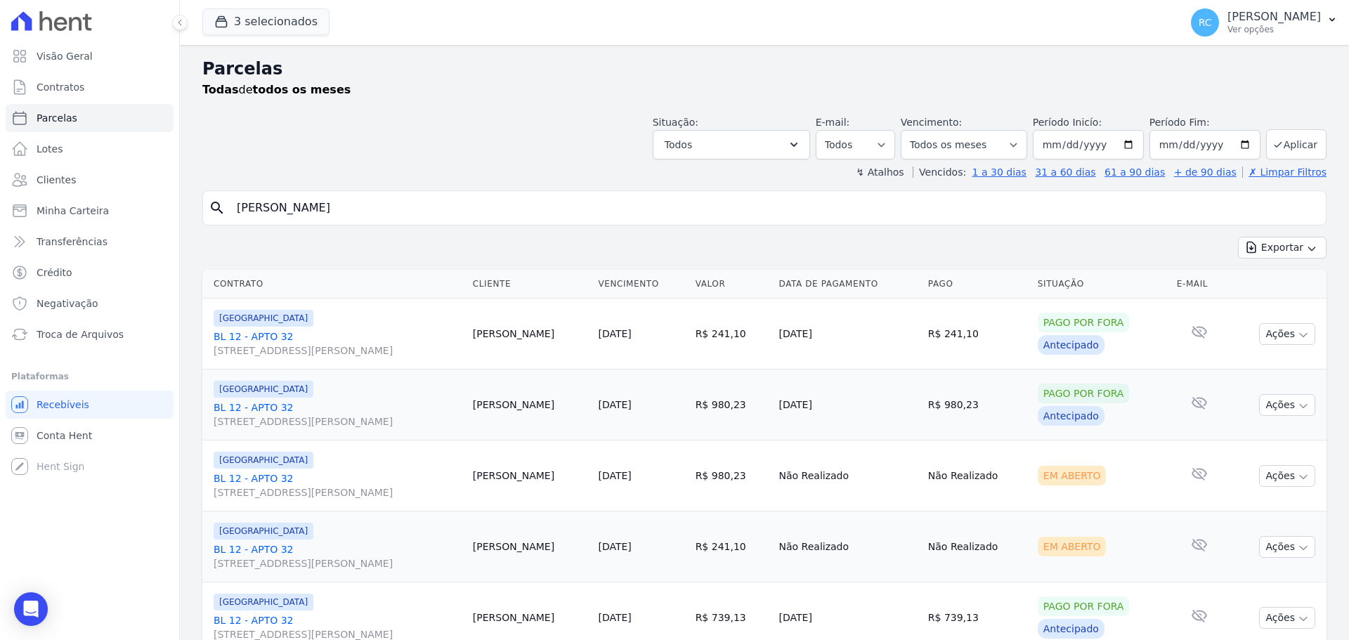
click at [1278, 488] on td "Ações Ver boleto Não é possível visualizar o boleto de um pagamento em aberto A…" at bounding box center [1277, 476] width 98 height 71
click at [1277, 481] on button "Ações" at bounding box center [1287, 476] width 56 height 22
click at [1230, 592] on link "Liquidação Manual" at bounding box center [1281, 586] width 135 height 26
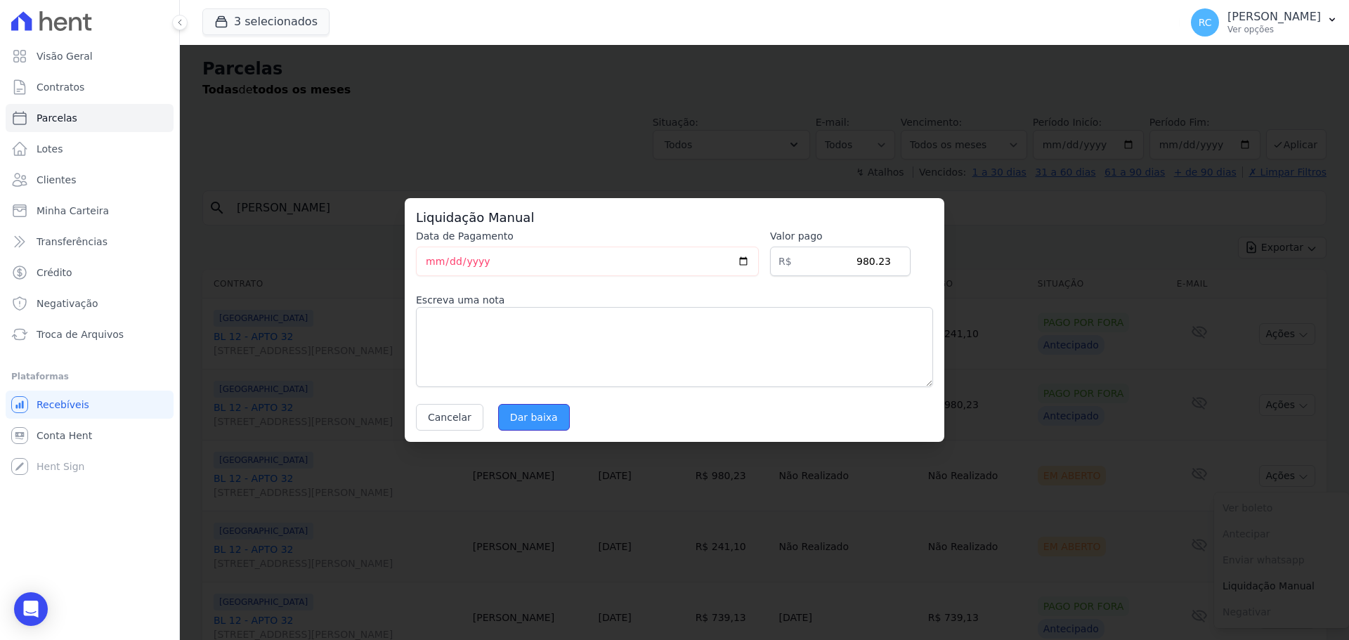
click at [545, 417] on input "Dar baixa" at bounding box center [534, 417] width 72 height 27
select select
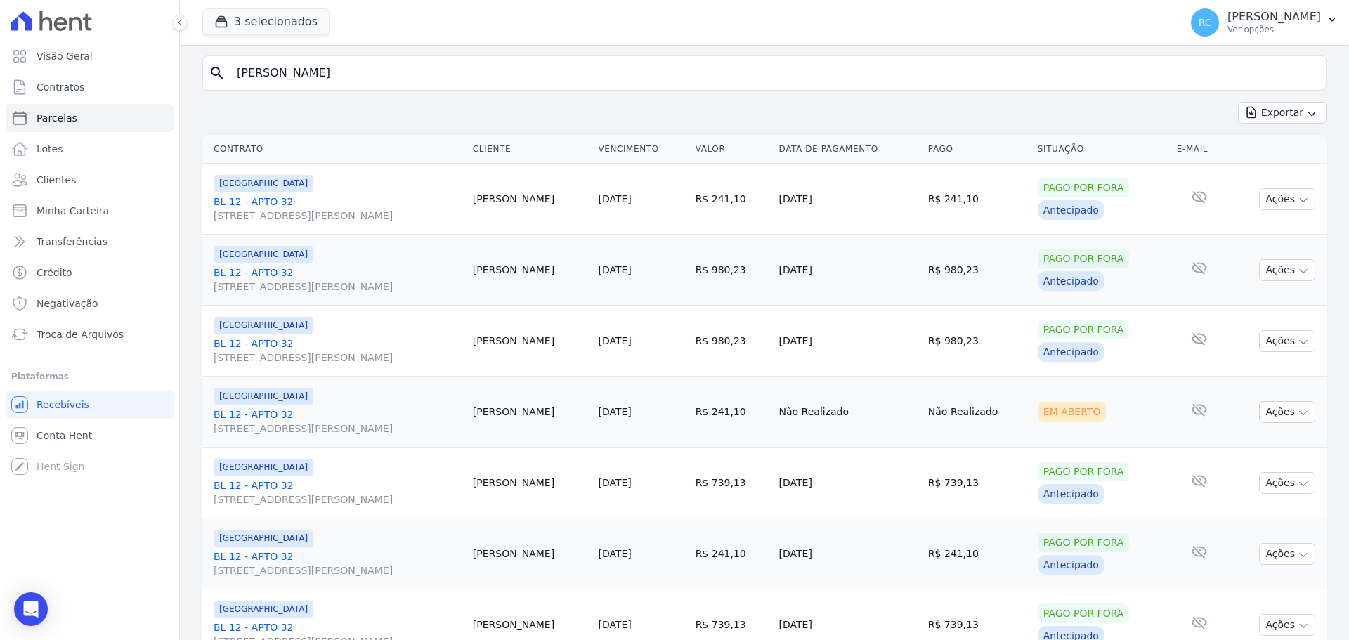
scroll to position [141, 0]
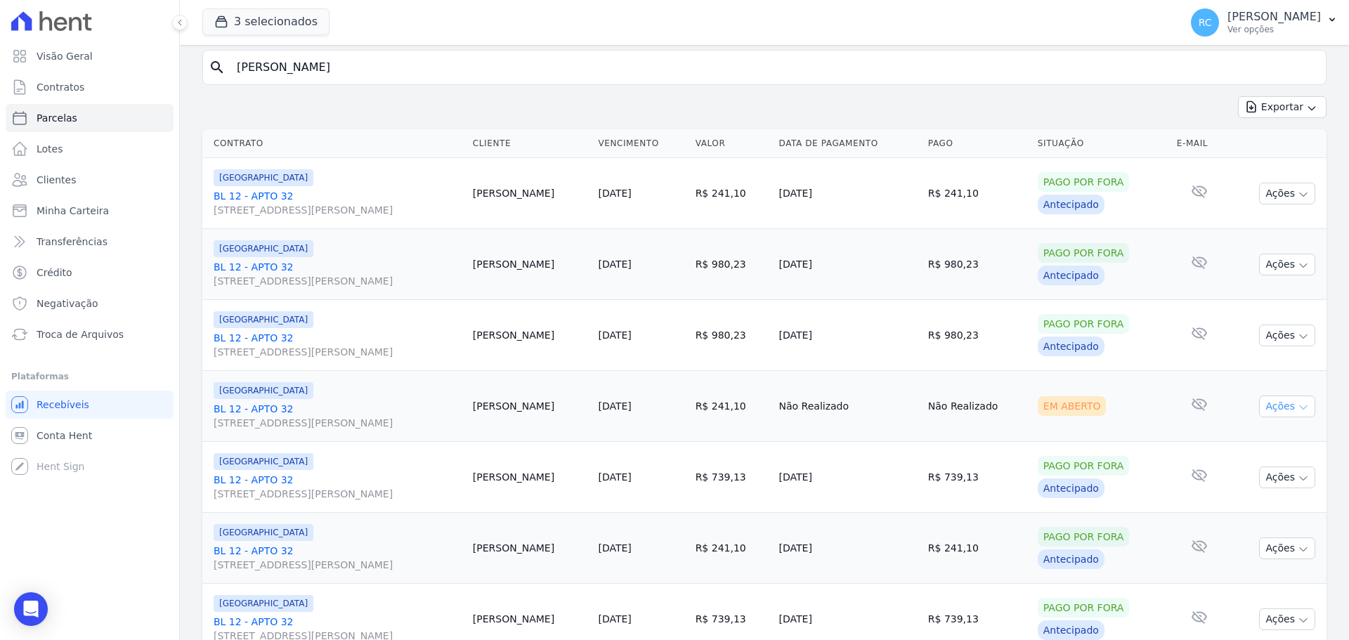
click at [1280, 401] on button "Ações" at bounding box center [1287, 407] width 56 height 22
click at [1243, 515] on link "Liquidação Manual" at bounding box center [1281, 517] width 135 height 26
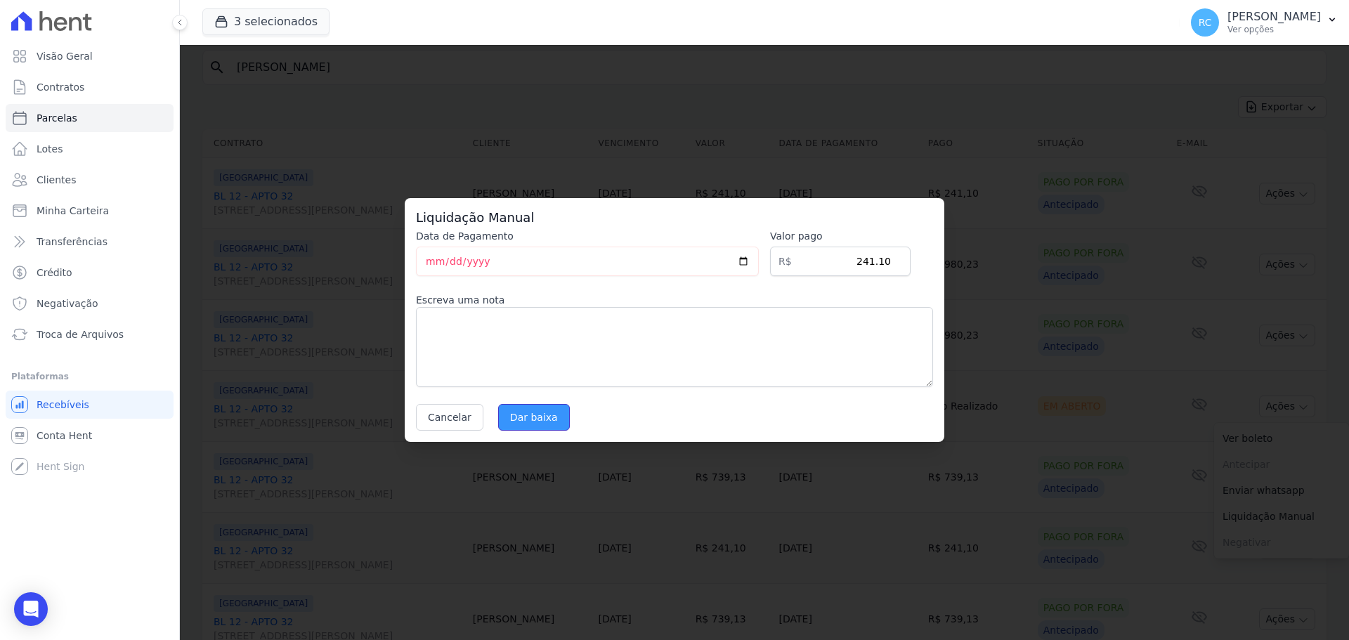
click at [519, 418] on input "Dar baixa" at bounding box center [534, 417] width 72 height 27
select select
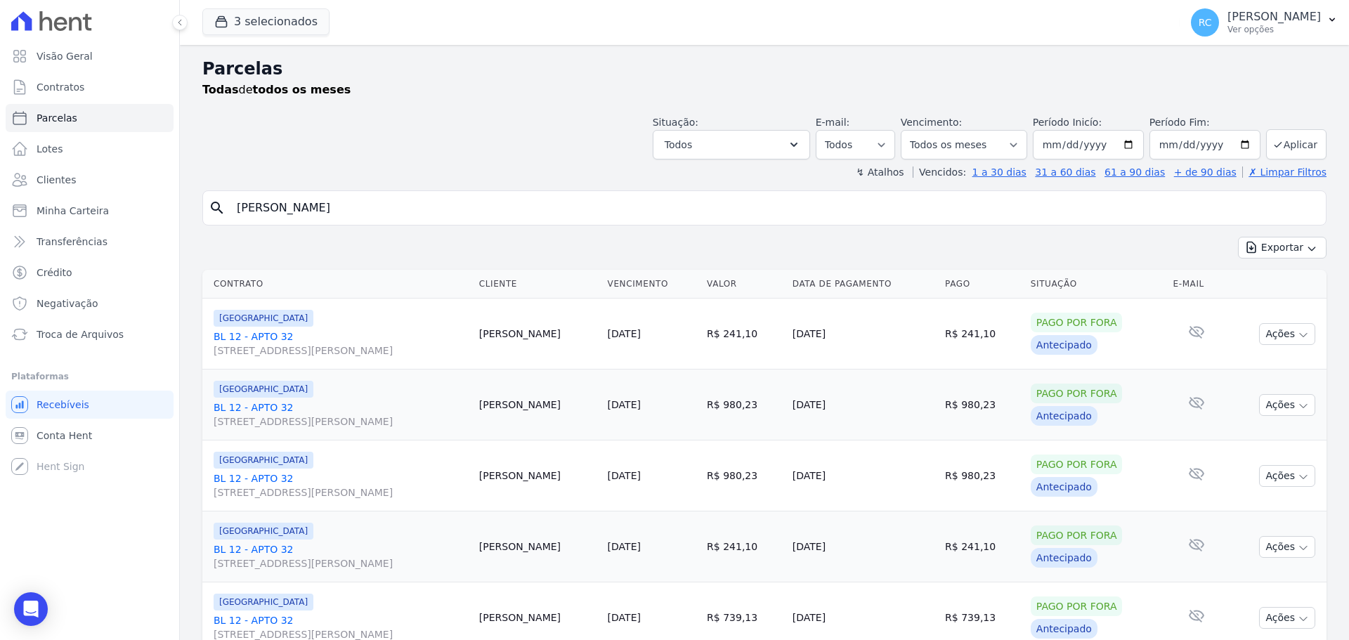
drag, startPoint x: 481, startPoint y: 206, endPoint x: 0, endPoint y: 159, distance: 482.9
click at [0, 197] on div "Visão Geral Contratos Parcelas Lotes Clientes Minha Carteira Transferências Cré…" at bounding box center [674, 320] width 1349 height 640
paste input "ERIKA ANTONIA DA SILVA"
type input "ERIKA ANTONIA DA SILVA"
select select
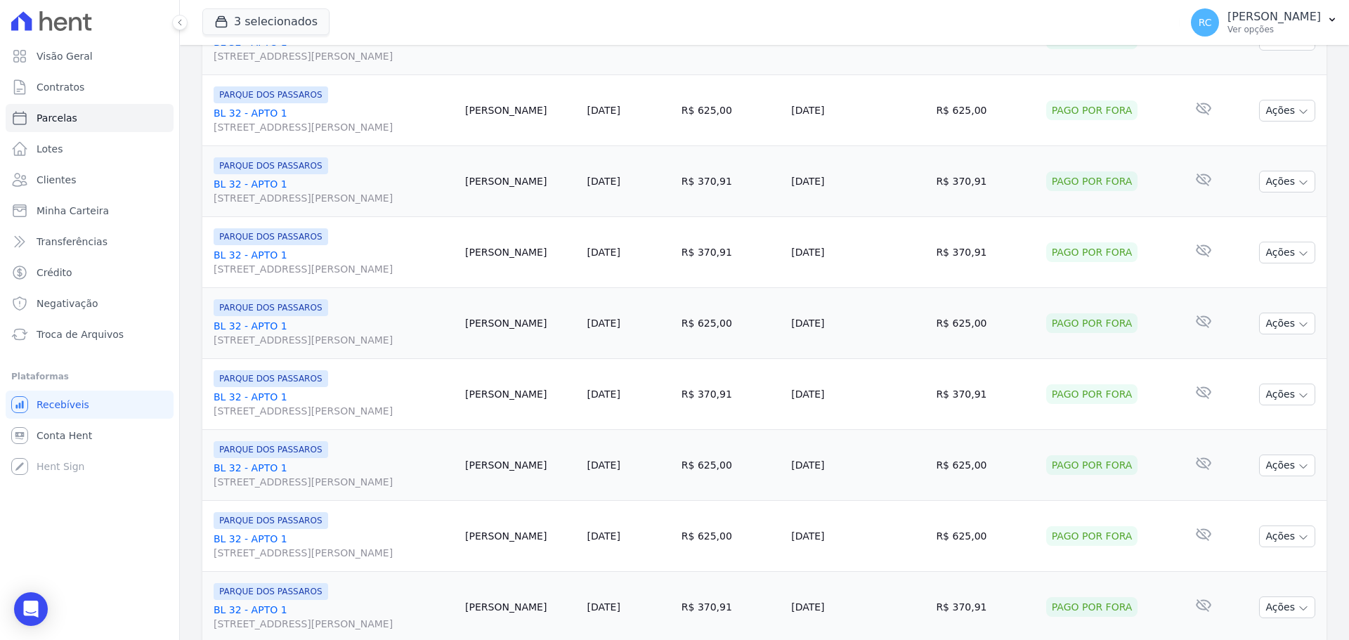
scroll to position [1494, 0]
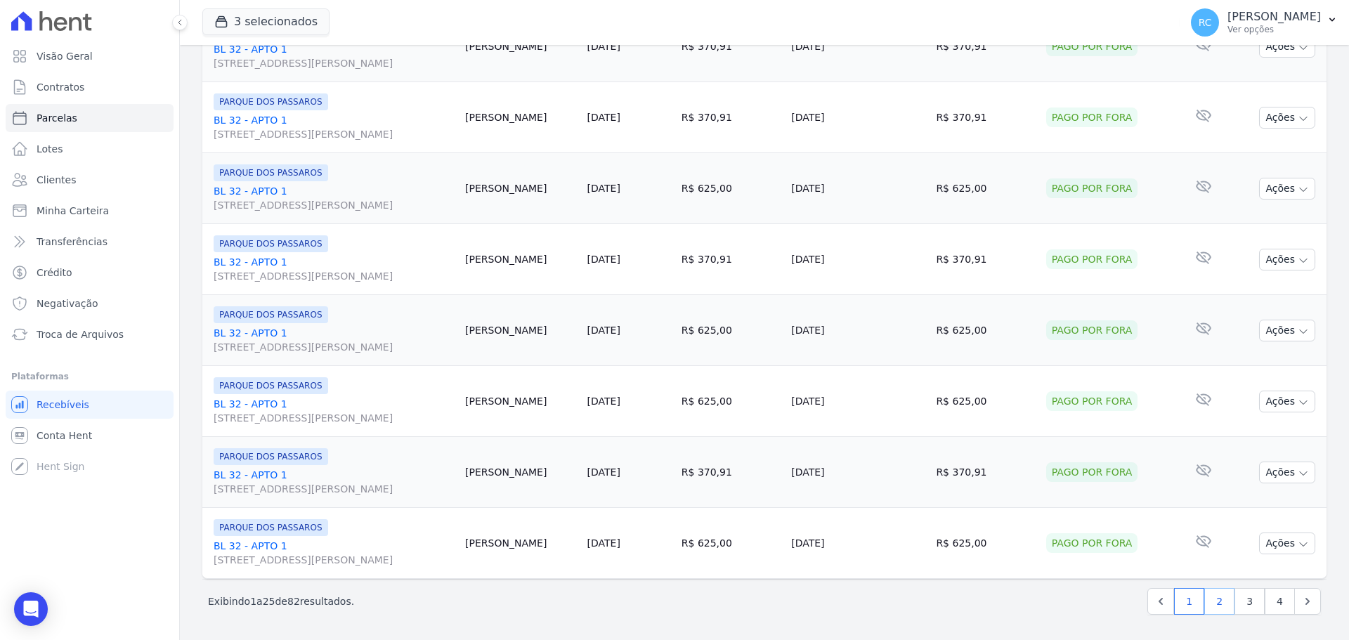
click at [1213, 601] on link "2" at bounding box center [1219, 601] width 30 height 27
select select
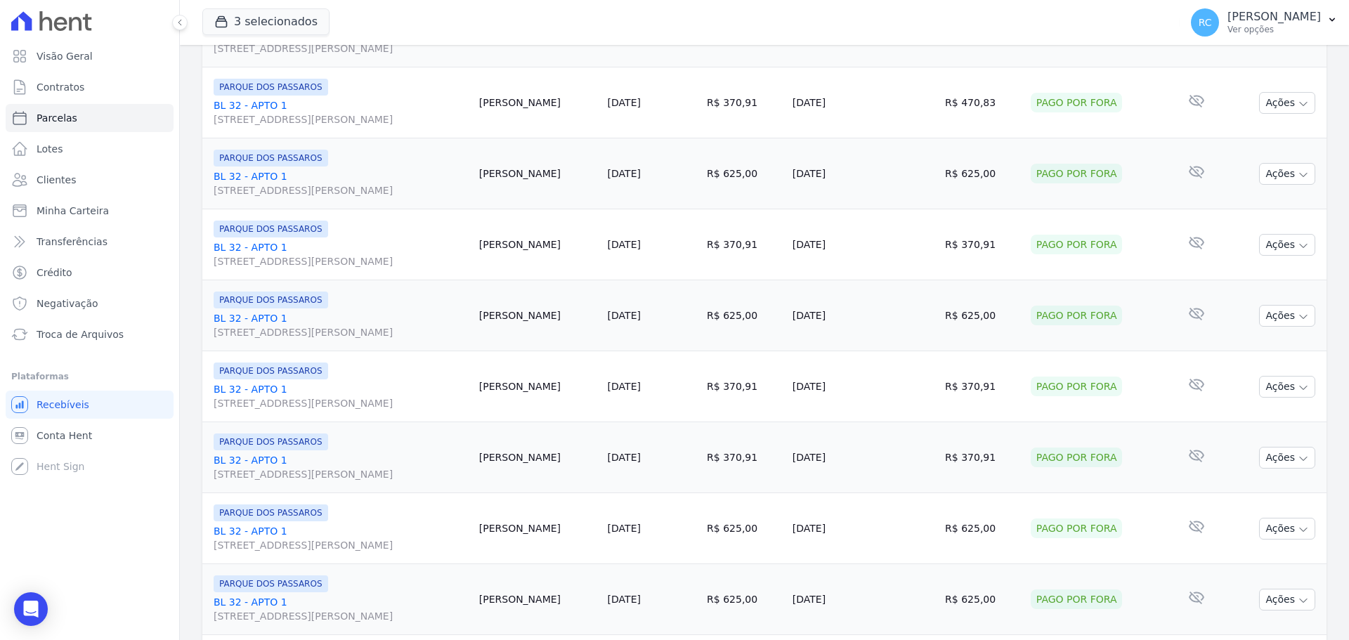
scroll to position [1494, 0]
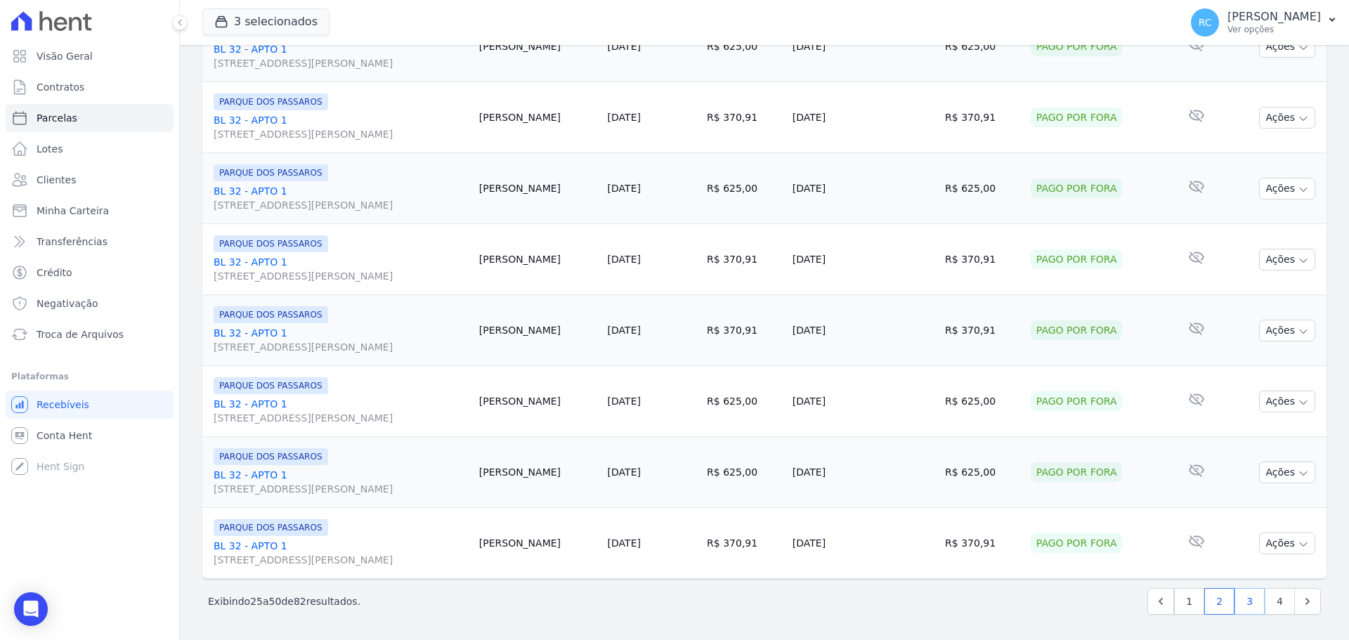
click at [1237, 604] on link "3" at bounding box center [1250, 601] width 30 height 27
select select
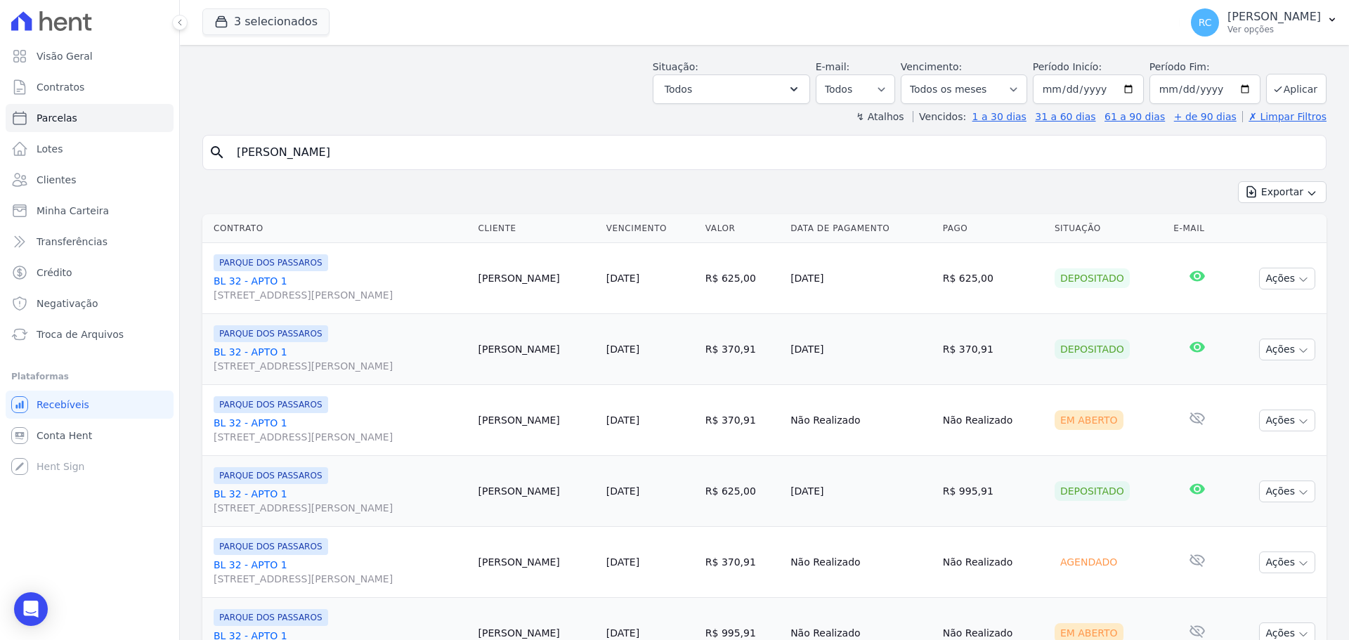
scroll to position [141, 0]
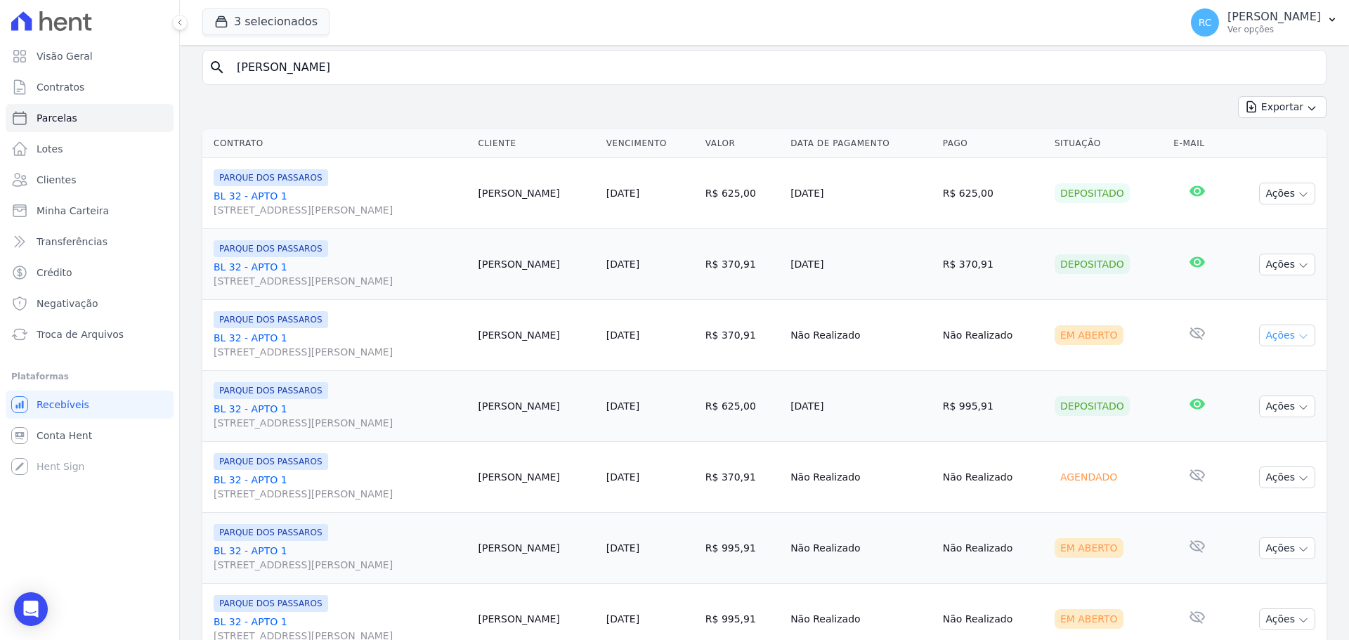
click at [1271, 327] on button "Ações" at bounding box center [1287, 336] width 56 height 22
click at [1240, 445] on link "Liquidação Manual" at bounding box center [1281, 446] width 135 height 26
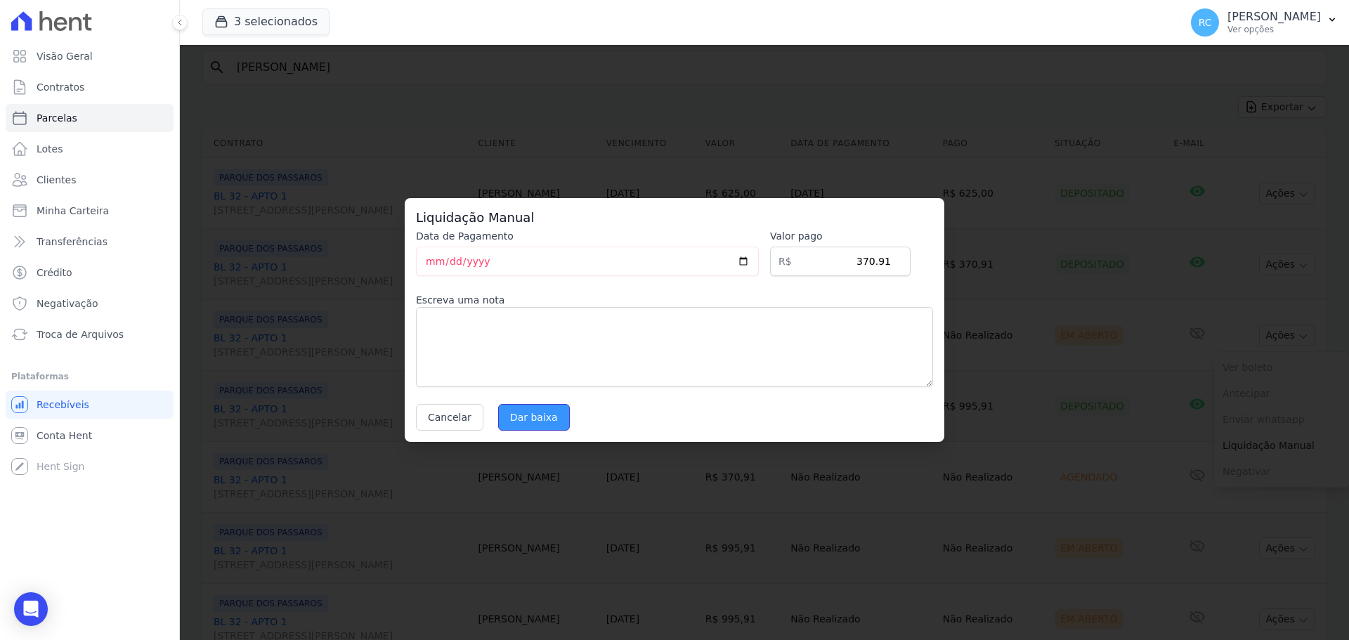
click at [536, 419] on input "Dar baixa" at bounding box center [534, 417] width 72 height 27
select select
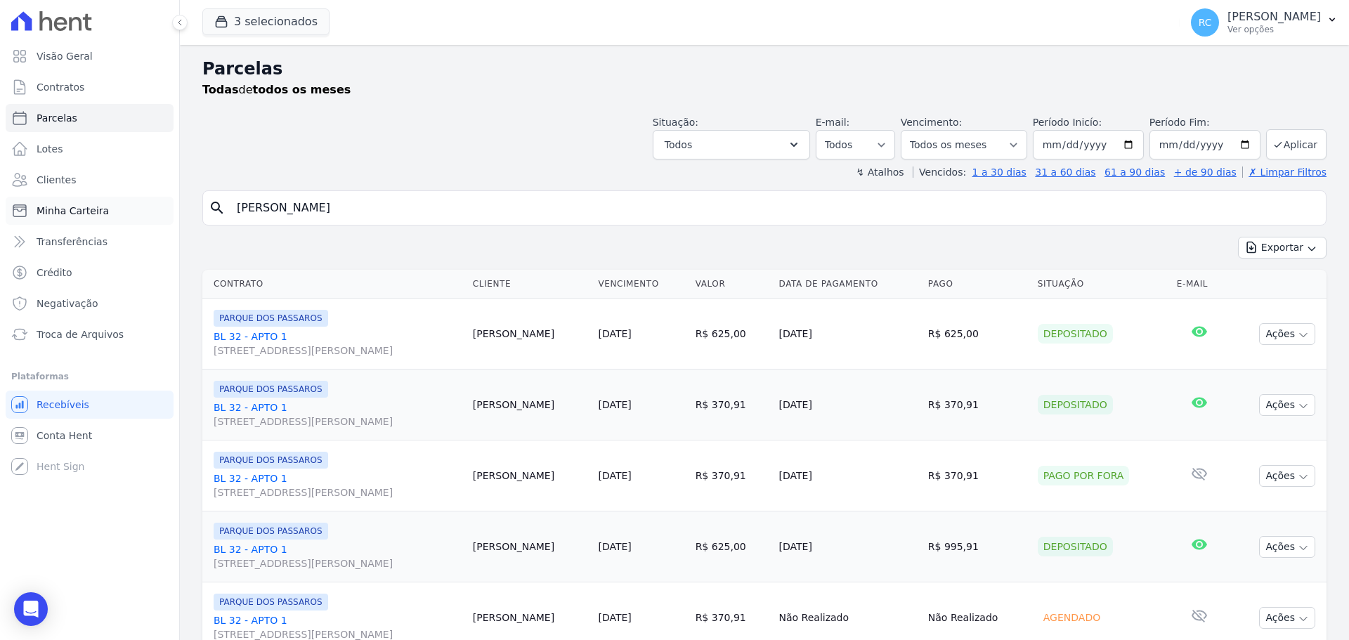
drag, startPoint x: 440, startPoint y: 214, endPoint x: 100, endPoint y: 210, distance: 339.4
click at [100, 212] on div "Visão Geral Contratos Parcelas Lotes Clientes Minha Carteira Transferências Cré…" at bounding box center [674, 320] width 1349 height 640
paste input "MATHEUS DA SILVA TAVARES"
type input "MATHEUS DA SILVA TAVARES"
select select
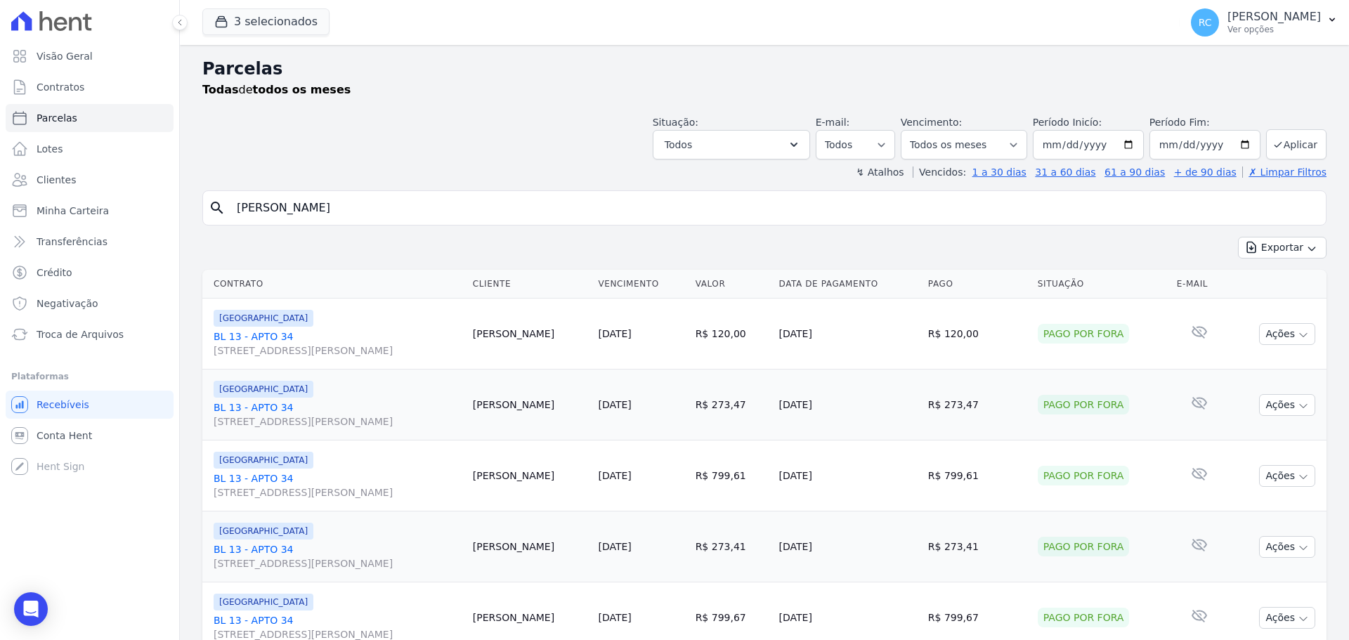
click at [425, 201] on input "MATHEUS DA SILVA TAVARES" at bounding box center [774, 208] width 1092 height 28
drag, startPoint x: 452, startPoint y: 213, endPoint x: 0, endPoint y: 183, distance: 452.8
click at [0, 183] on div "Visão Geral Contratos Parcelas Lotes Clientes Minha Carteira Transferências Cré…" at bounding box center [674, 320] width 1349 height 640
type input "thais maciel"
select select
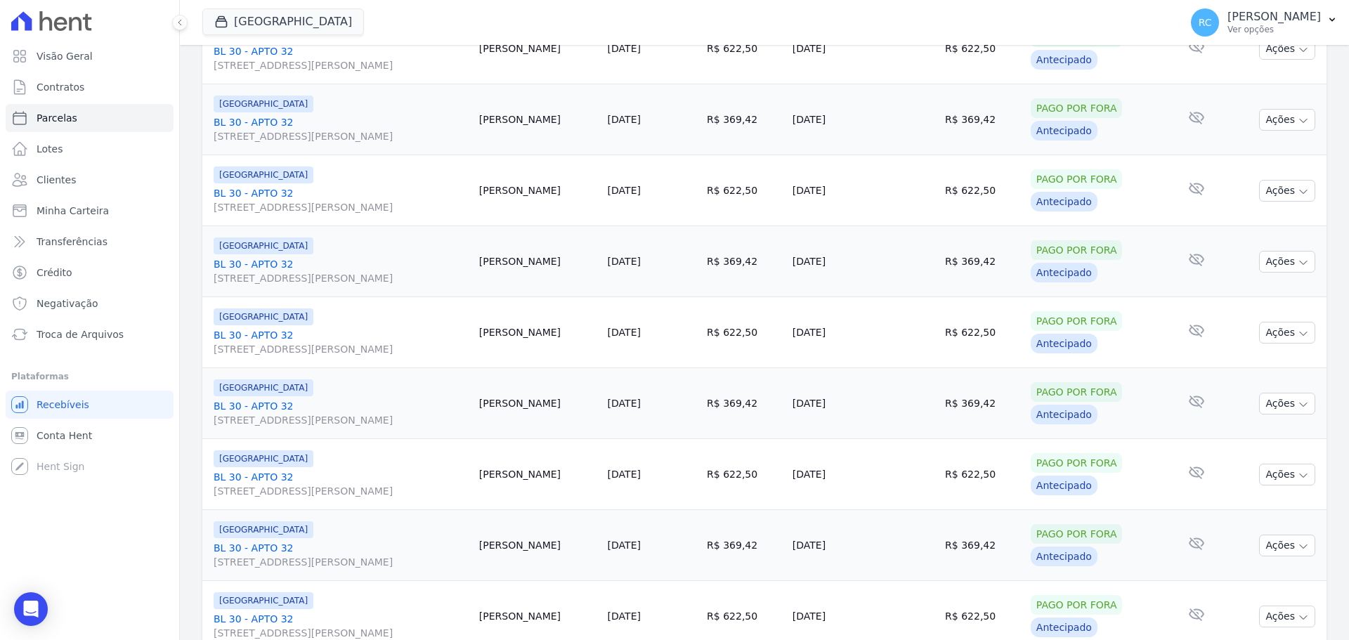
scroll to position [1494, 0]
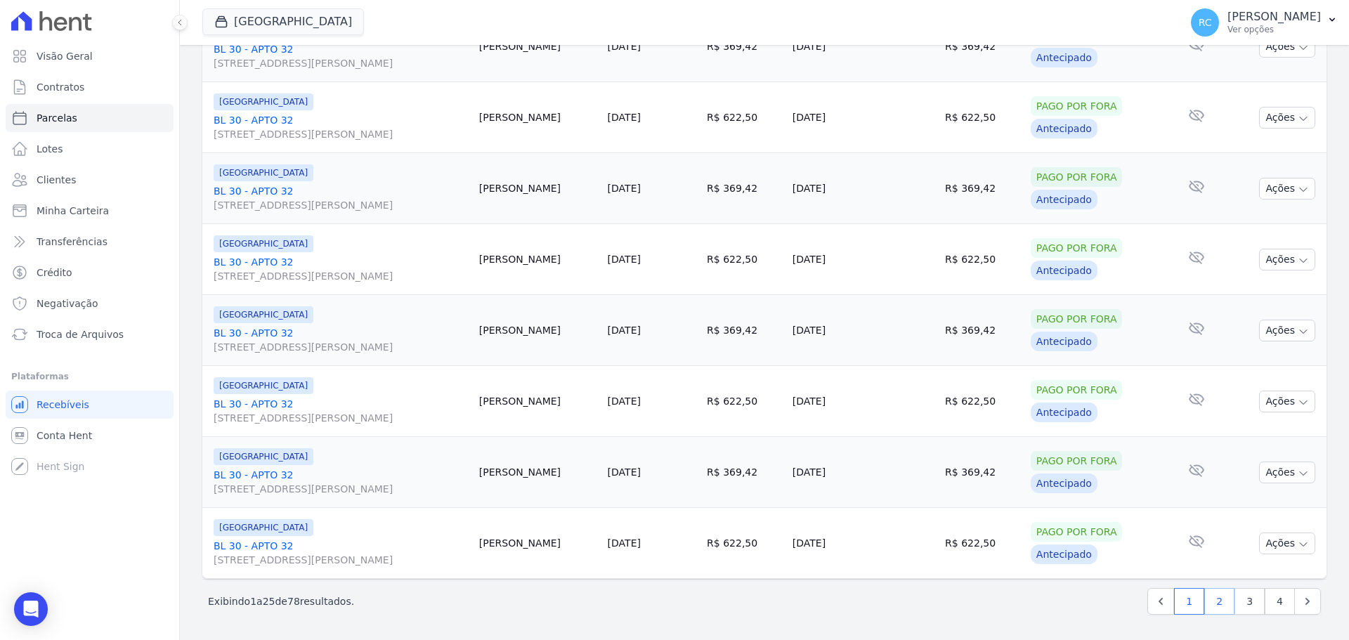
click at [1211, 608] on link "2" at bounding box center [1219, 601] width 30 height 27
select select
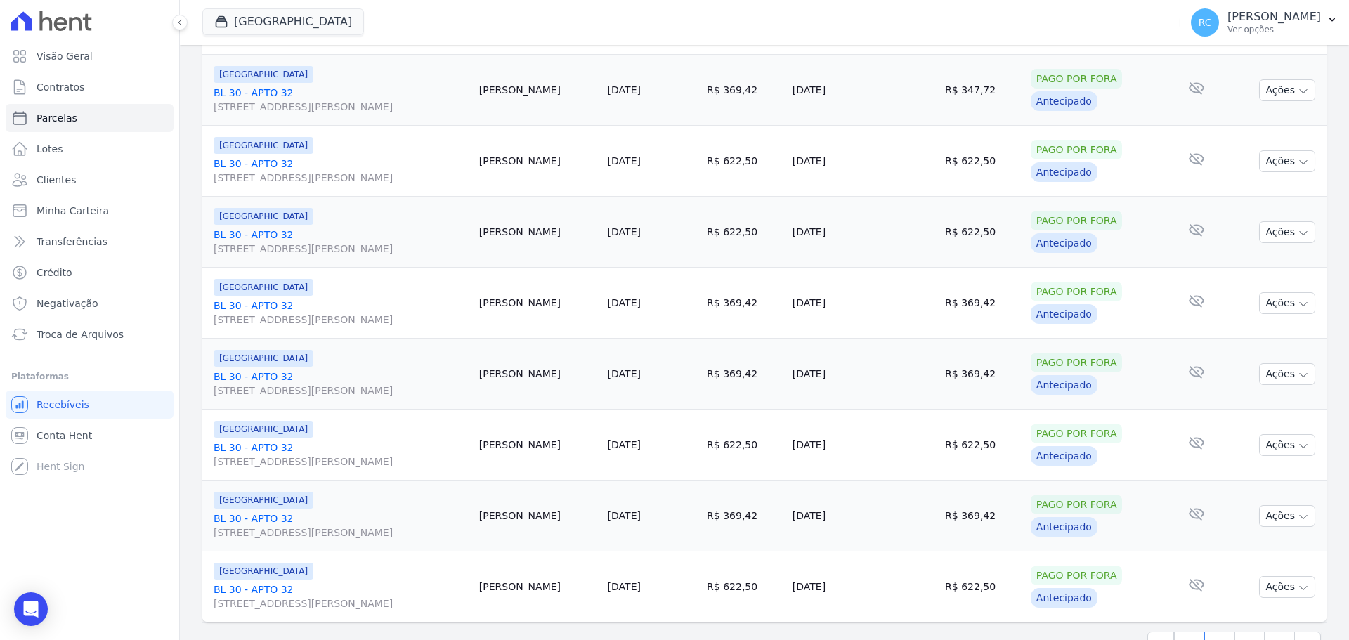
scroll to position [1494, 0]
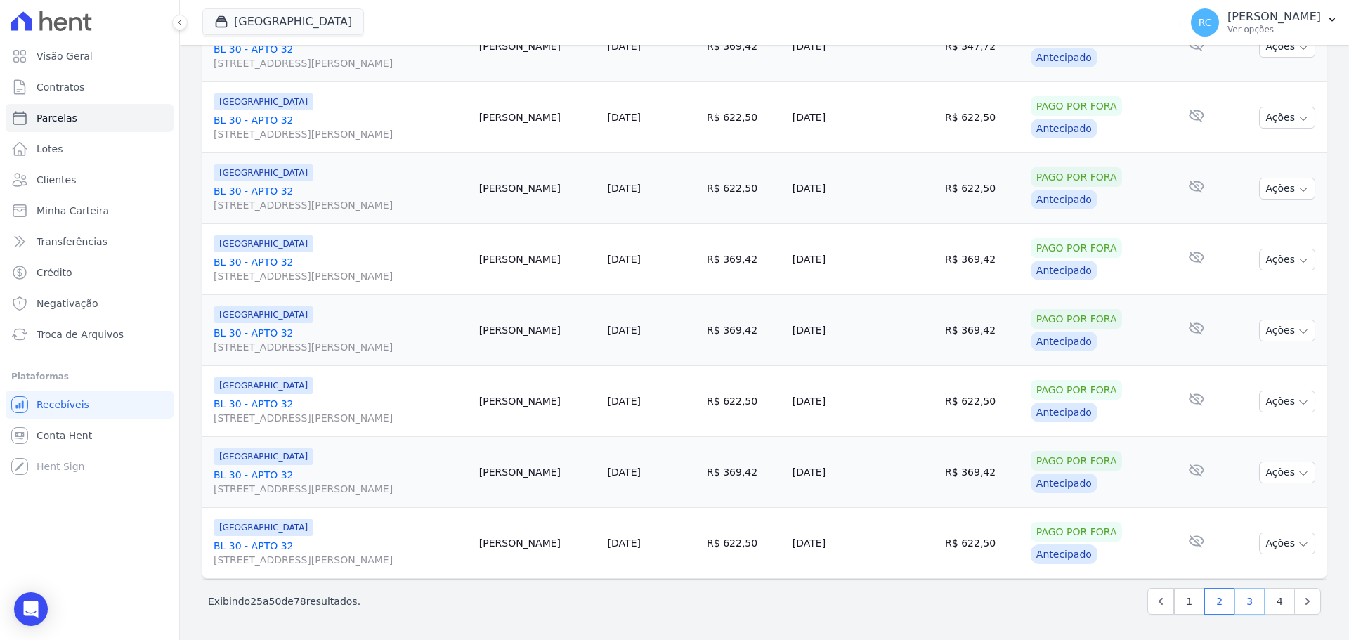
click at [1242, 606] on link "3" at bounding box center [1250, 601] width 30 height 27
select select
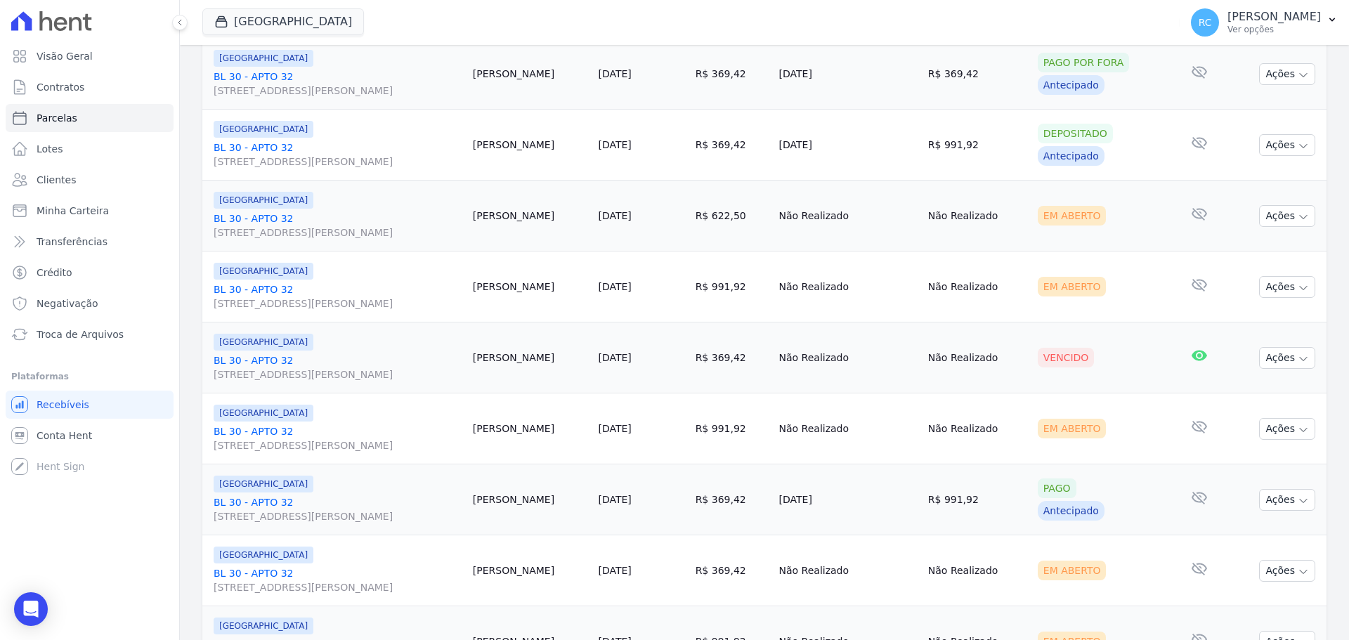
scroll to position [211, 0]
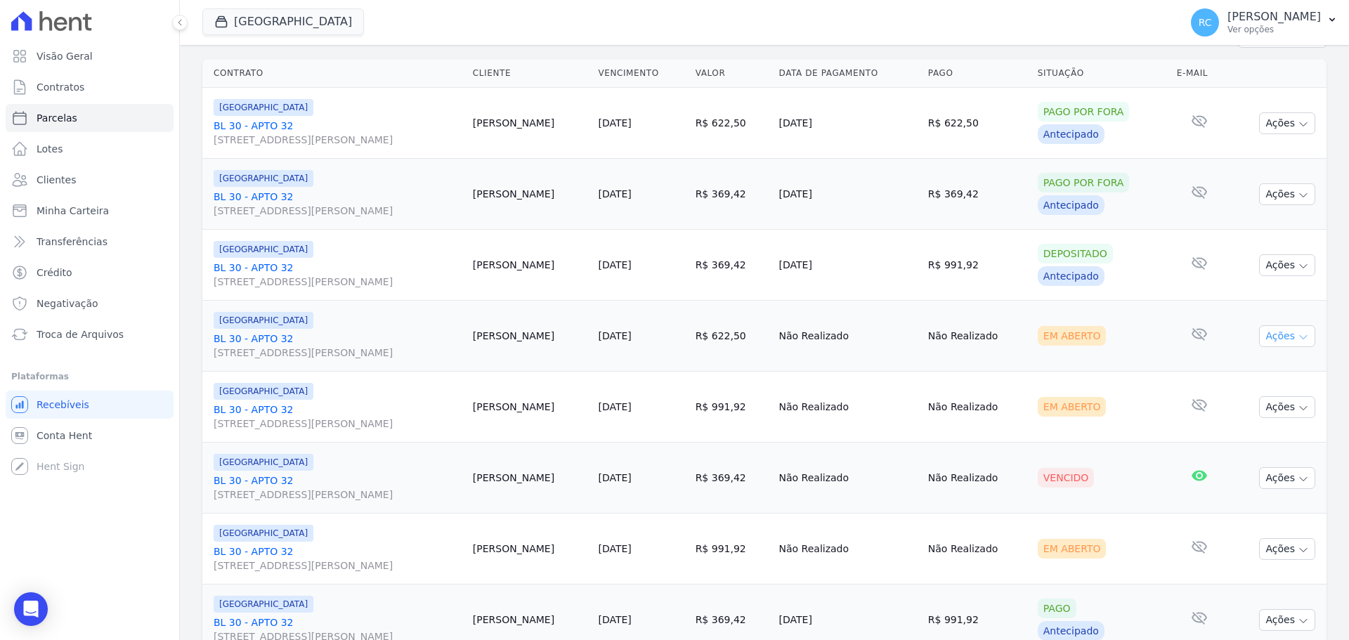
click at [1272, 334] on button "Ações" at bounding box center [1287, 336] width 56 height 22
click at [1268, 445] on link "Liquidação Manual" at bounding box center [1281, 447] width 135 height 26
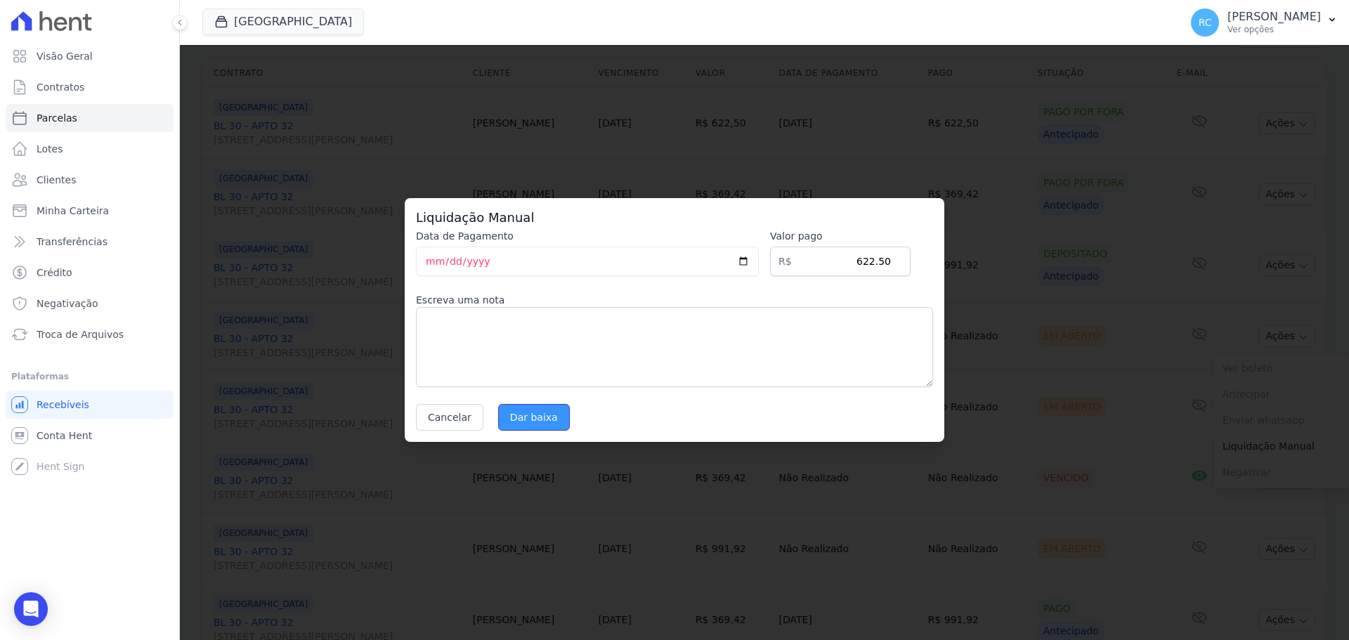
click at [526, 419] on input "Dar baixa" at bounding box center [534, 417] width 72 height 27
select select
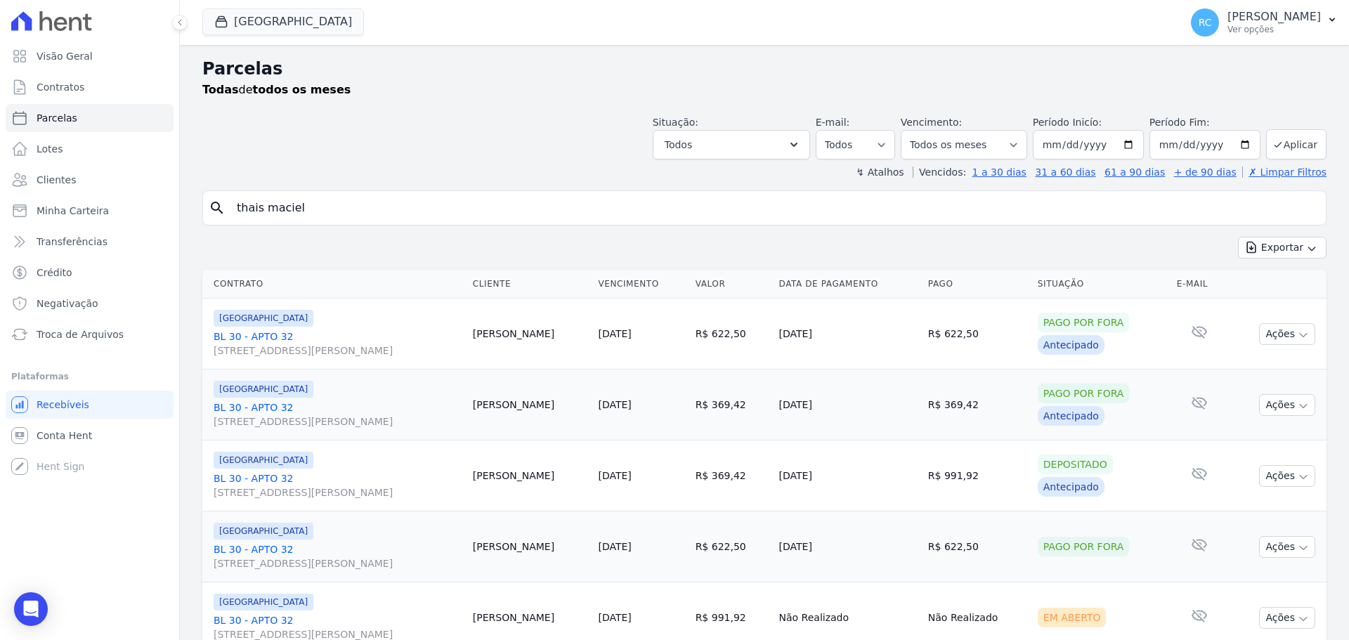
drag, startPoint x: 361, startPoint y: 214, endPoint x: 222, endPoint y: 212, distance: 139.2
click at [222, 212] on div "search thais maciel" at bounding box center [764, 207] width 1124 height 35
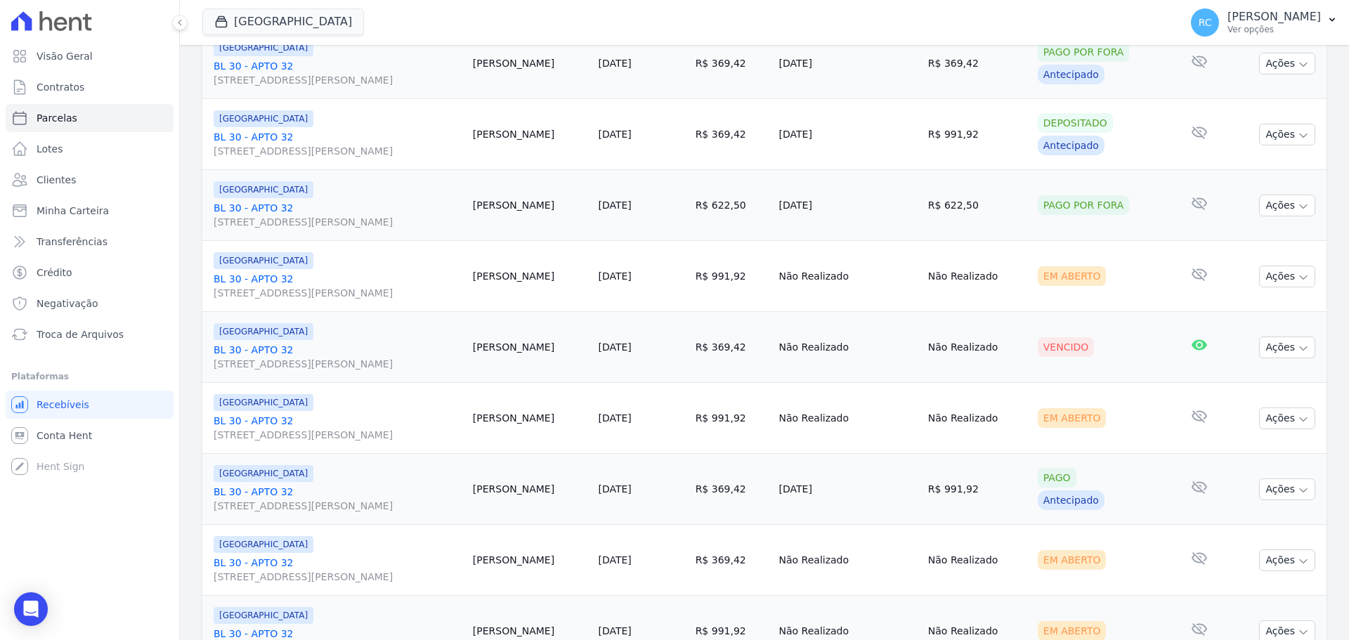
scroll to position [351, 0]
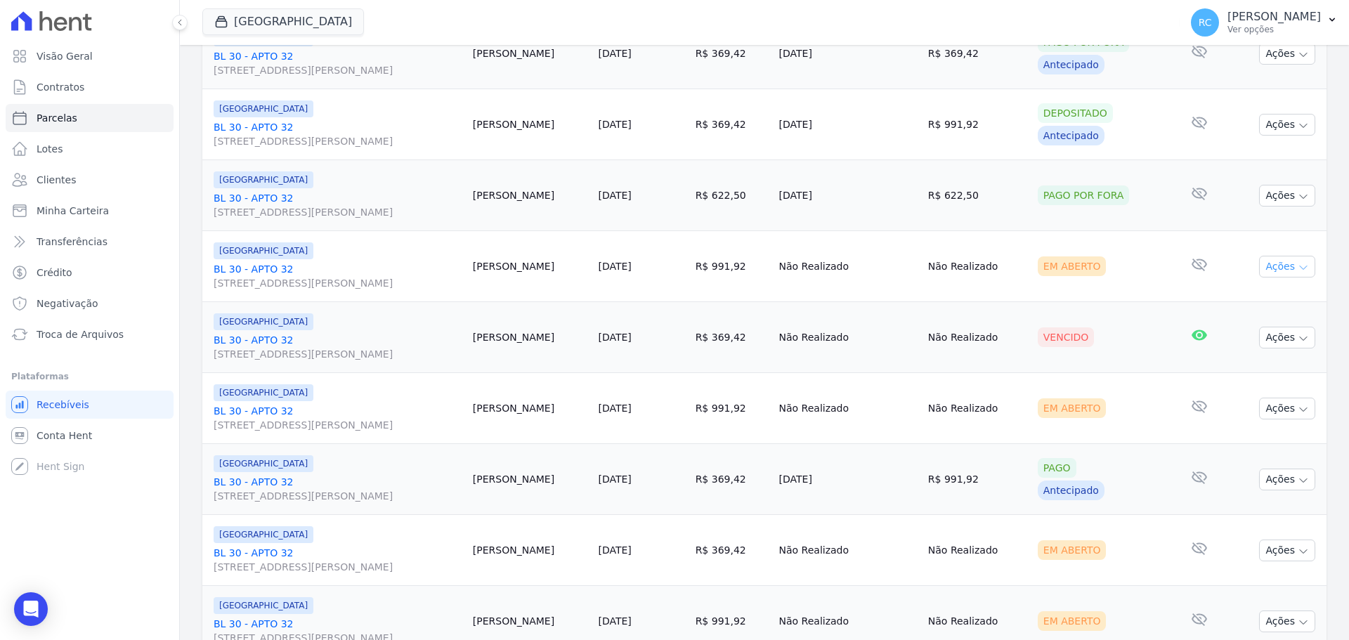
click at [1277, 266] on button "Ações" at bounding box center [1287, 267] width 56 height 22
click at [1261, 380] on link "Liquidação Manual" at bounding box center [1281, 377] width 135 height 26
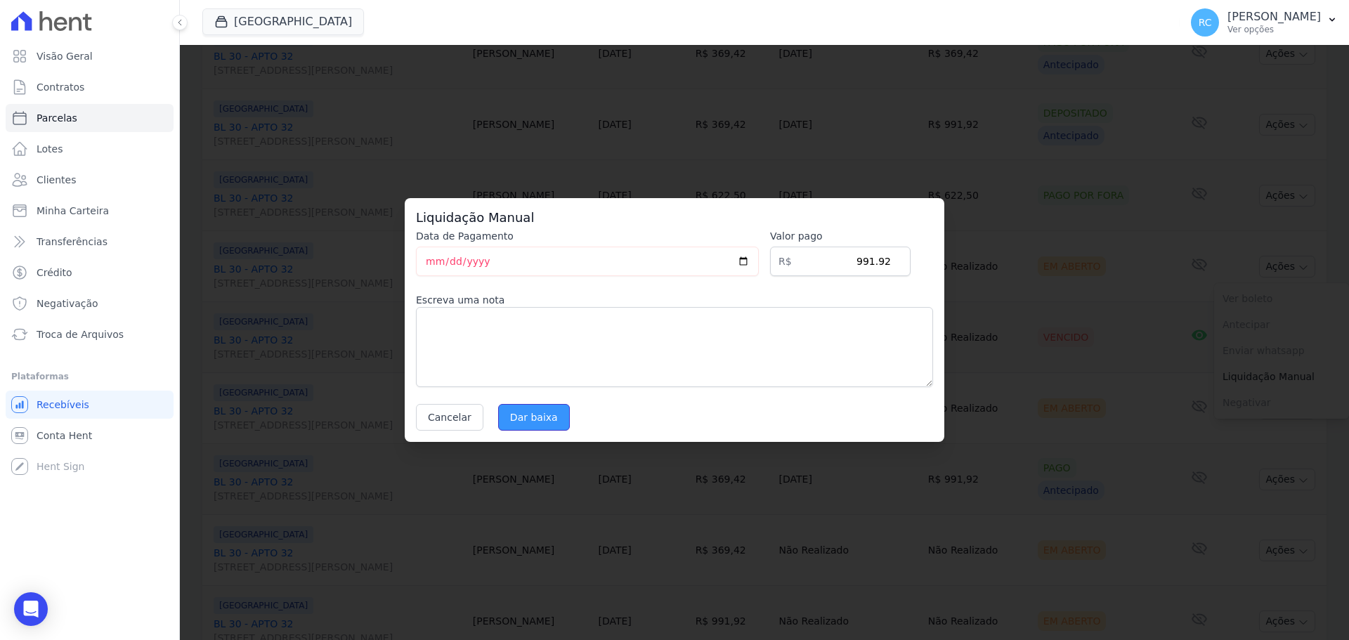
click at [540, 406] on input "Dar baixa" at bounding box center [534, 417] width 72 height 27
select select
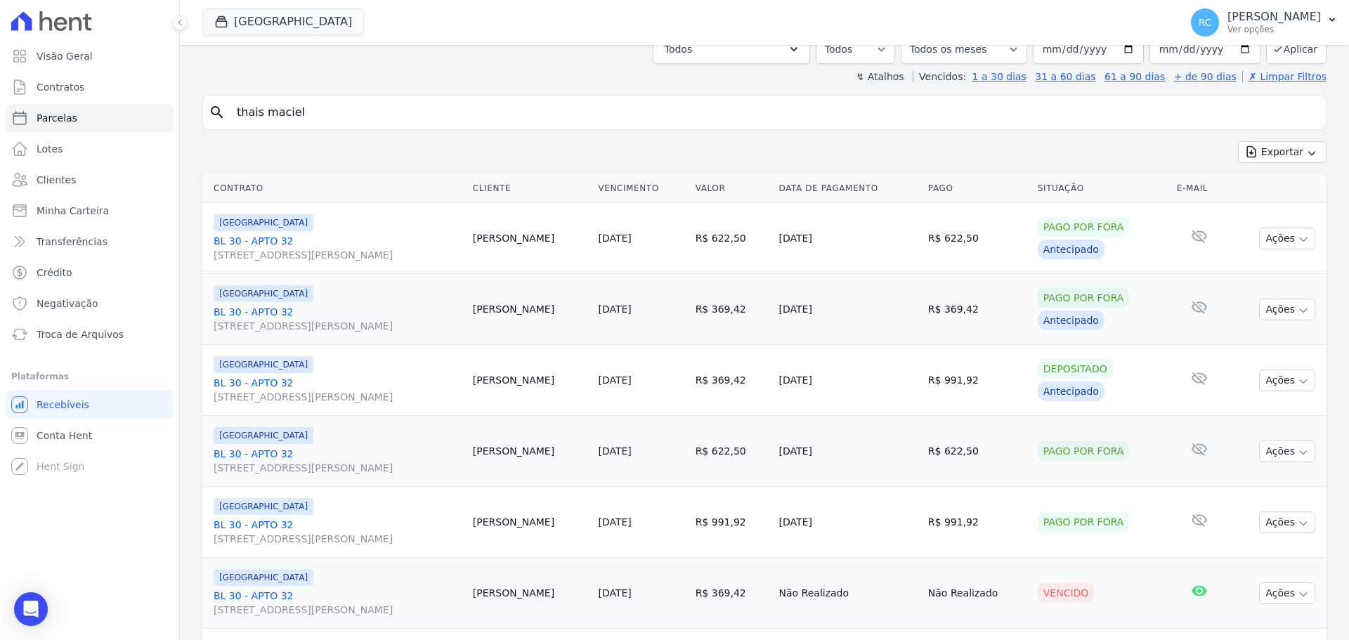
scroll to position [351, 0]
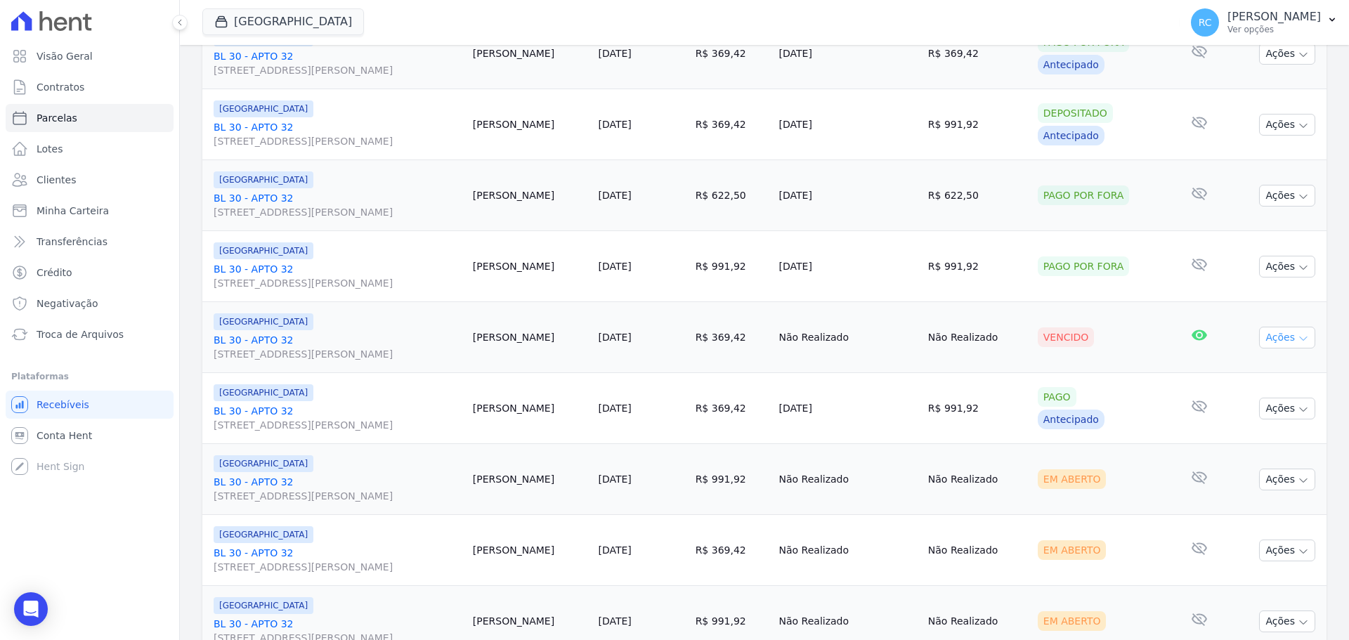
click at [1284, 346] on button "Ações" at bounding box center [1287, 338] width 56 height 22
click at [1264, 450] on link "Liquidação Manual" at bounding box center [1281, 448] width 135 height 26
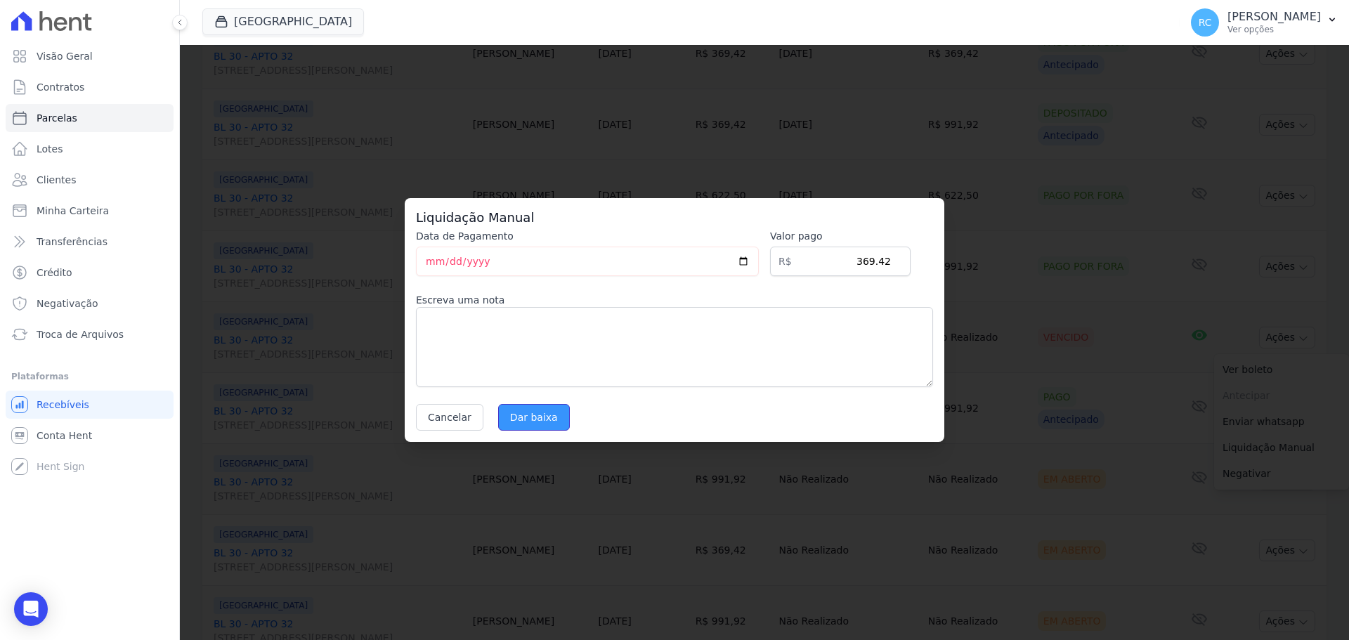
click at [521, 418] on input "Dar baixa" at bounding box center [534, 417] width 72 height 27
select select
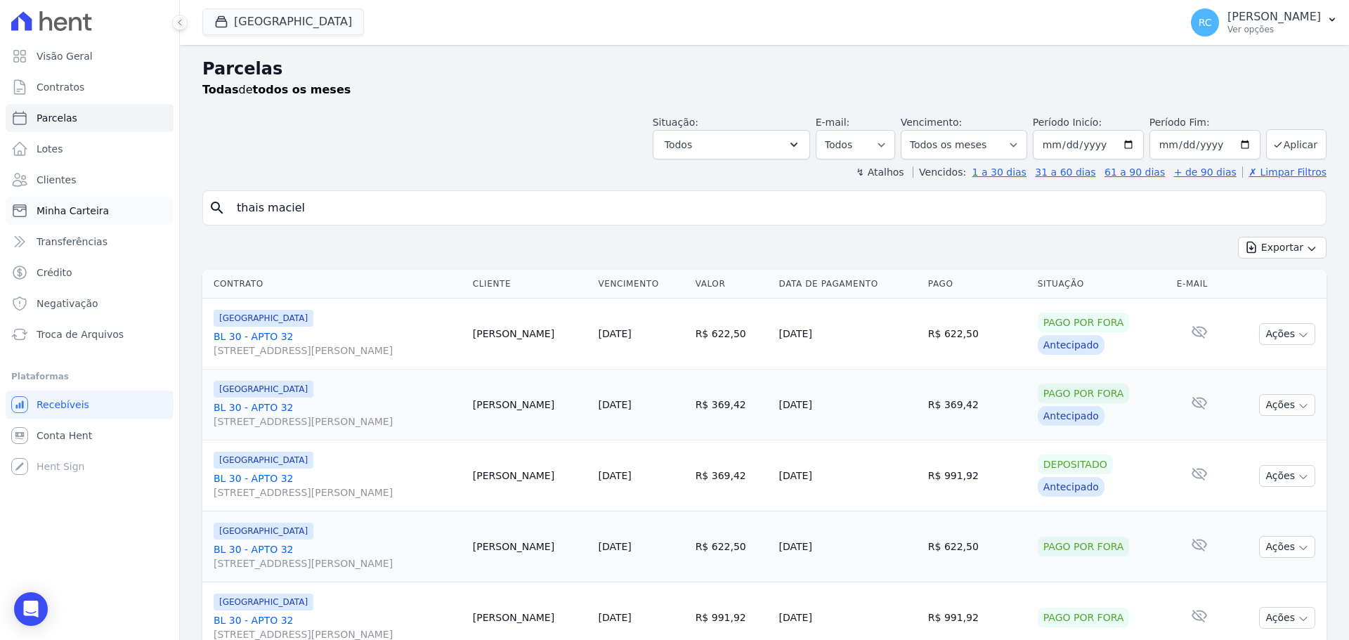
drag, startPoint x: 431, startPoint y: 212, endPoint x: 10, endPoint y: 212, distance: 420.9
click at [0, 216] on div "Visão Geral Contratos Parcelas Lotes Clientes Minha Carteira Transferências Cré…" at bounding box center [674, 320] width 1349 height 640
type input "nayara marques"
select select
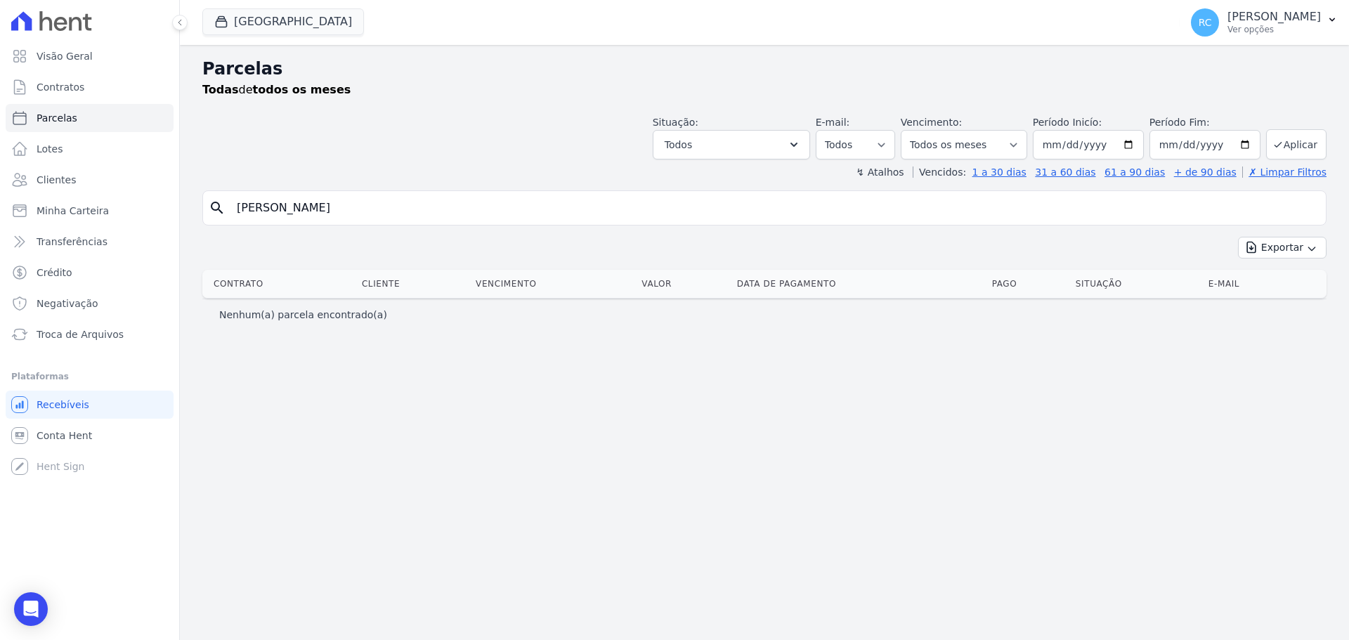
drag, startPoint x: 274, startPoint y: 210, endPoint x: 108, endPoint y: 134, distance: 182.7
click at [9, 212] on div "Visão Geral Contratos Parcelas Lotes Clientes Minha Carteira Transferências Cré…" at bounding box center [674, 320] width 1349 height 640
